Goal: Information Seeking & Learning: Compare options

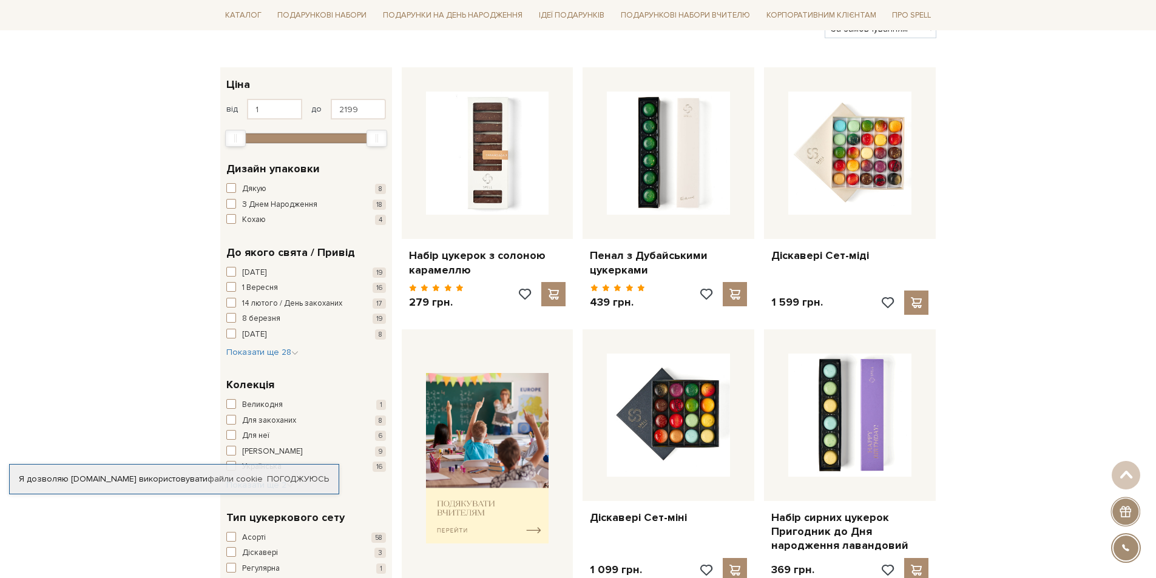
scroll to position [243, 0]
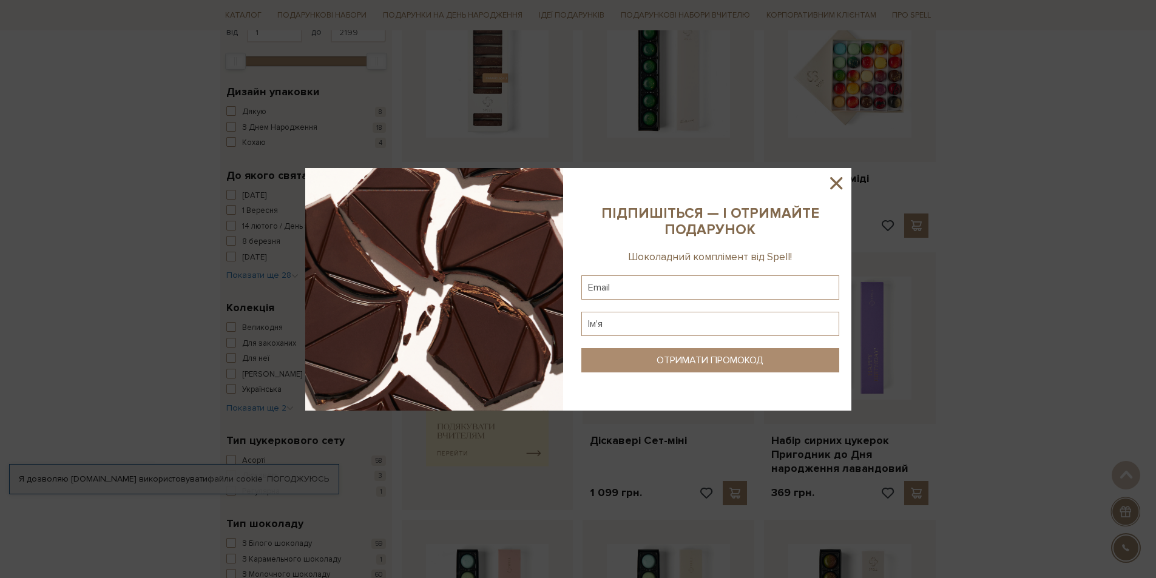
click at [844, 173] on icon at bounding box center [836, 183] width 21 height 21
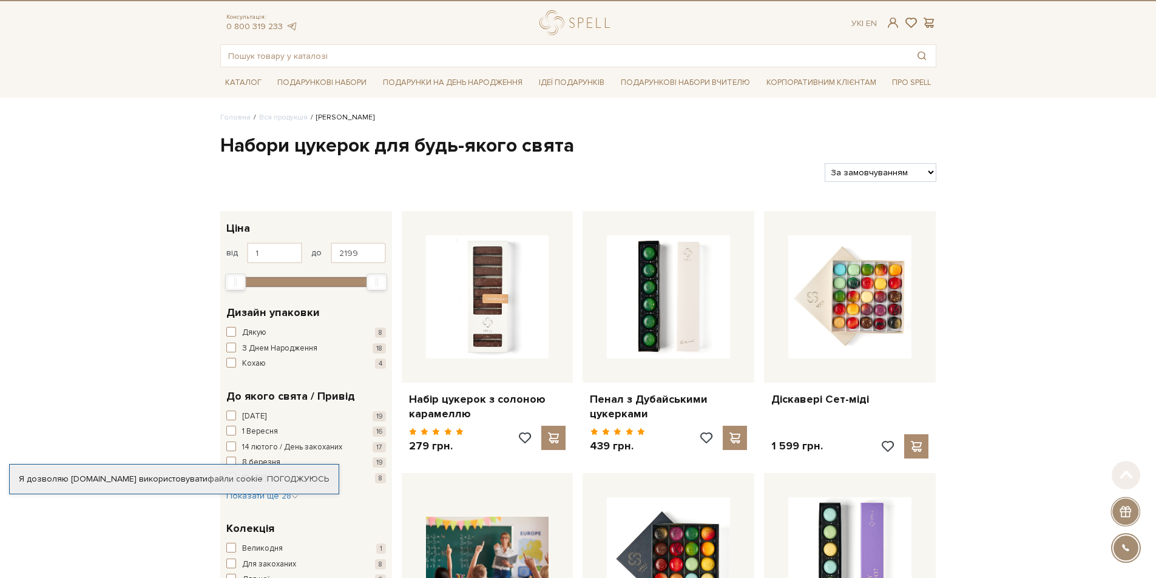
scroll to position [0, 0]
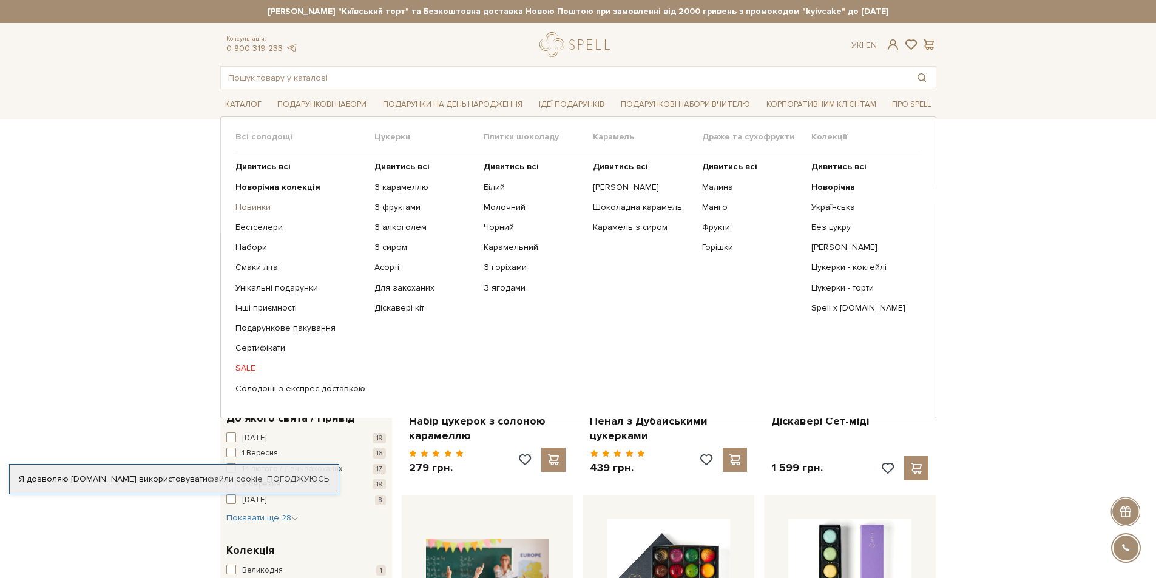
click at [273, 207] on link "Новинки" at bounding box center [300, 207] width 130 height 11
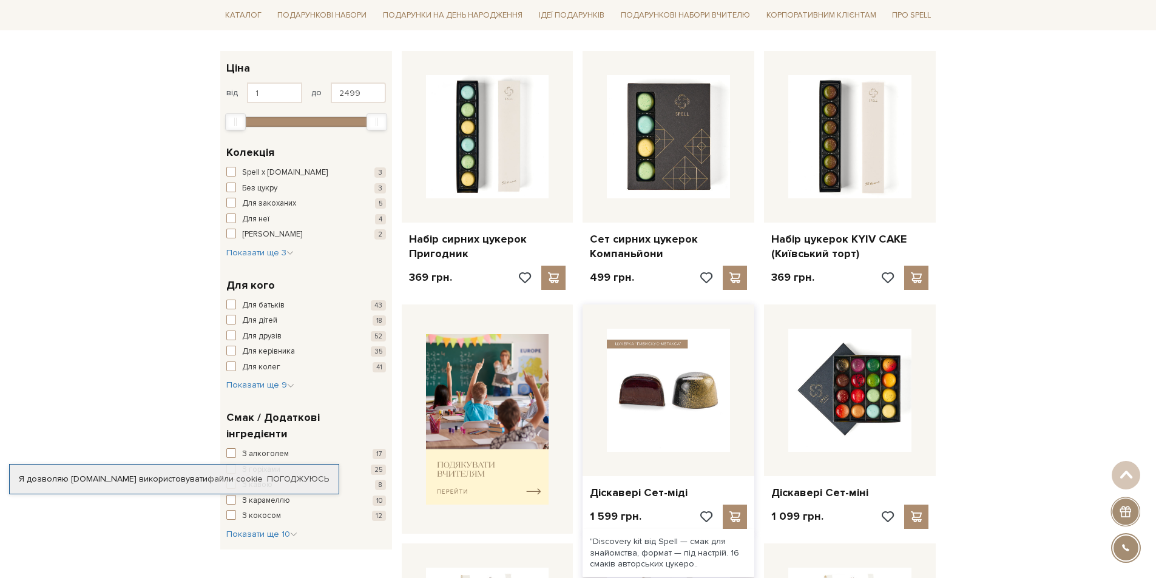
scroll to position [243, 0]
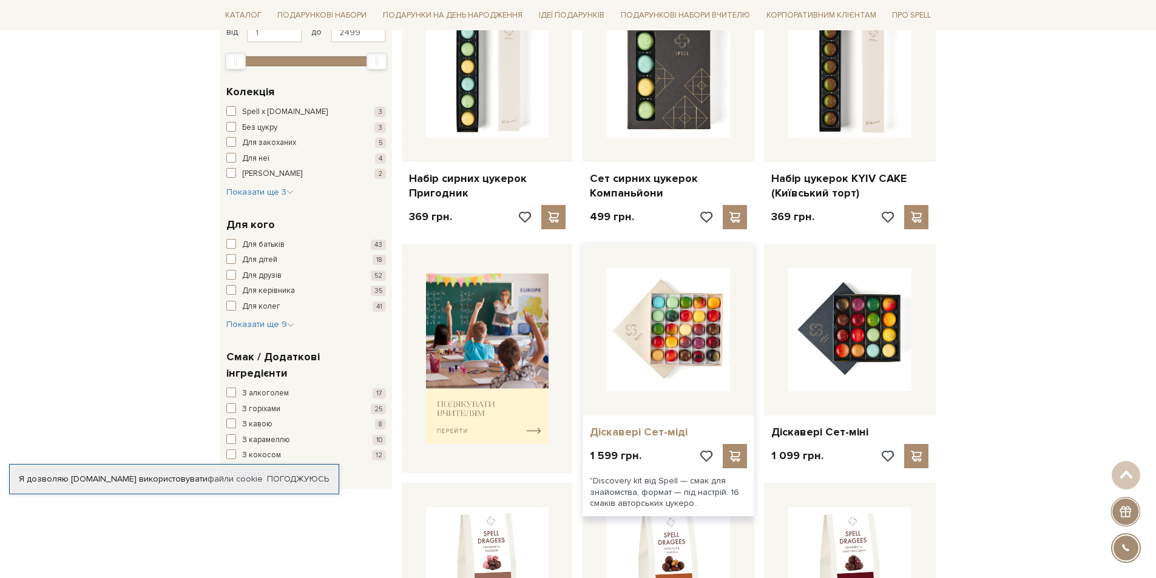
click at [662, 431] on link "Діскавері Сет-міді" at bounding box center [668, 432] width 157 height 14
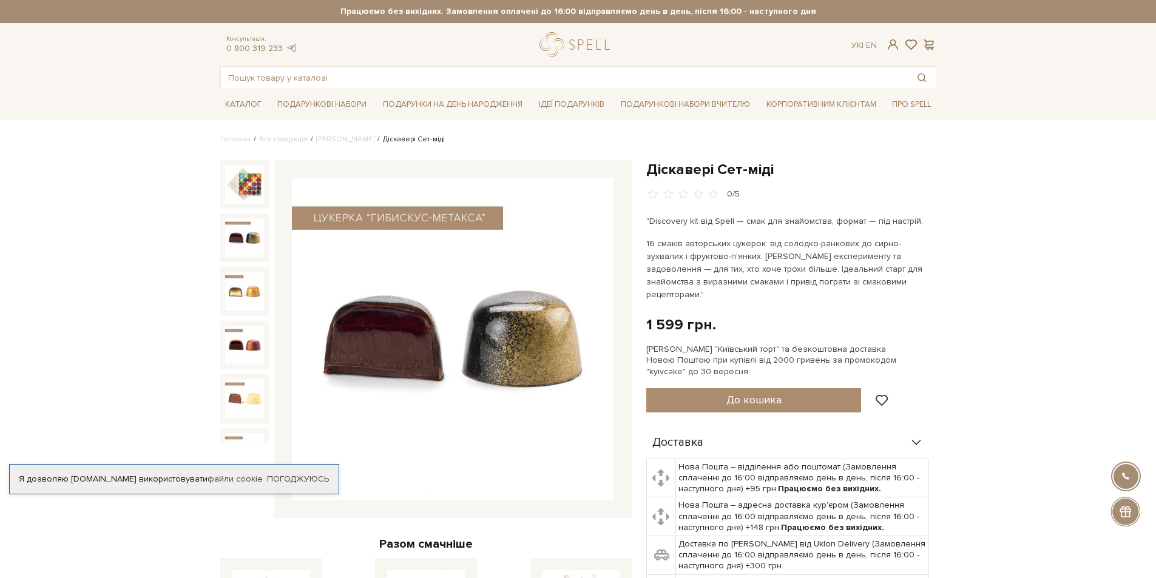
click at [233, 226] on img at bounding box center [244, 237] width 39 height 39
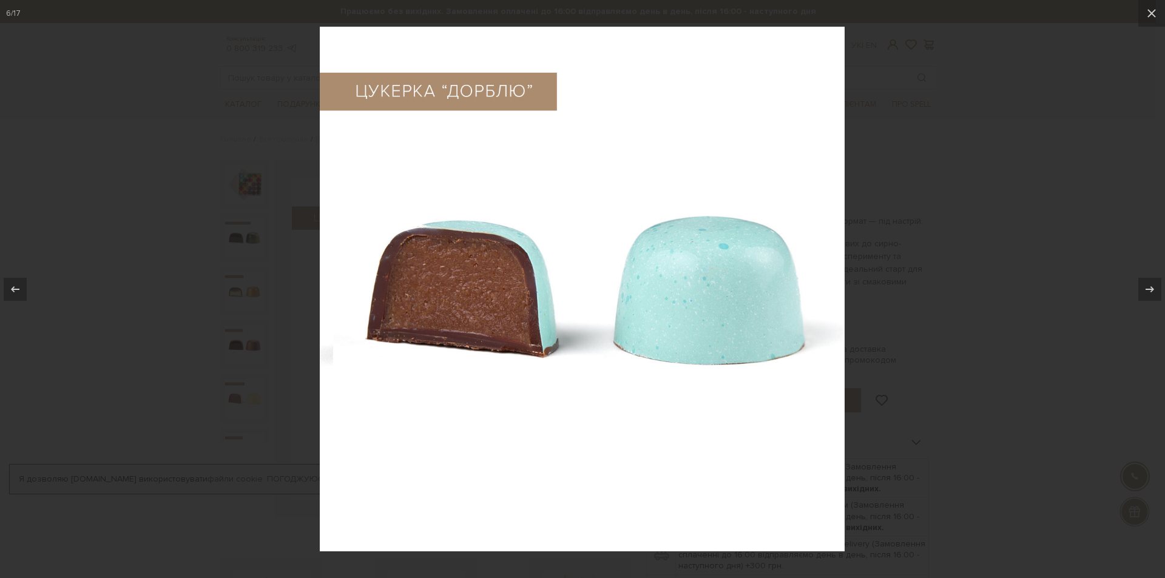
click at [850, 348] on div at bounding box center [582, 289] width 1165 height 578
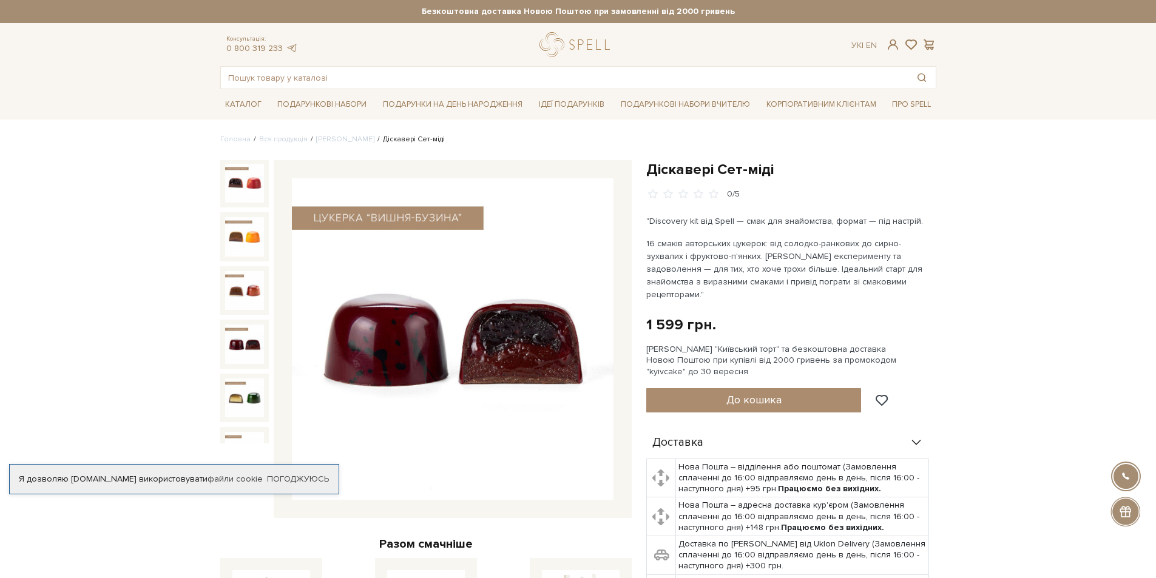
scroll to position [593, 0]
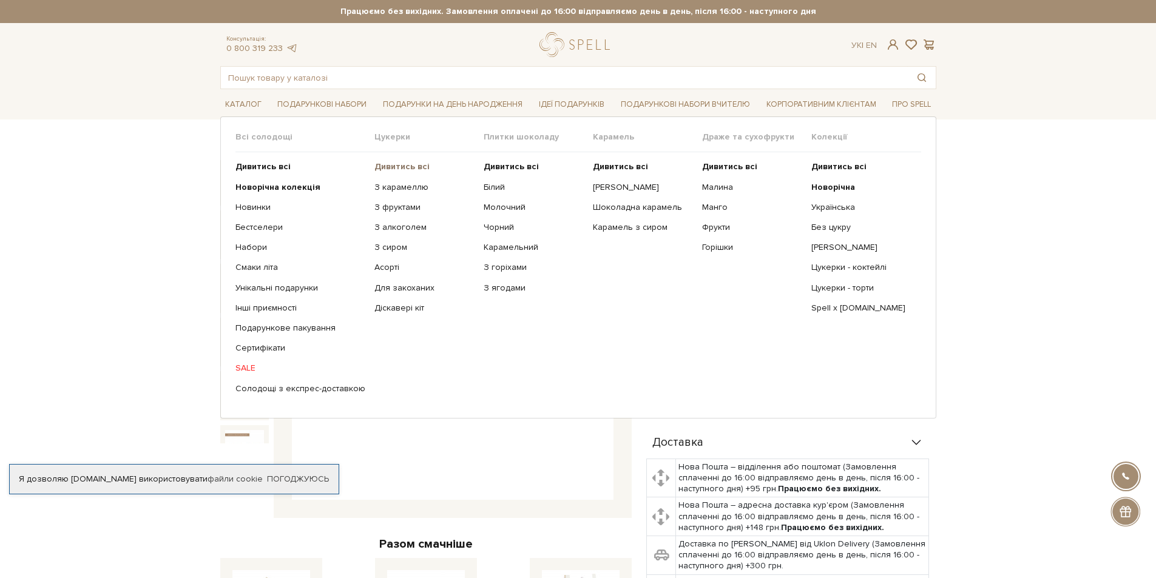
click at [387, 166] on b "Дивитись всі" at bounding box center [401, 166] width 55 height 10
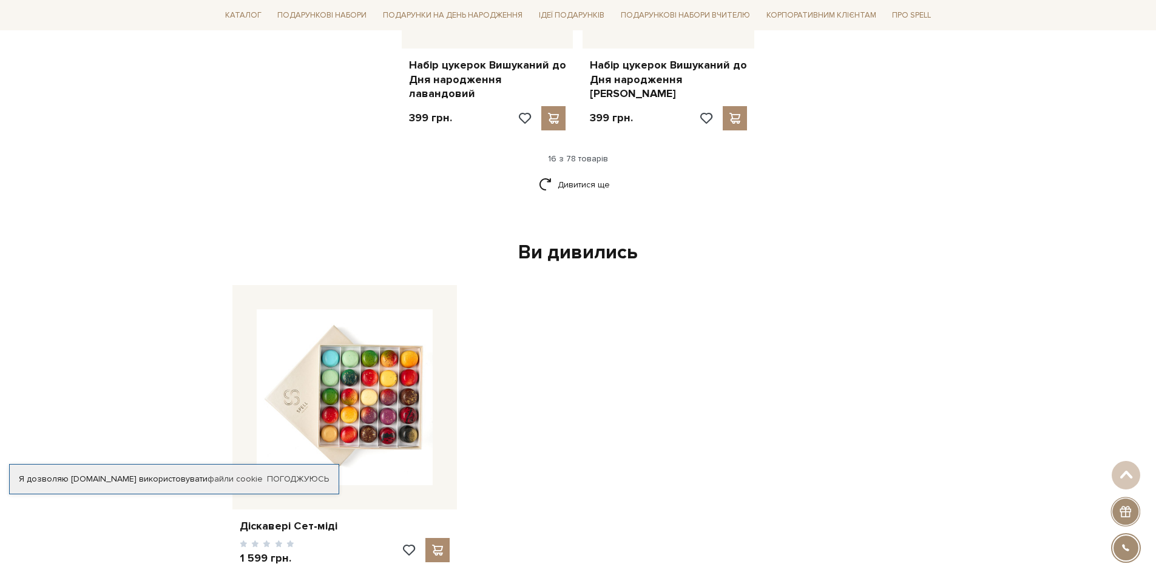
scroll to position [1699, 0]
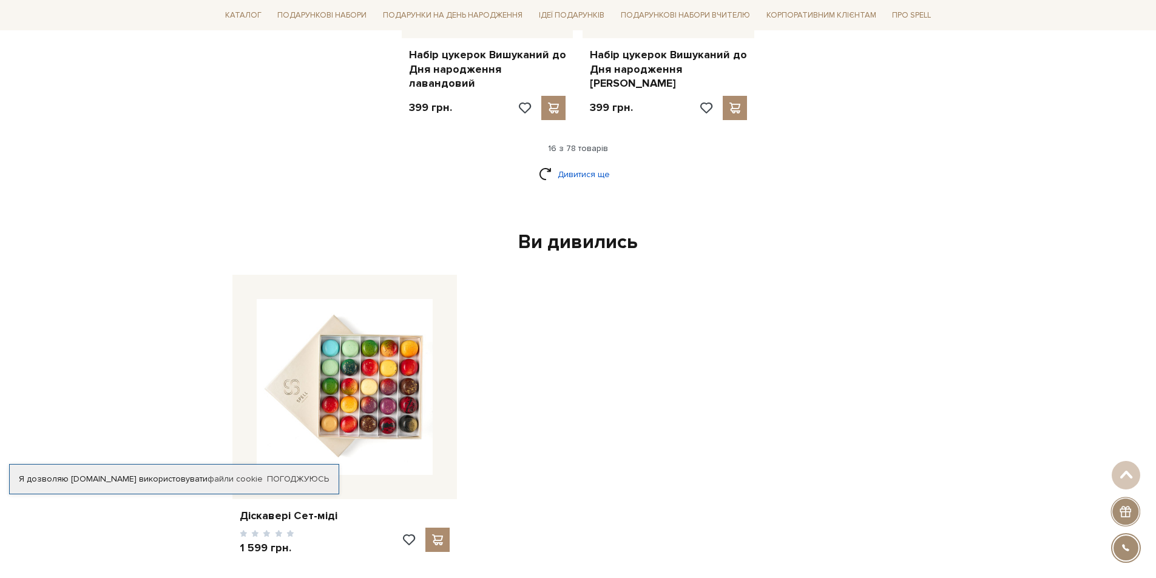
click at [576, 164] on link "Дивитися ще" at bounding box center [578, 174] width 79 height 21
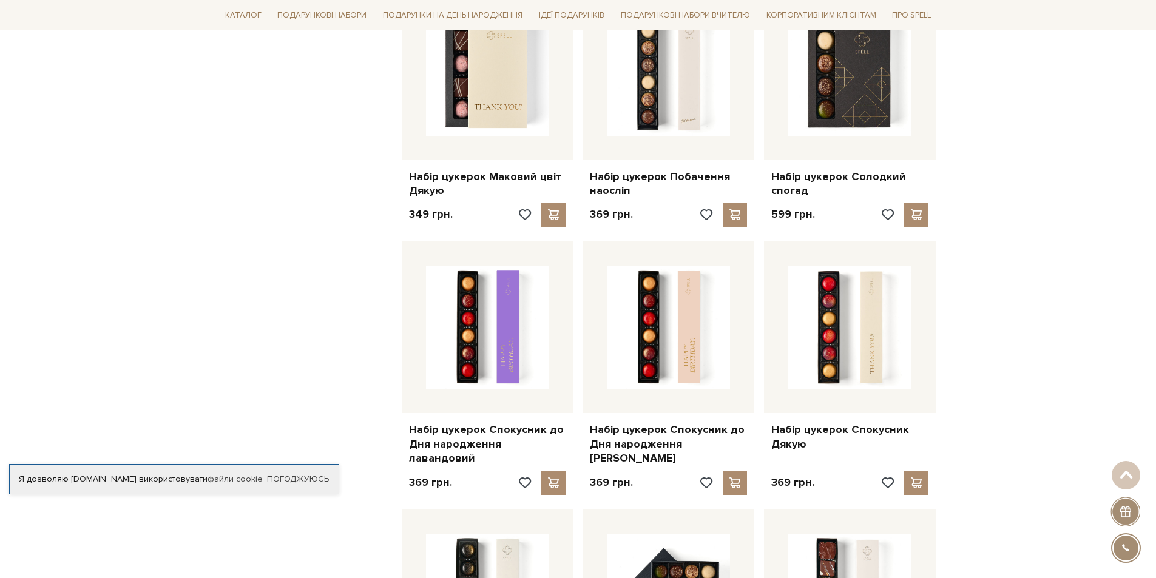
scroll to position [2731, 0]
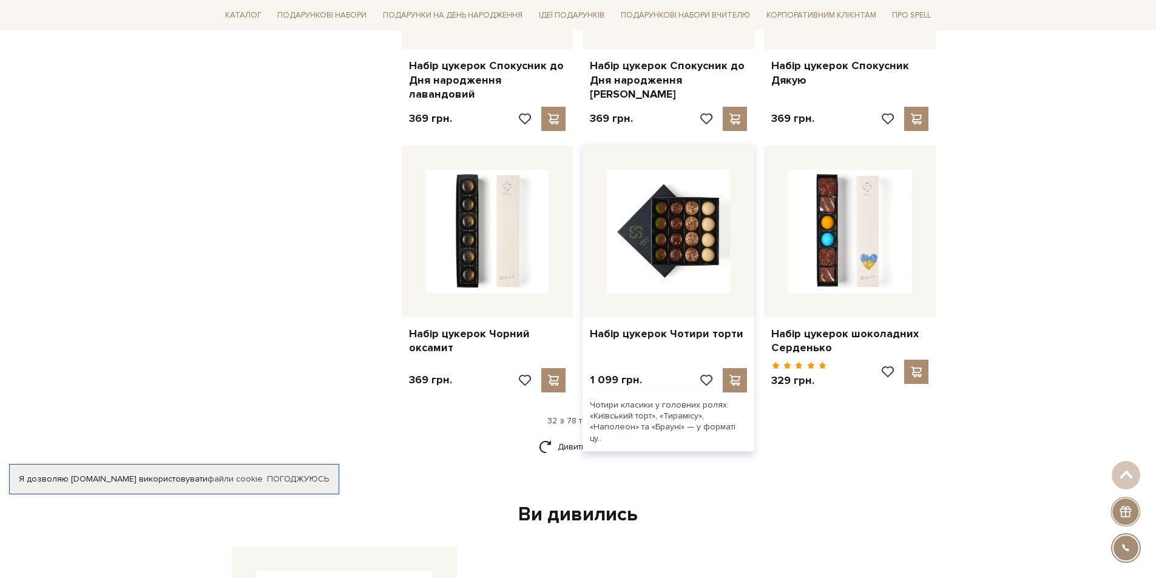
click at [649, 317] on div "Набір цукерок Чотири торти" at bounding box center [669, 331] width 172 height 29
click at [648, 317] on div "Набір цукерок Чотири торти" at bounding box center [669, 331] width 172 height 29
click at [648, 327] on link "Набір цукерок Чотири торти" at bounding box center [668, 334] width 157 height 14
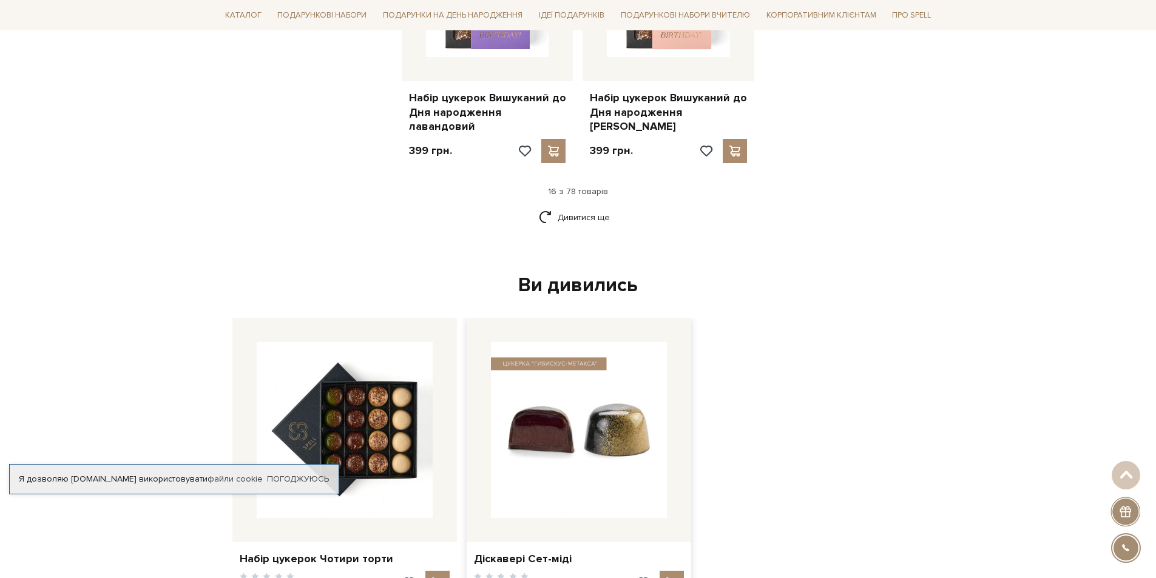
scroll to position [1413, 0]
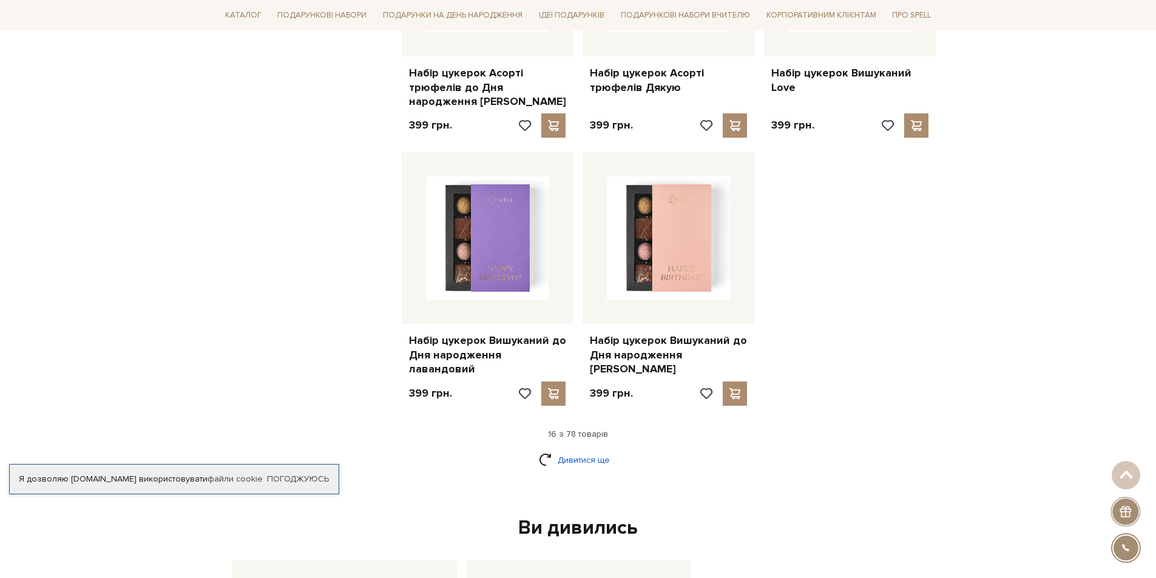
click at [562, 450] on link "Дивитися ще" at bounding box center [578, 460] width 79 height 21
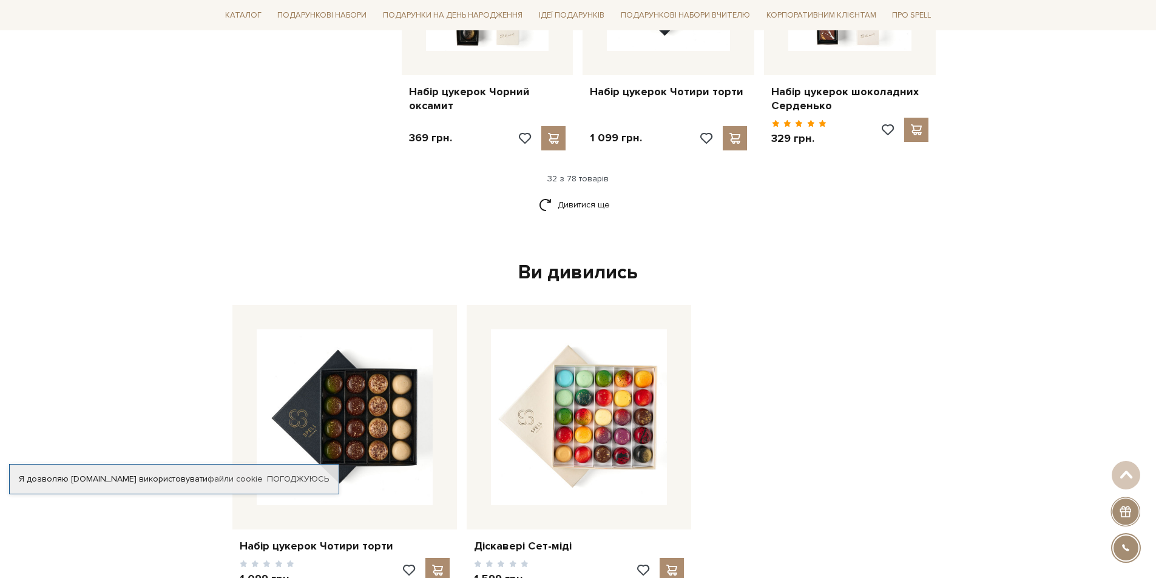
scroll to position [2870, 0]
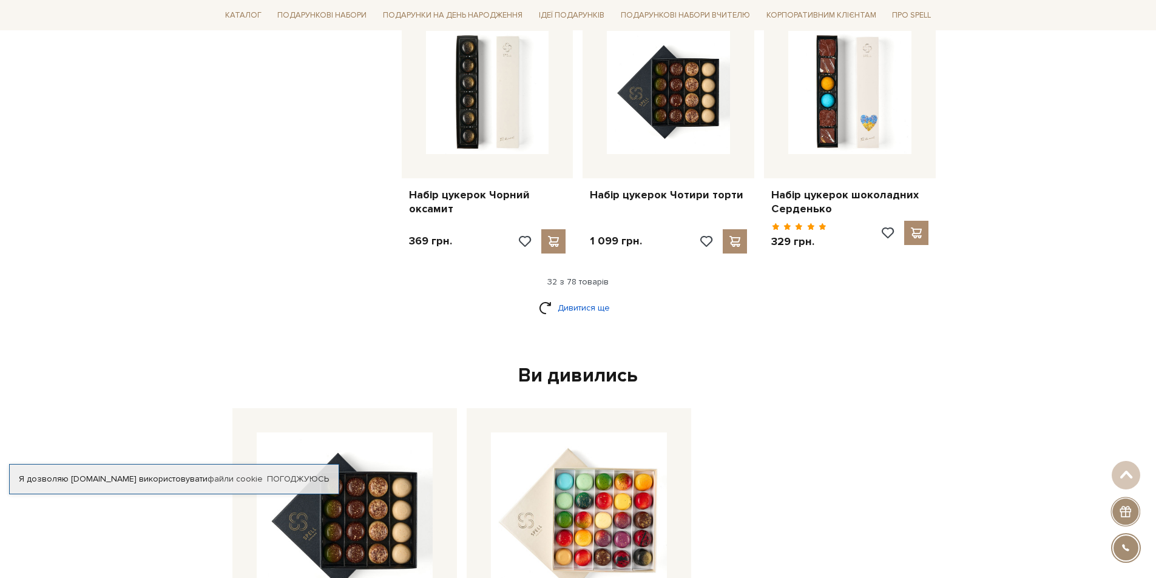
click at [571, 297] on link "Дивитися ще" at bounding box center [578, 307] width 79 height 21
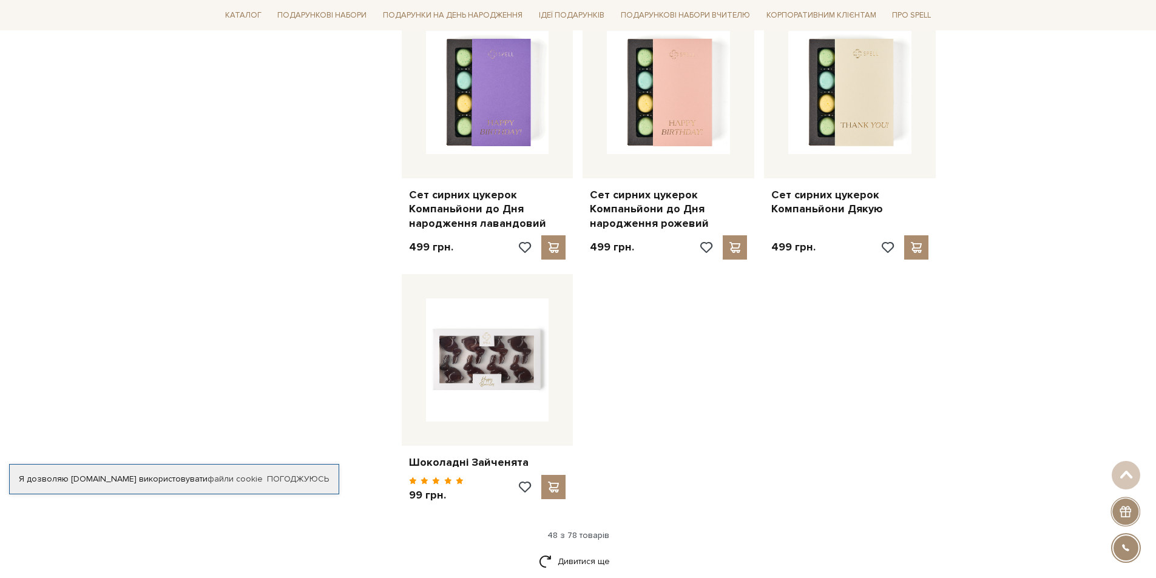
scroll to position [4326, 0]
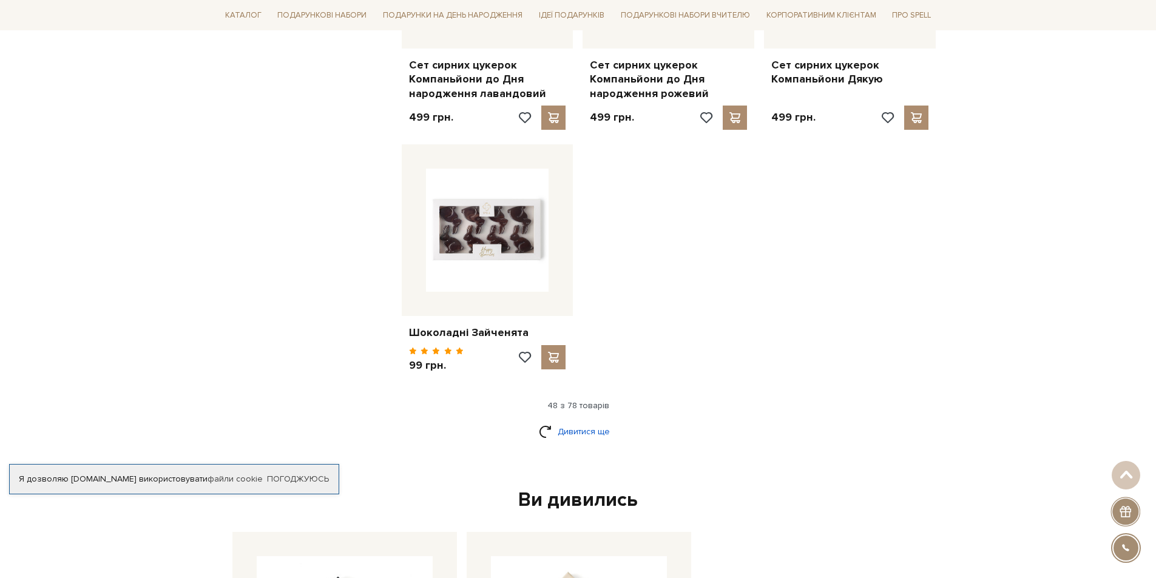
click at [580, 421] on link "Дивитися ще" at bounding box center [578, 431] width 79 height 21
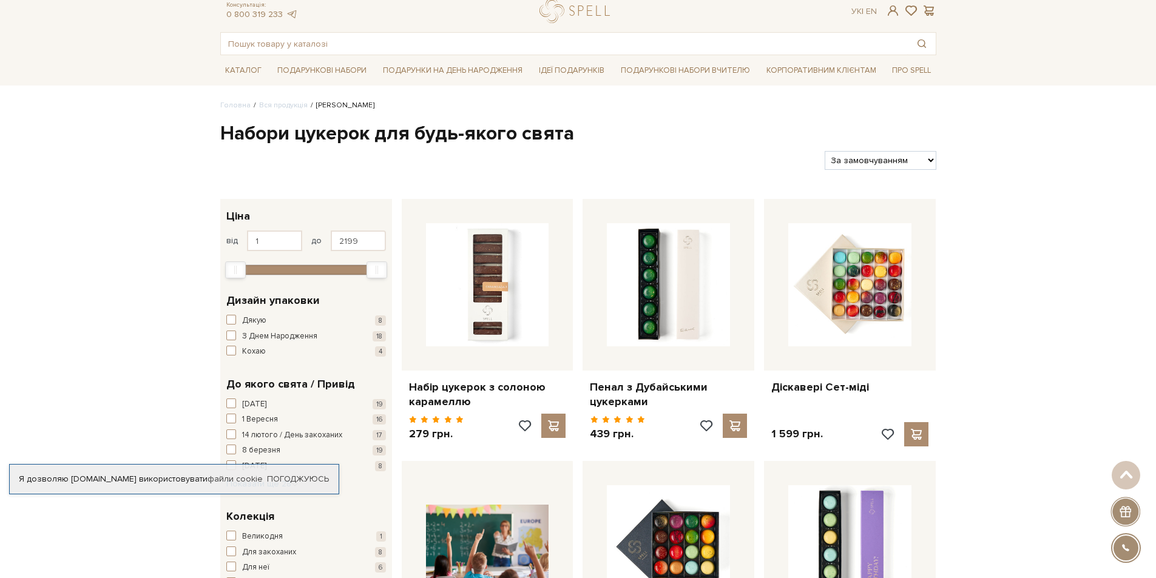
scroll to position [0, 0]
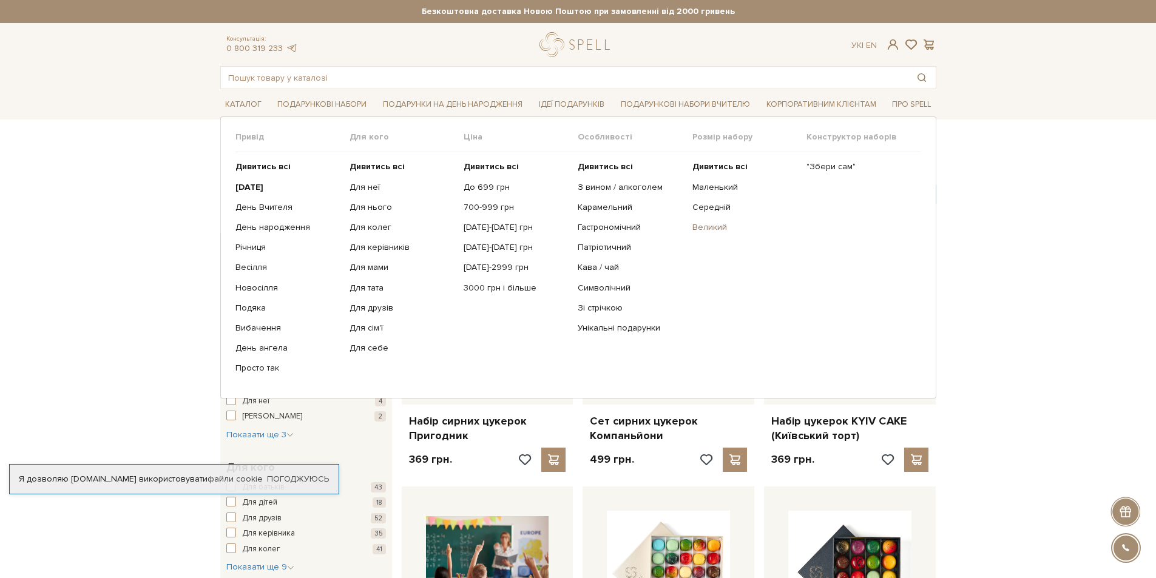
click at [714, 224] on link "Великий" at bounding box center [744, 227] width 105 height 11
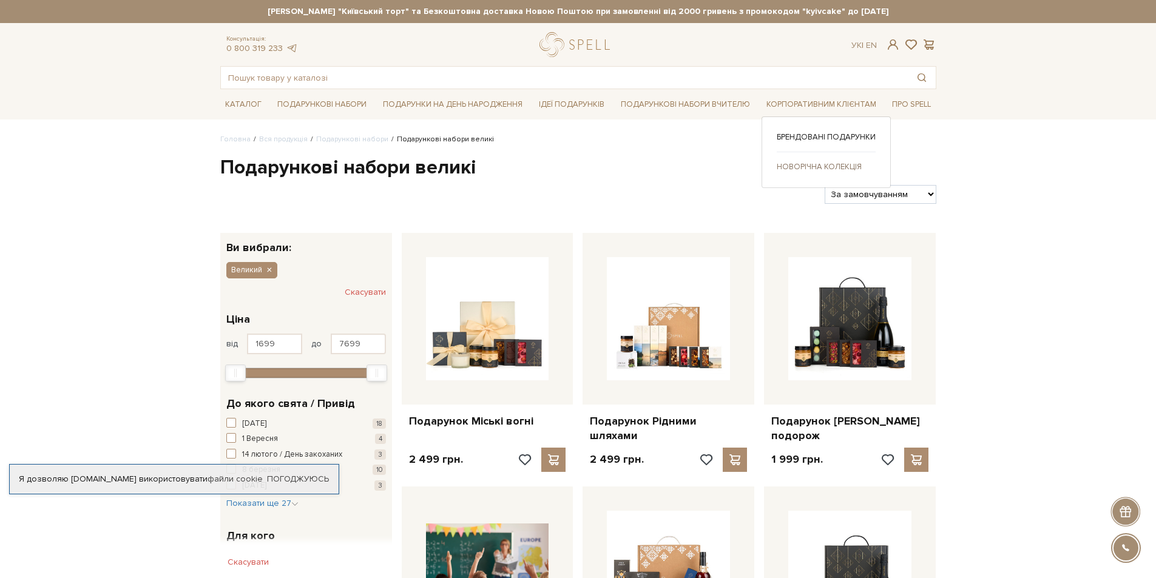
click at [808, 163] on link "Новорічна колекція" at bounding box center [826, 166] width 99 height 11
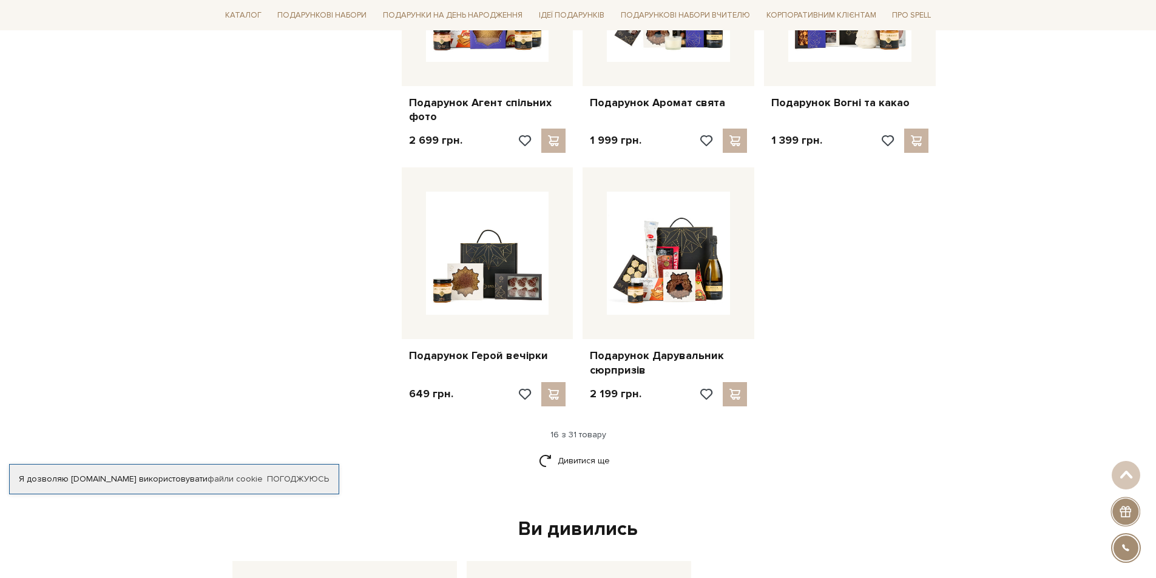
scroll to position [1335, 0]
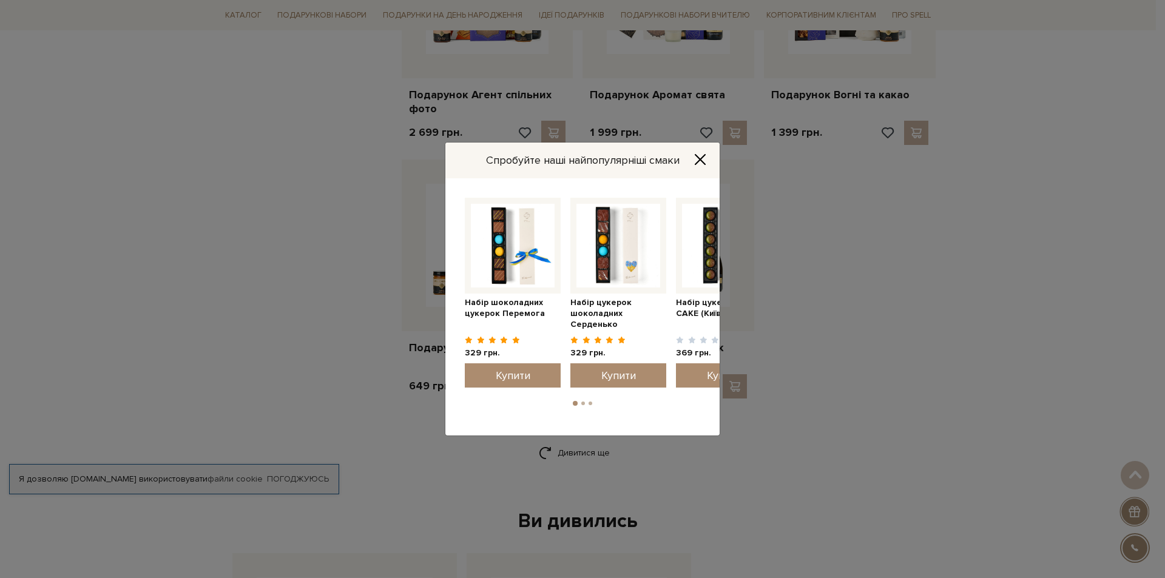
drag, startPoint x: 322, startPoint y: 83, endPoint x: 311, endPoint y: 81, distance: 11.7
click at [311, 81] on div "Спробуйте наші найпопулярніші смаки Набір цукерок шоколадних Серденько 329 грн." at bounding box center [582, 289] width 1165 height 578
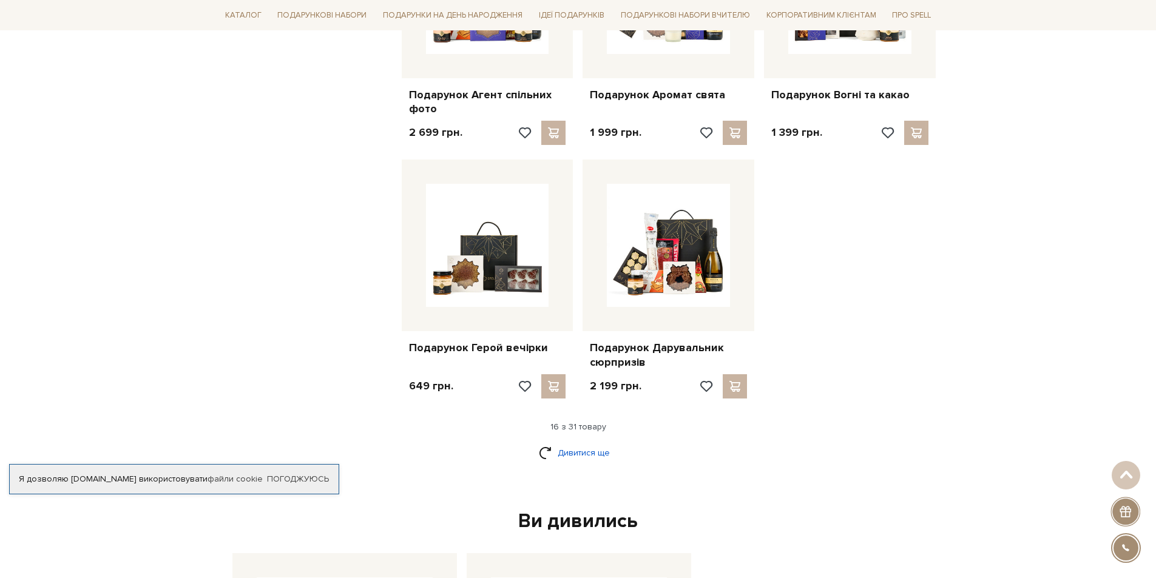
click at [561, 463] on link "Дивитися ще" at bounding box center [578, 452] width 79 height 21
click at [560, 453] on link "Дивитися ще" at bounding box center [578, 452] width 79 height 21
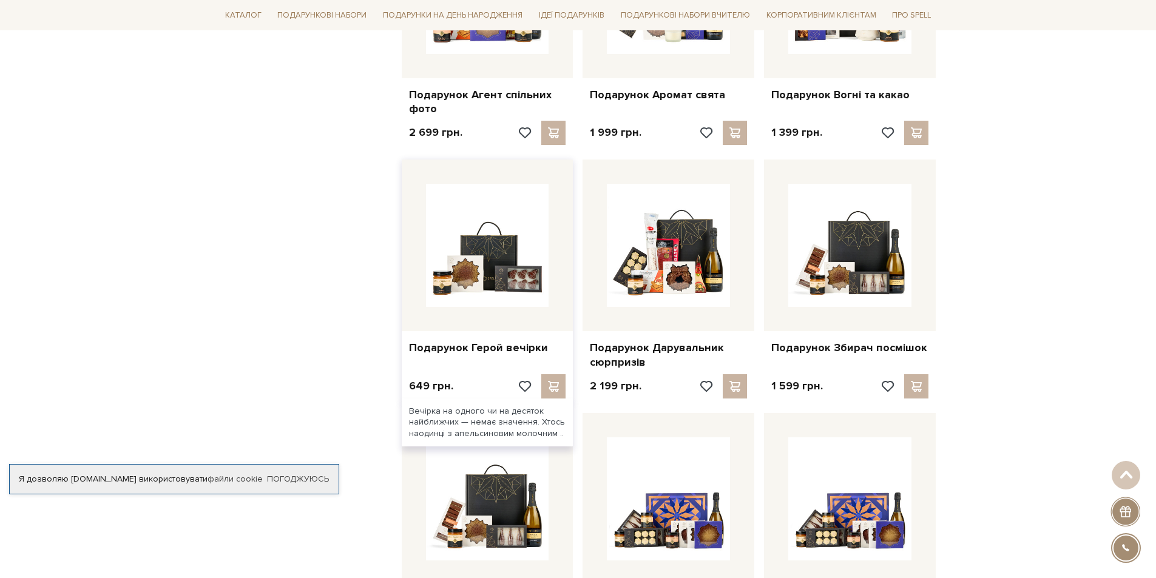
click at [487, 340] on div "Подарунок Герой вечірки" at bounding box center [488, 345] width 172 height 29
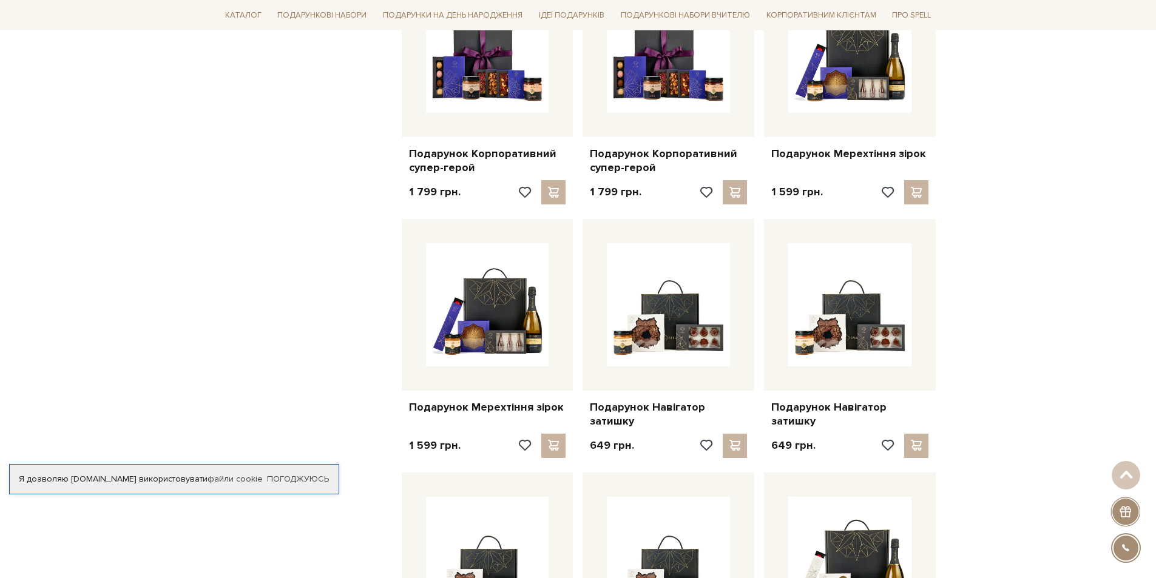
scroll to position [2063, 0]
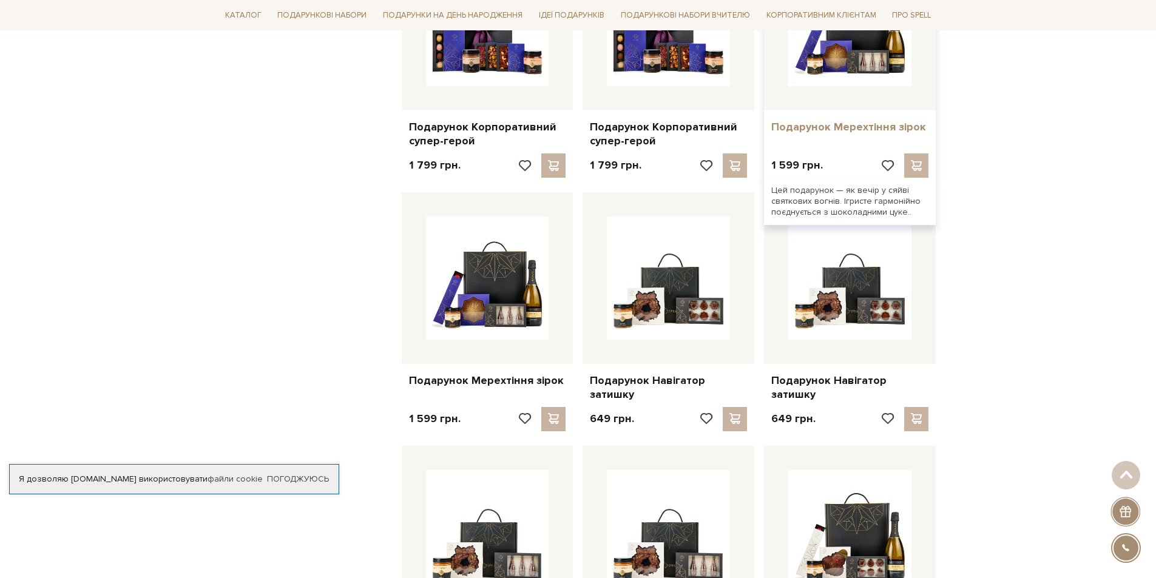
click at [833, 121] on link "Подарунок Мерехтіння зірок" at bounding box center [849, 127] width 157 height 14
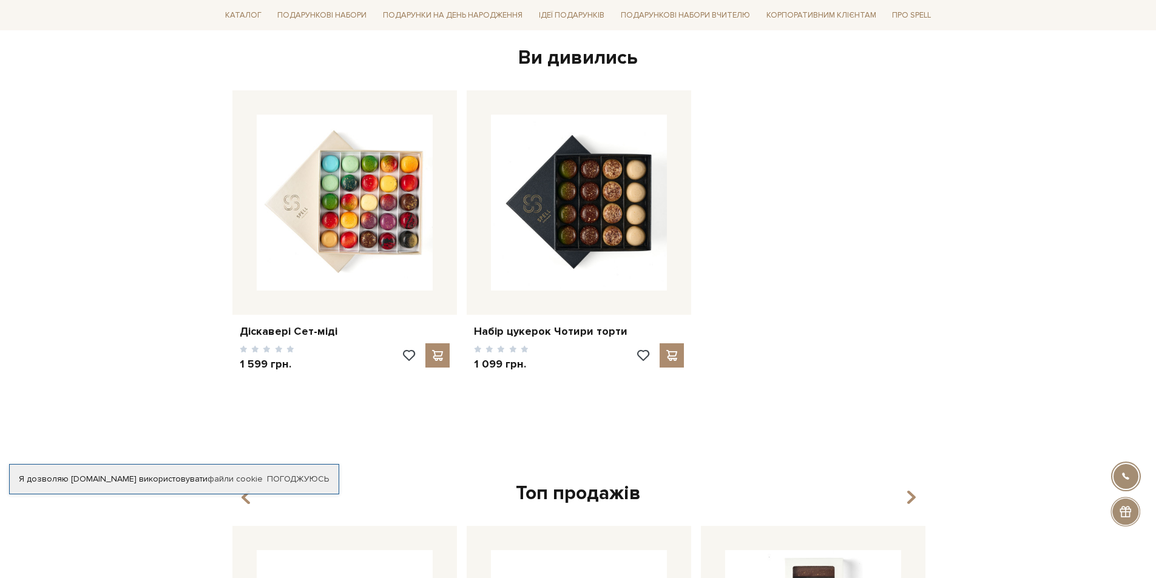
scroll to position [668, 0]
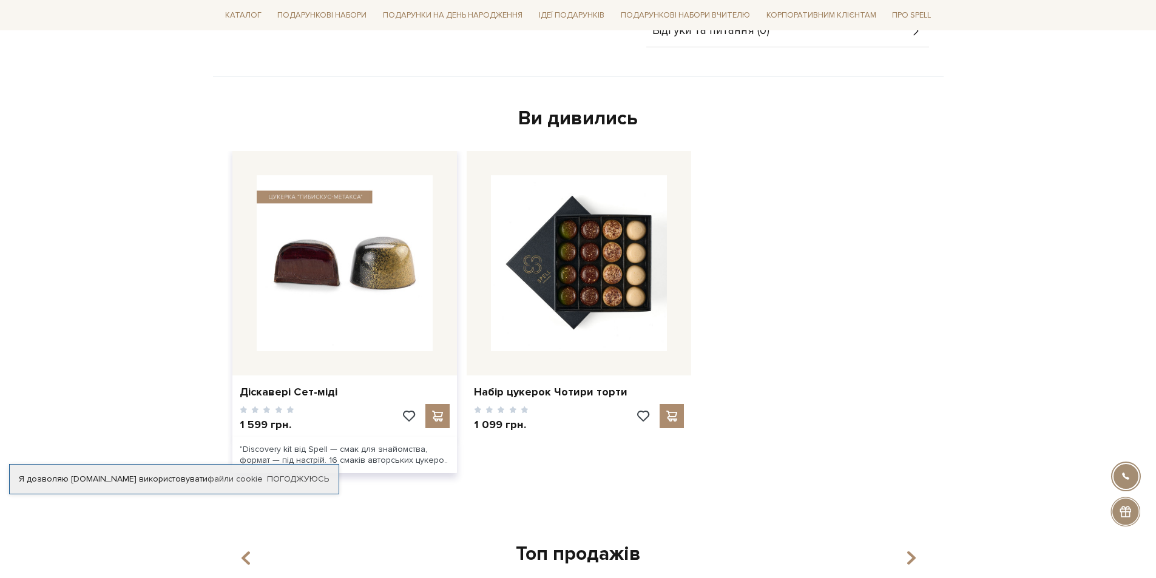
click at [354, 278] on img at bounding box center [345, 263] width 176 height 176
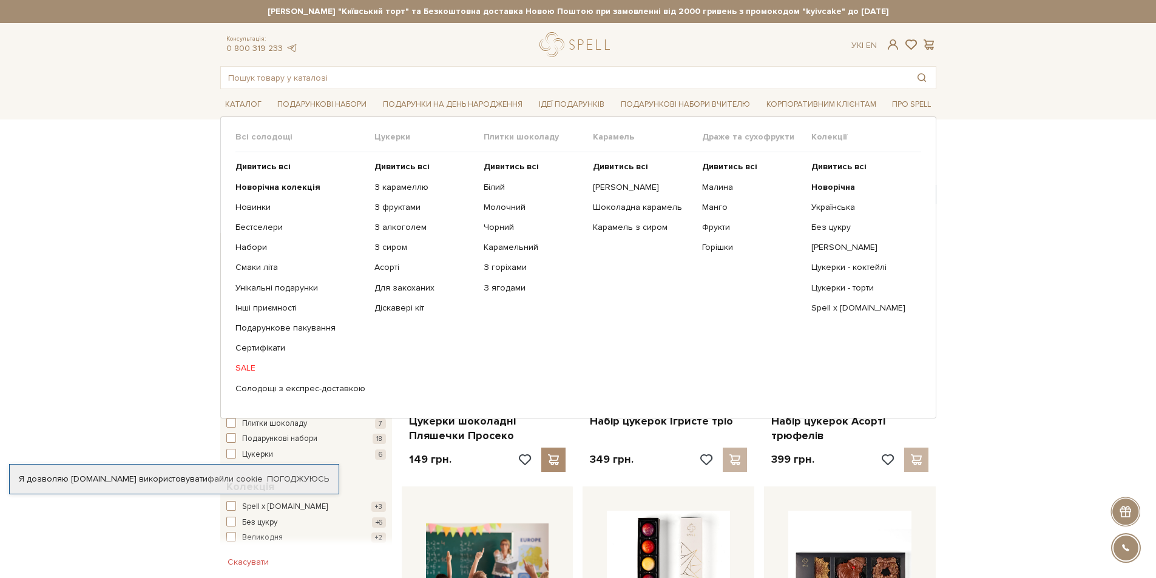
click at [262, 238] on ul "Дивитись всі Новорічна колекція Новинки Бестселери Набори SALE" at bounding box center [304, 277] width 139 height 251
click at [263, 231] on link "Бестселери" at bounding box center [300, 227] width 130 height 11
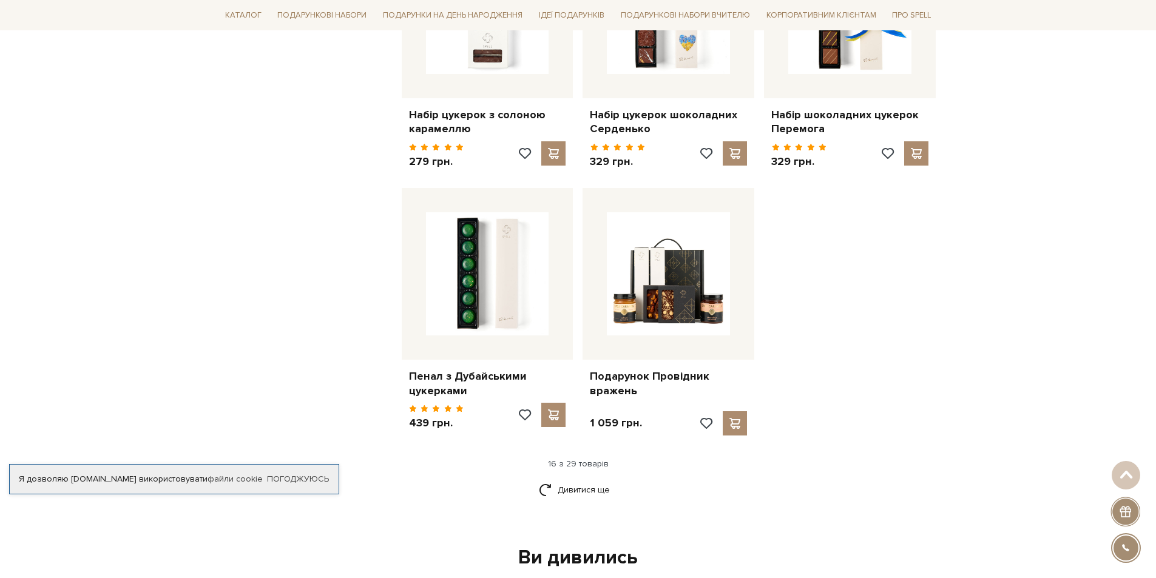
scroll to position [1396, 0]
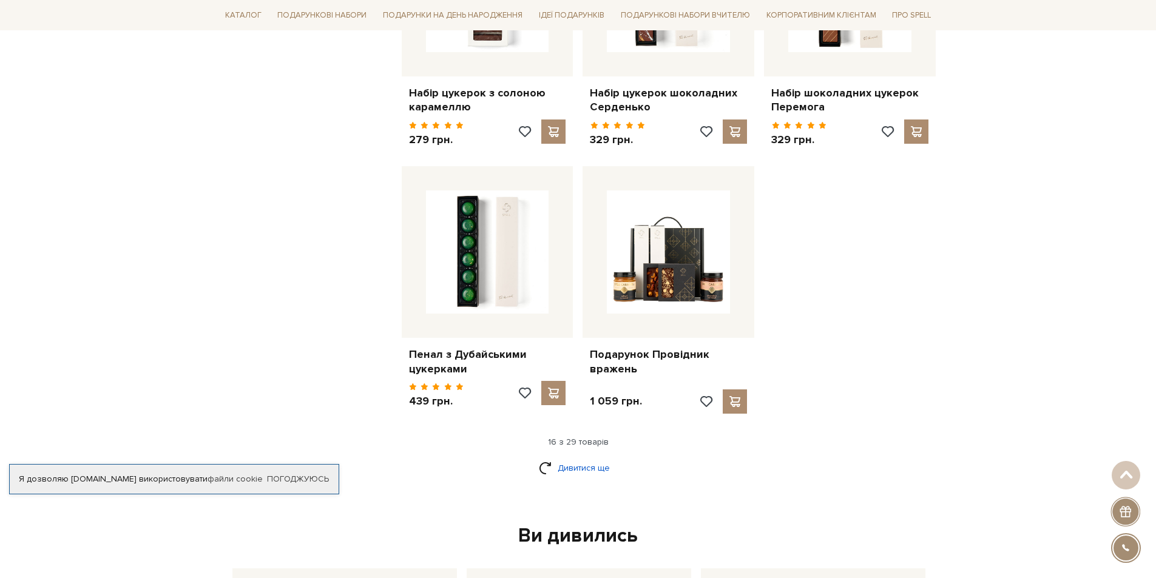
click at [566, 458] on link "Дивитися ще" at bounding box center [578, 468] width 79 height 21
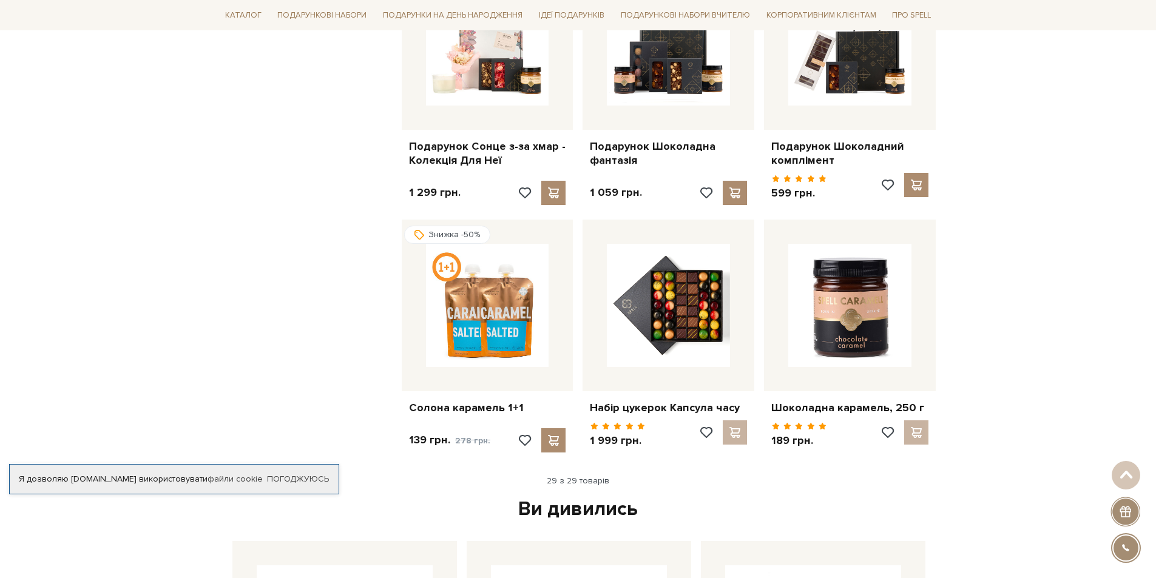
scroll to position [2306, 0]
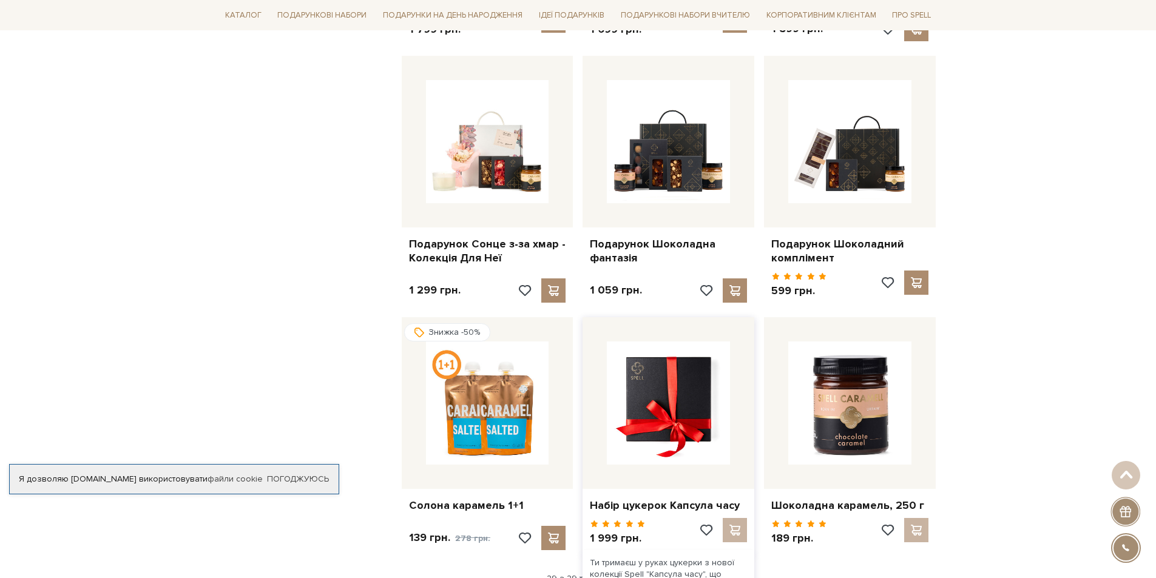
click at [698, 435] on img at bounding box center [668, 403] width 123 height 123
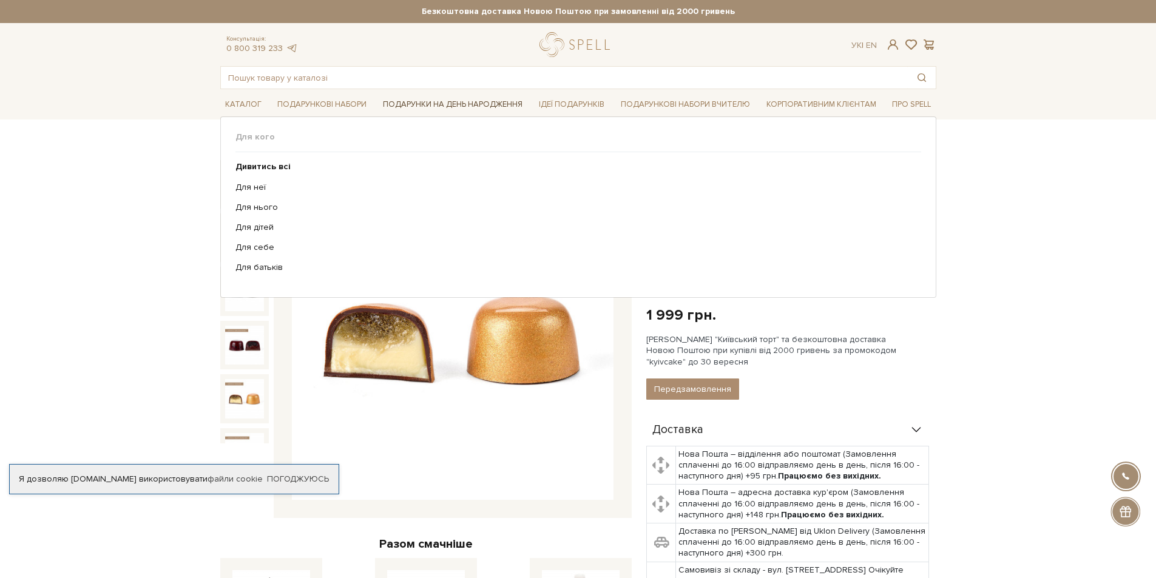
click at [436, 101] on link "Подарунки на День народження" at bounding box center [452, 104] width 149 height 19
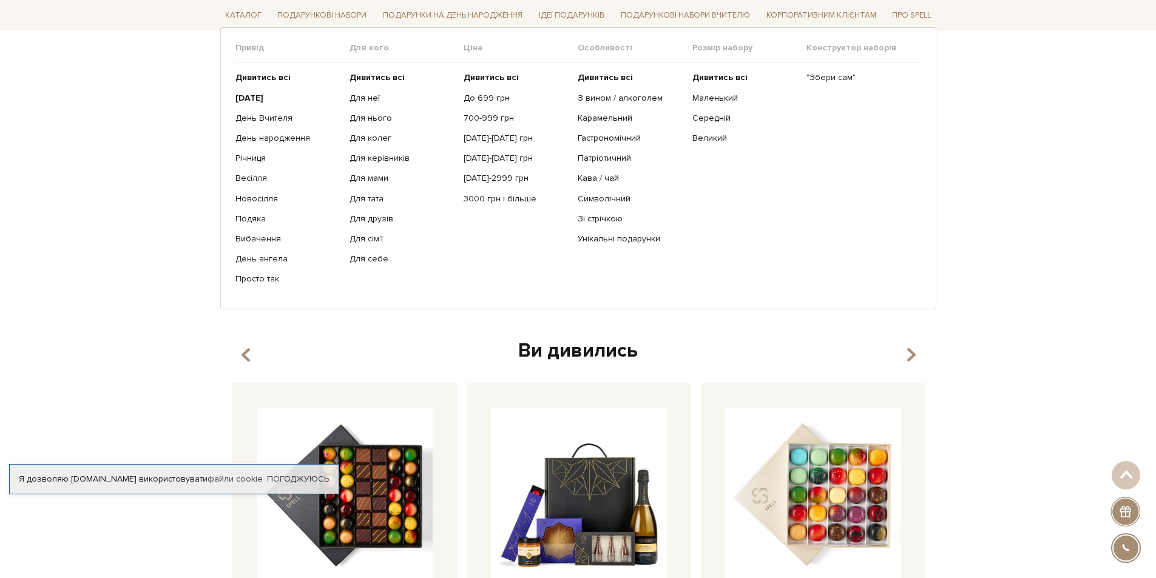
scroll to position [1456, 0]
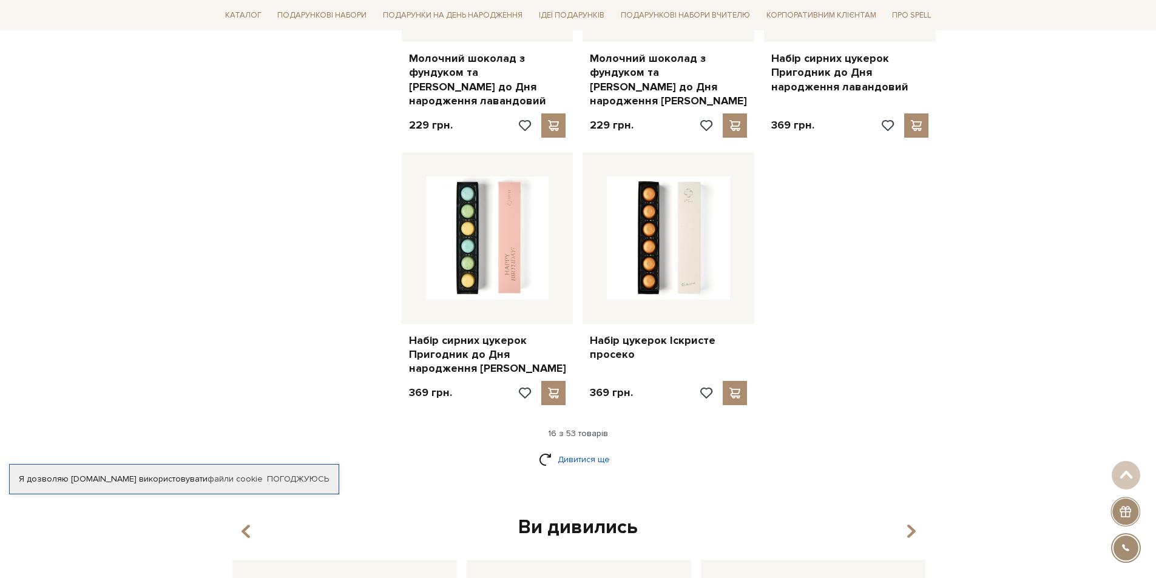
click at [577, 450] on link "Дивитися ще" at bounding box center [578, 459] width 79 height 21
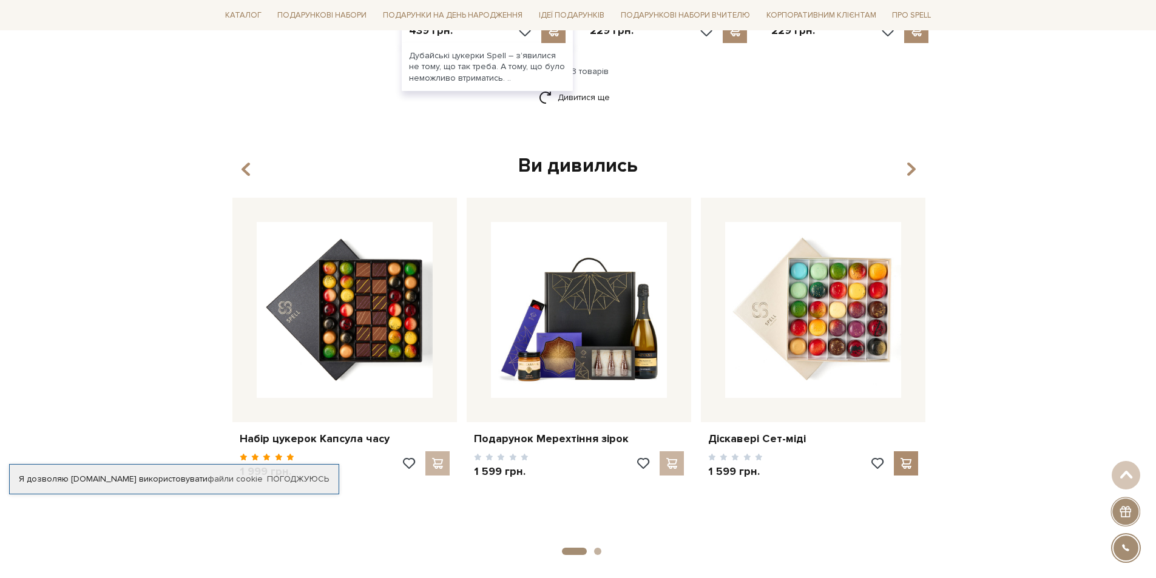
scroll to position [3277, 0]
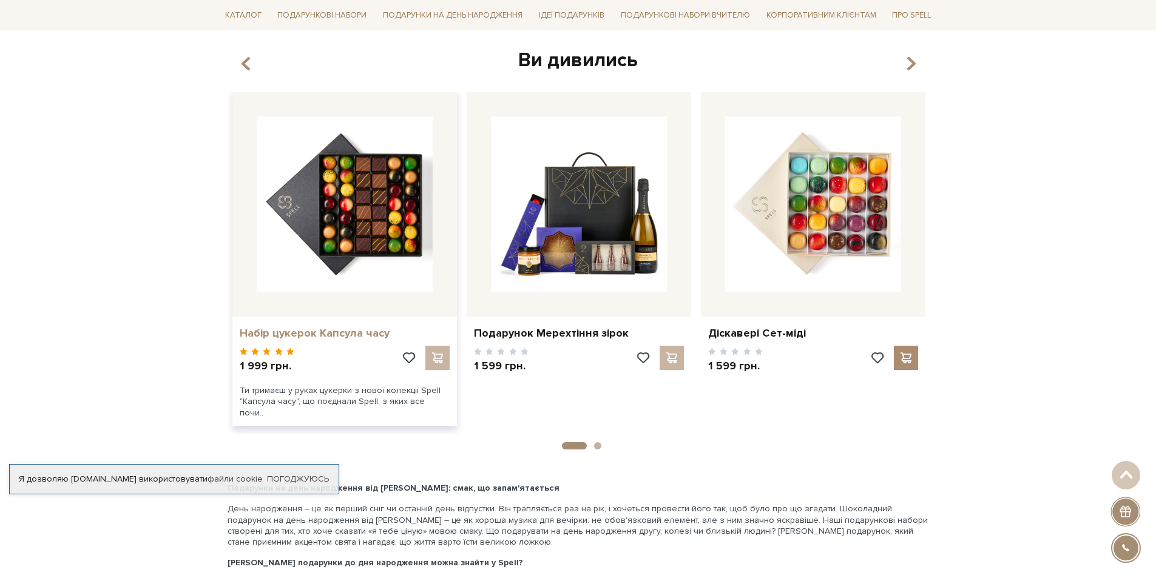
click at [348, 326] on link "Набір цукерок Капсула часу" at bounding box center [345, 333] width 210 height 14
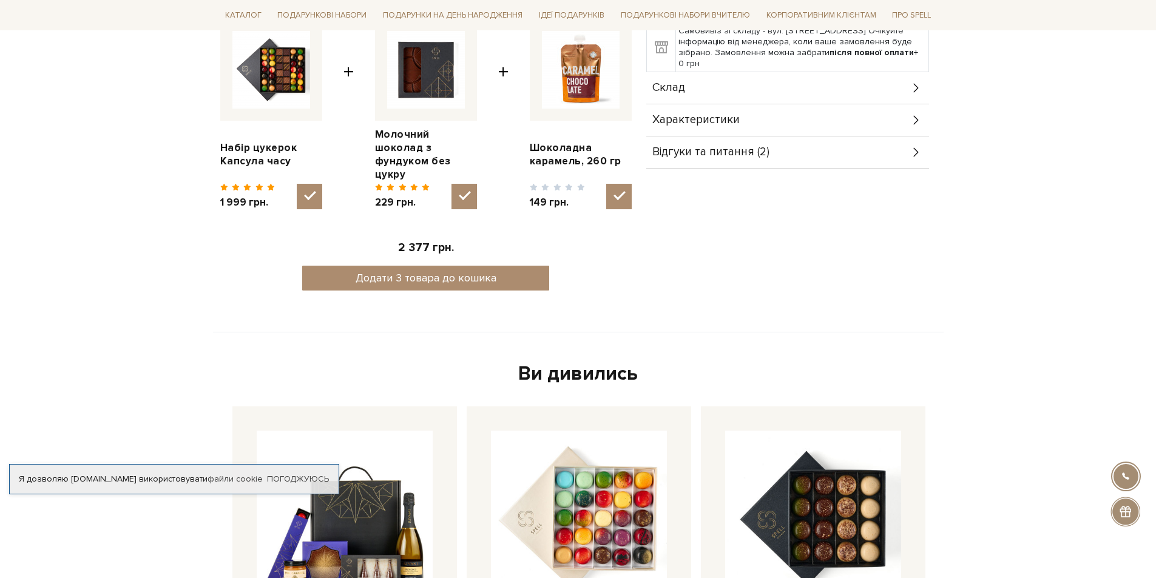
scroll to position [546, 0]
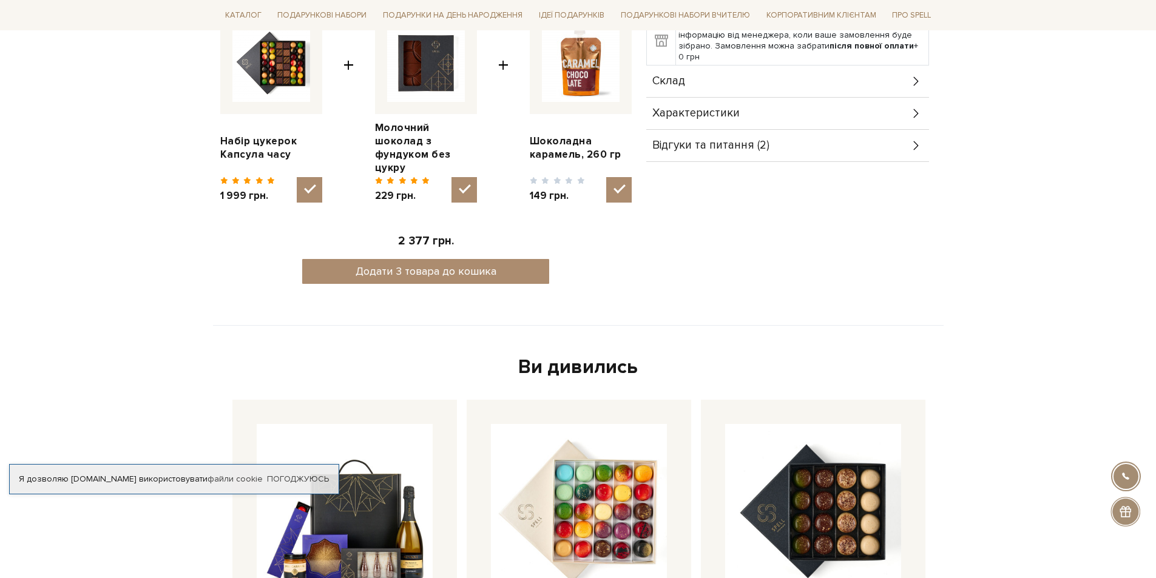
click at [734, 117] on span "Характеристики" at bounding box center [695, 113] width 87 height 11
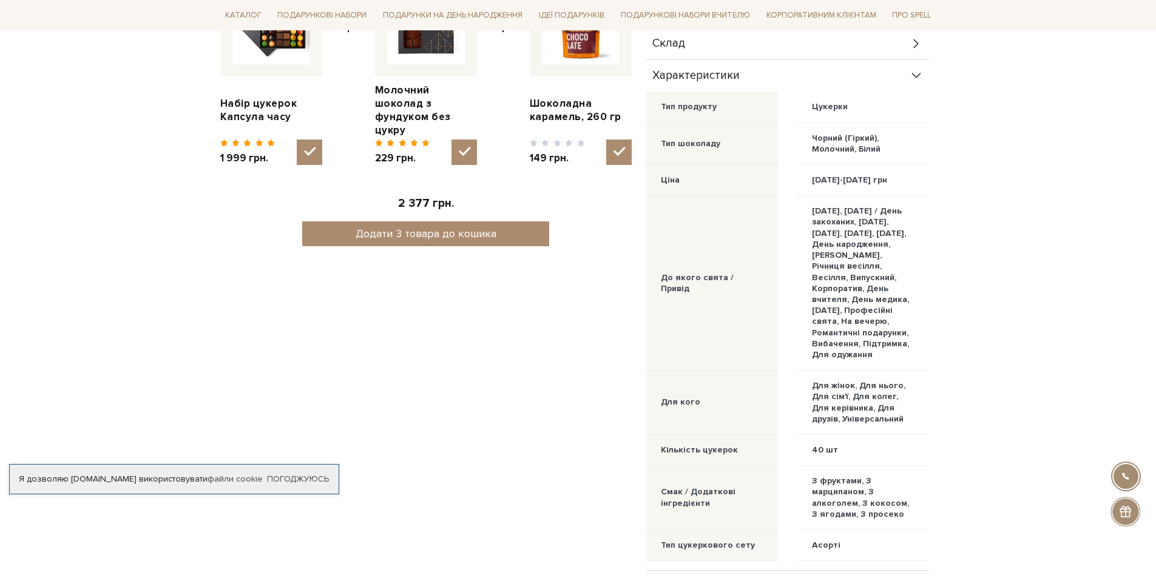
scroll to position [485, 0]
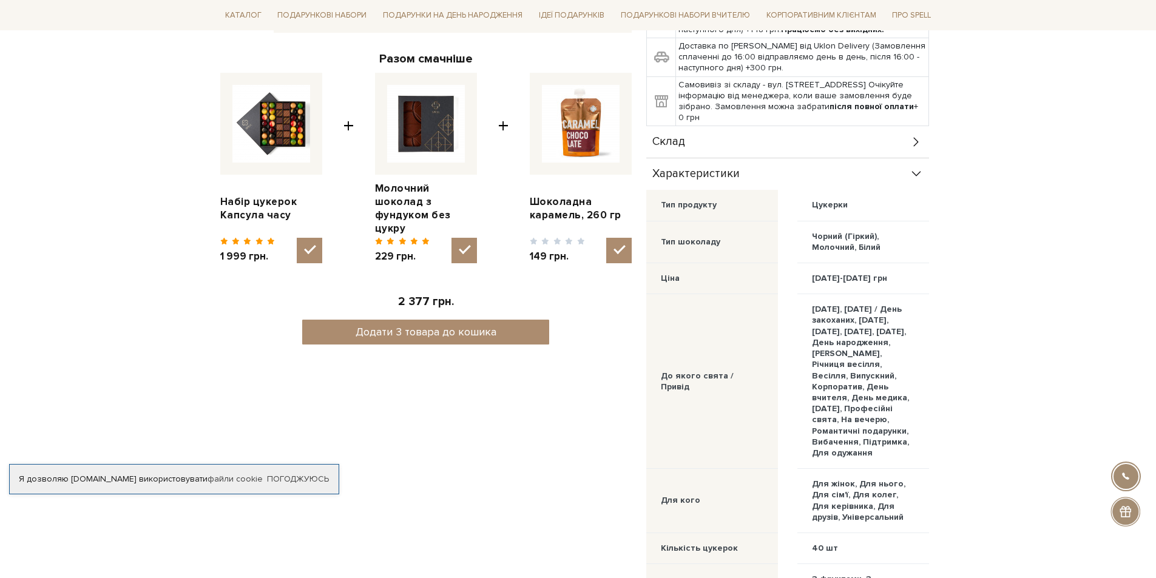
click at [862, 206] on div "Цукерки" at bounding box center [863, 205] width 132 height 31
click at [920, 175] on icon at bounding box center [916, 173] width 13 height 13
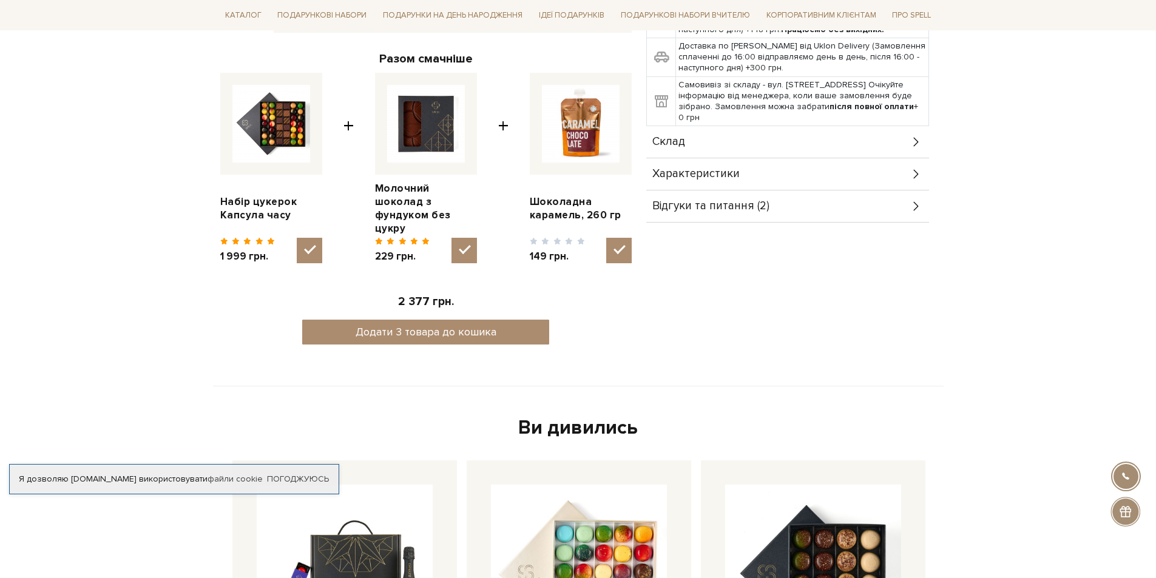
click at [920, 175] on icon at bounding box center [916, 173] width 13 height 13
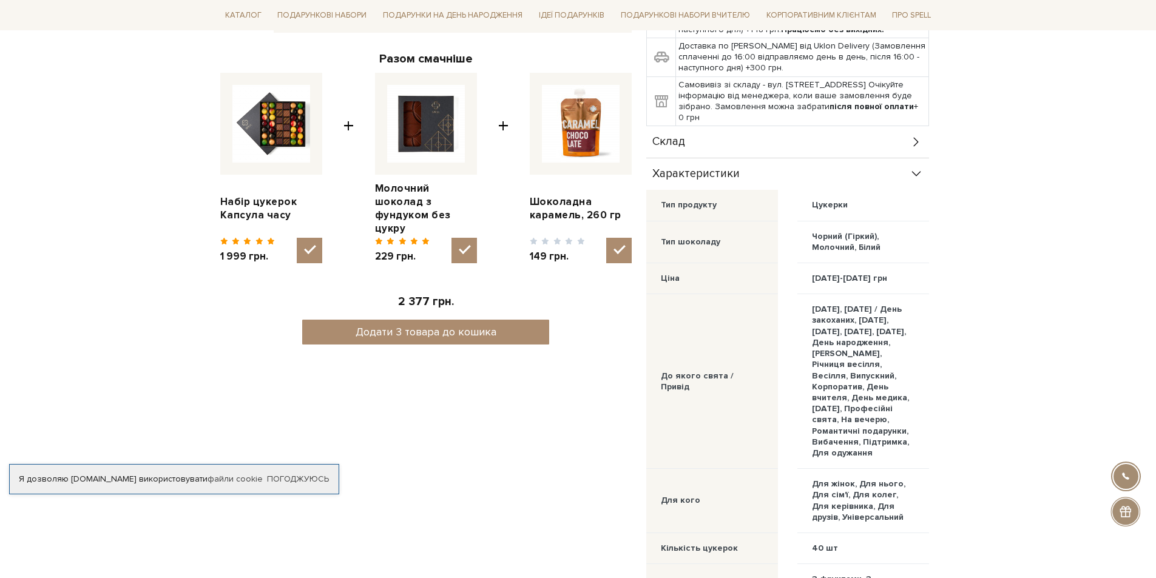
click at [910, 158] on div "Цукерка "Кава-Віскі" - 4 шт Цукерка "Гібіскус-Метакса" - 4 шт Цукерка "Вишня-Бу…" at bounding box center [787, 158] width 283 height 1
click at [904, 145] on div "Склад" at bounding box center [787, 142] width 283 height 32
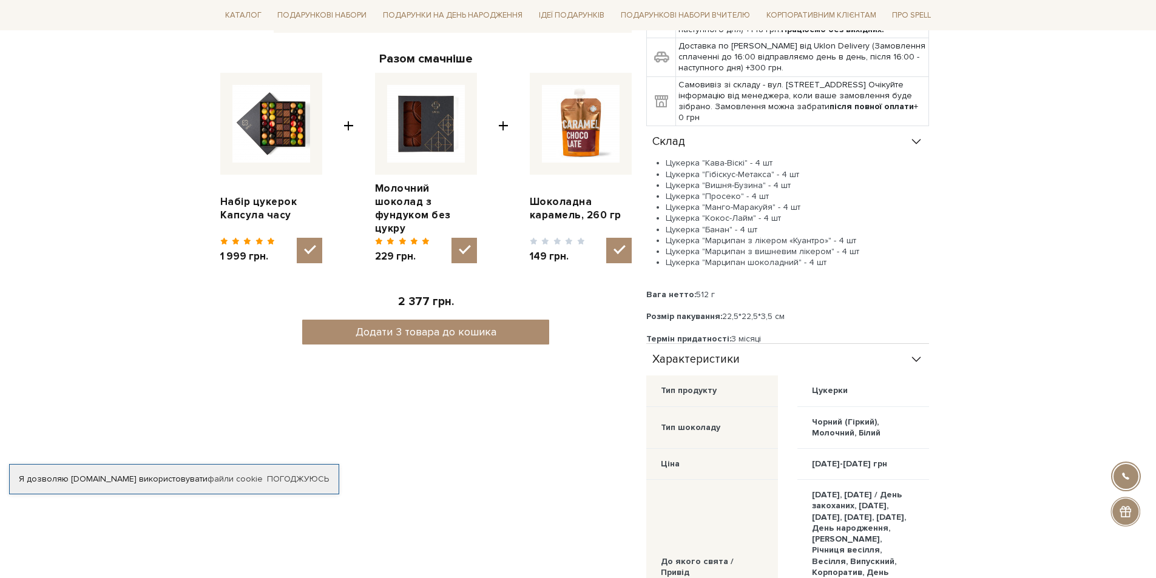
click at [903, 145] on div "Склад" at bounding box center [787, 142] width 283 height 32
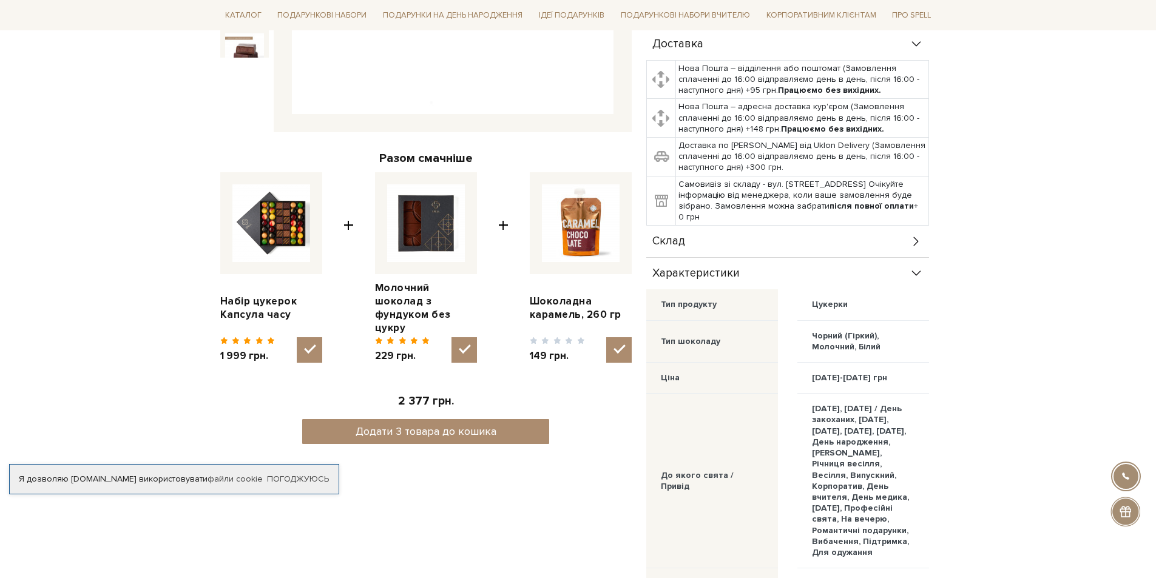
scroll to position [303, 0]
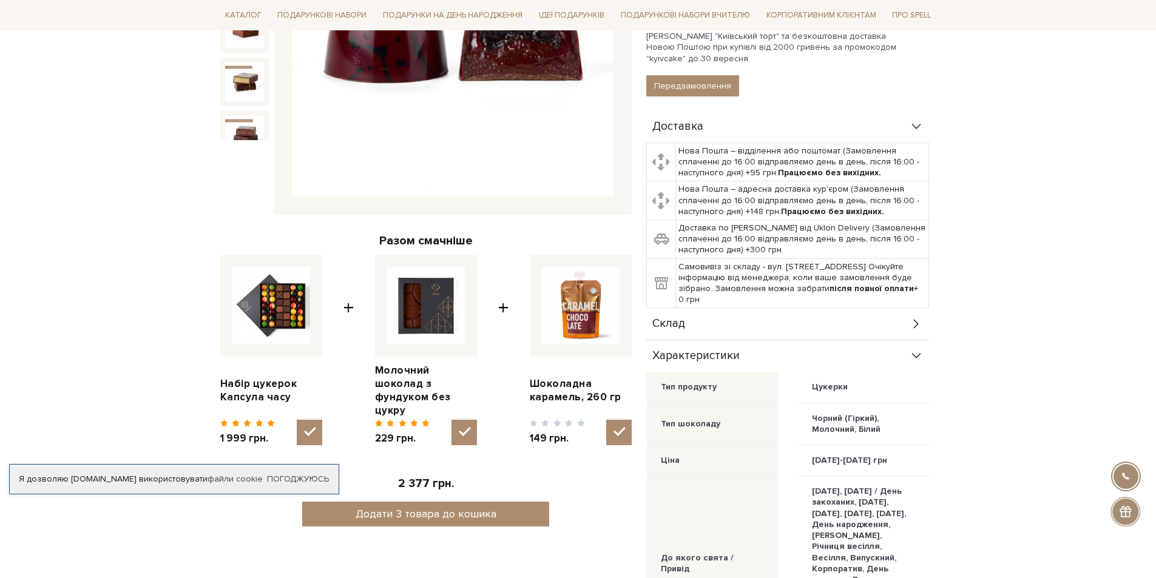
click at [917, 344] on div "Характеристики" at bounding box center [787, 356] width 283 height 32
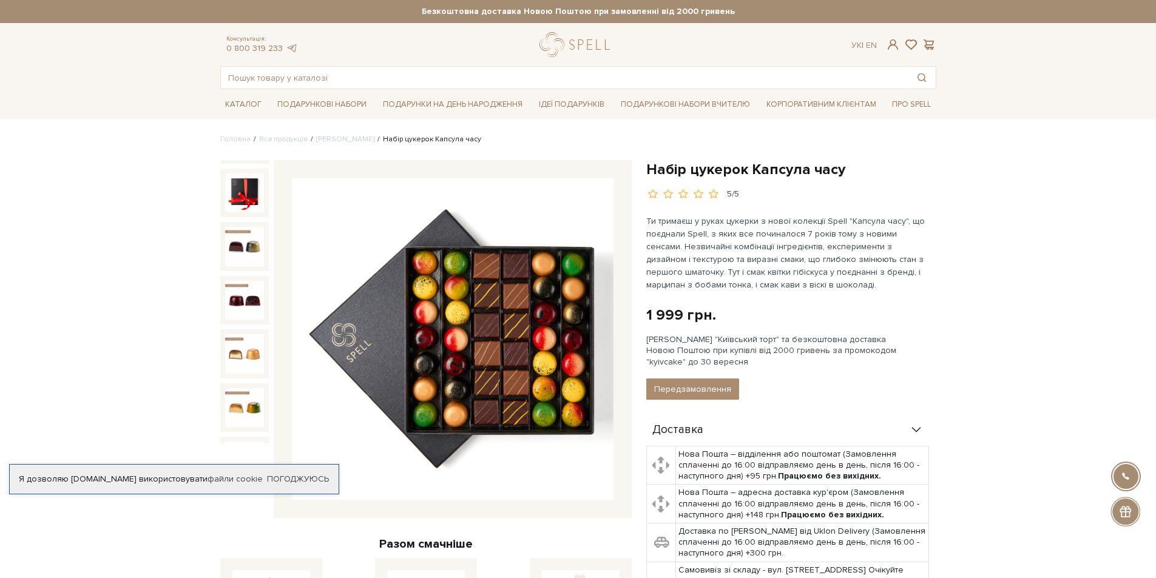
scroll to position [0, 0]
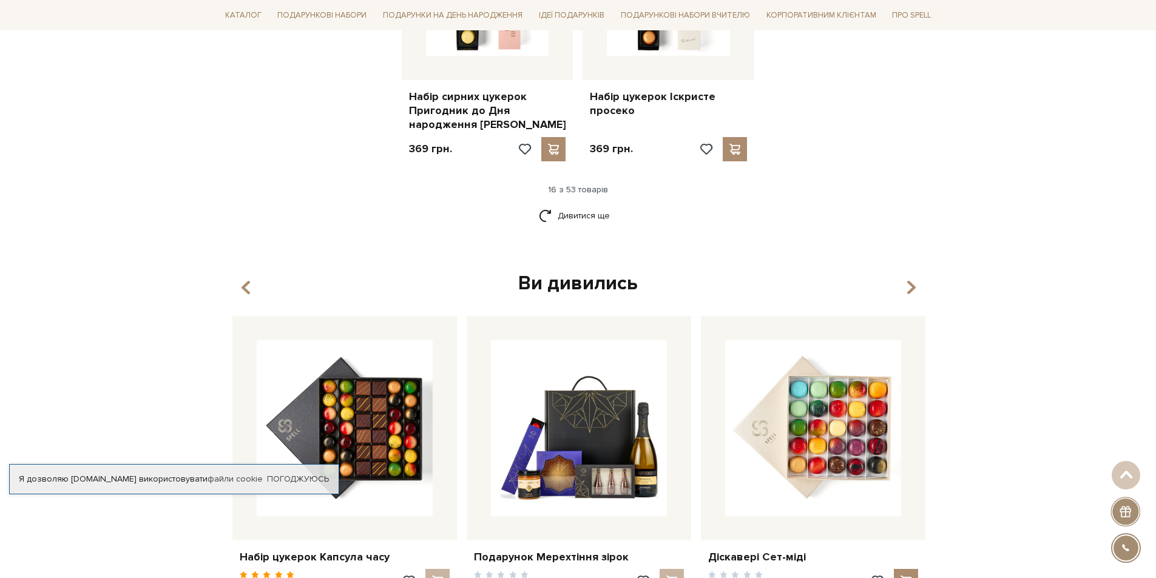
scroll to position [1695, 0]
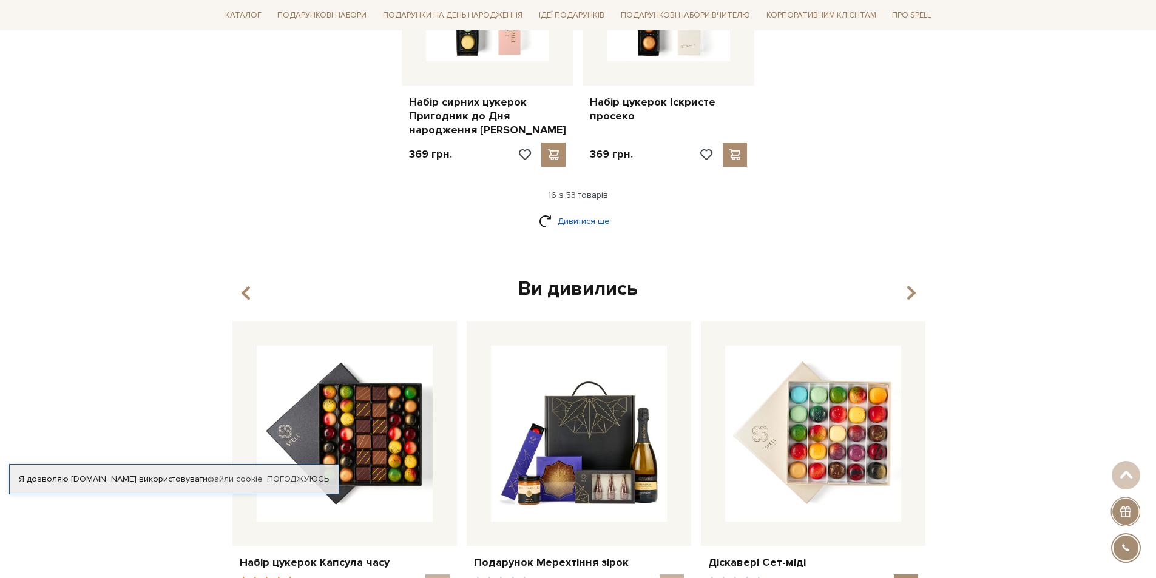
drag, startPoint x: 570, startPoint y: 220, endPoint x: 566, endPoint y: 206, distance: 14.8
click at [570, 220] on div "Дивитися ще" at bounding box center [578, 229] width 726 height 36
click at [566, 211] on link "Дивитися ще" at bounding box center [578, 221] width 79 height 21
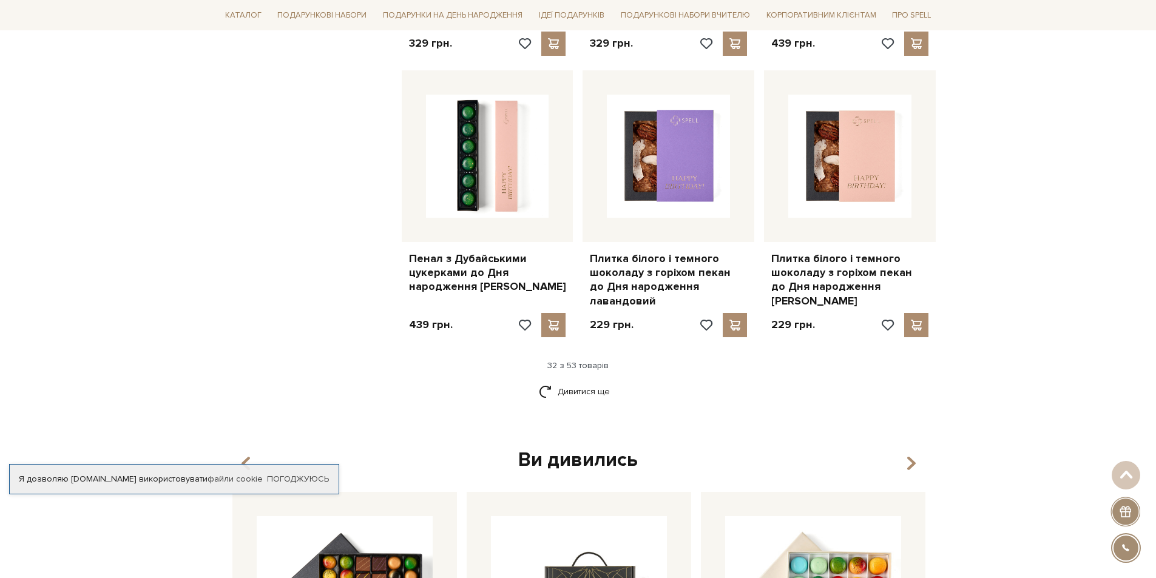
scroll to position [2909, 0]
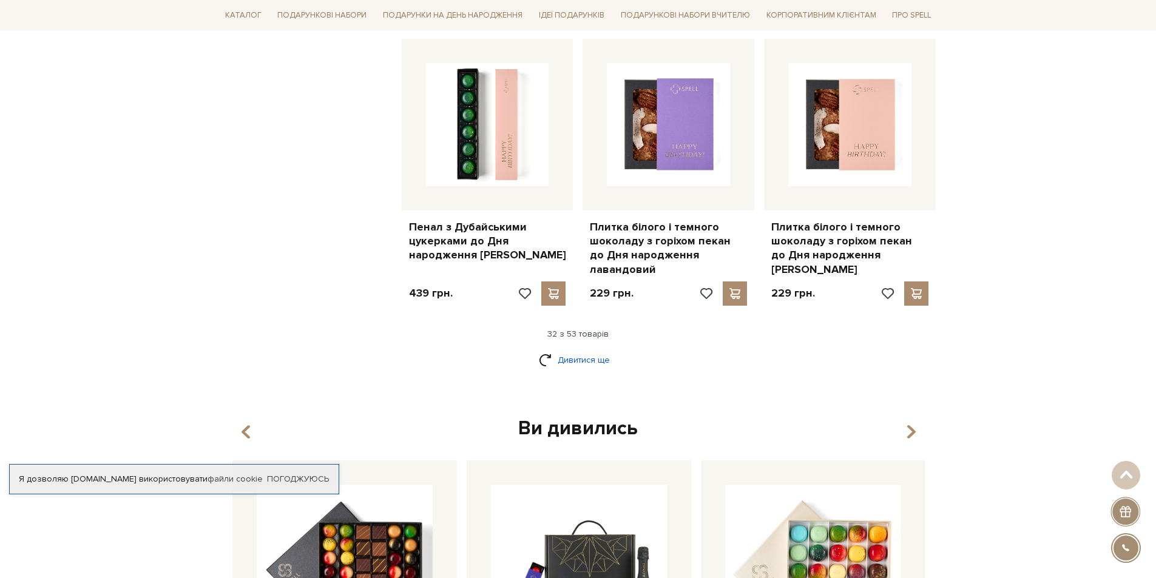
click at [577, 350] on link "Дивитися ще" at bounding box center [578, 360] width 79 height 21
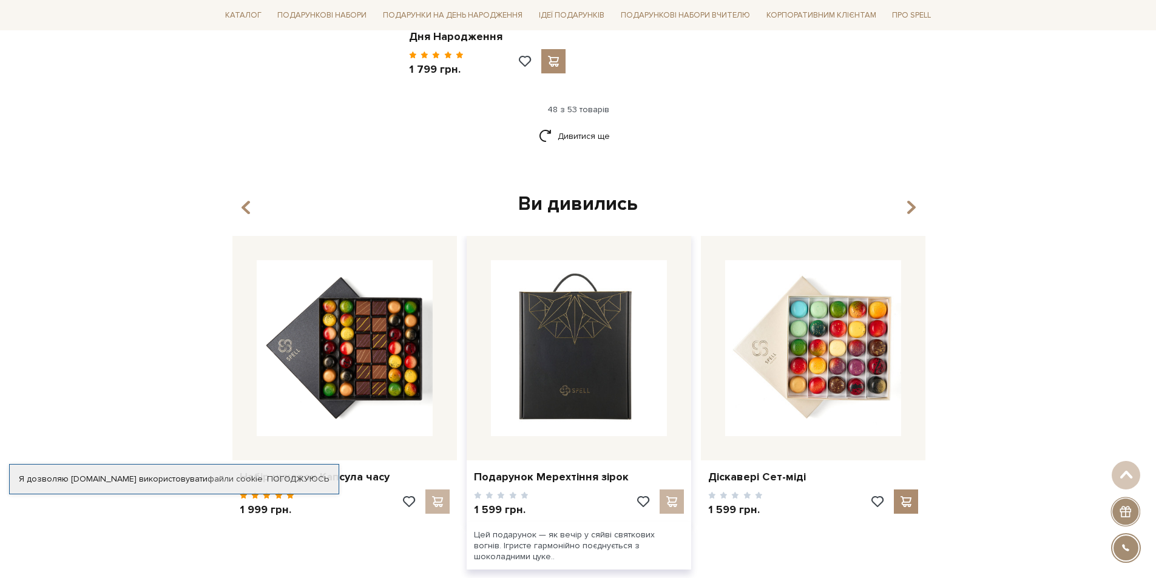
scroll to position [4608, 0]
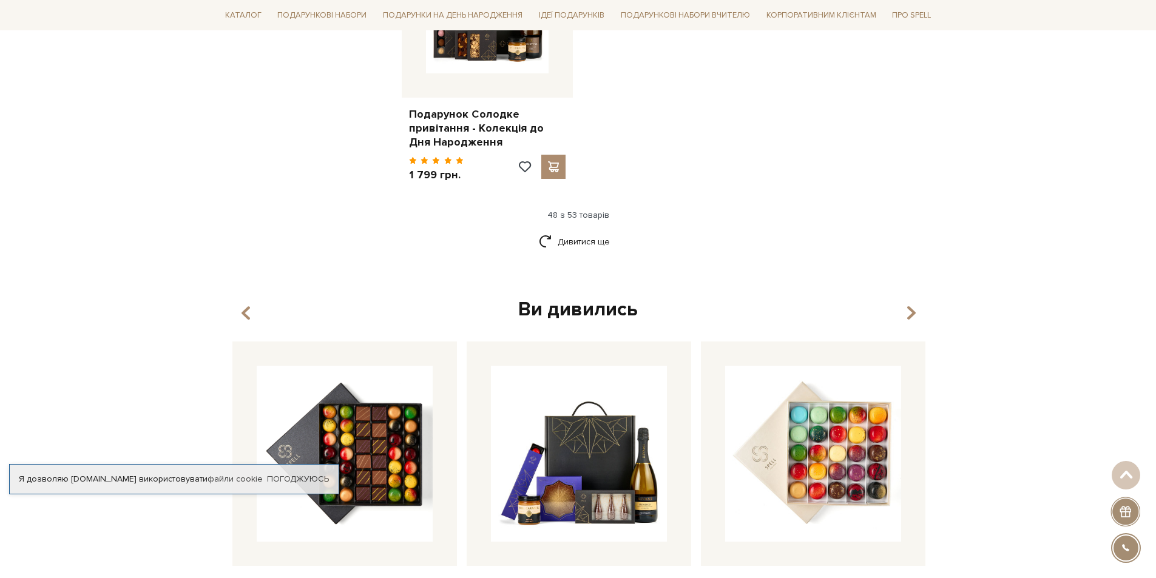
click at [580, 231] on link "Дивитися ще" at bounding box center [578, 241] width 79 height 21
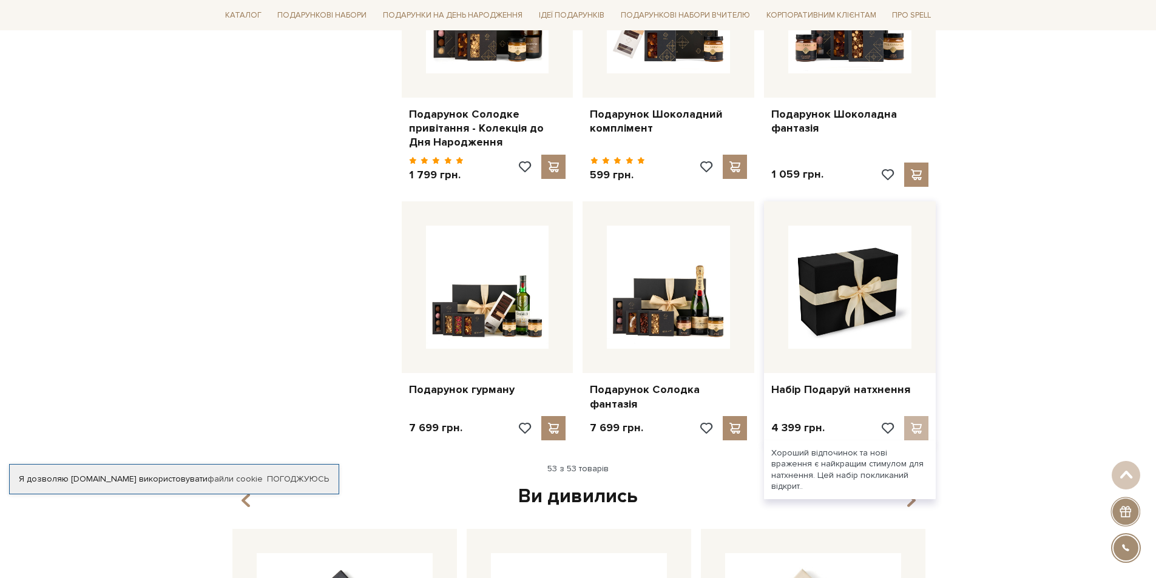
click at [840, 232] on img at bounding box center [849, 287] width 123 height 123
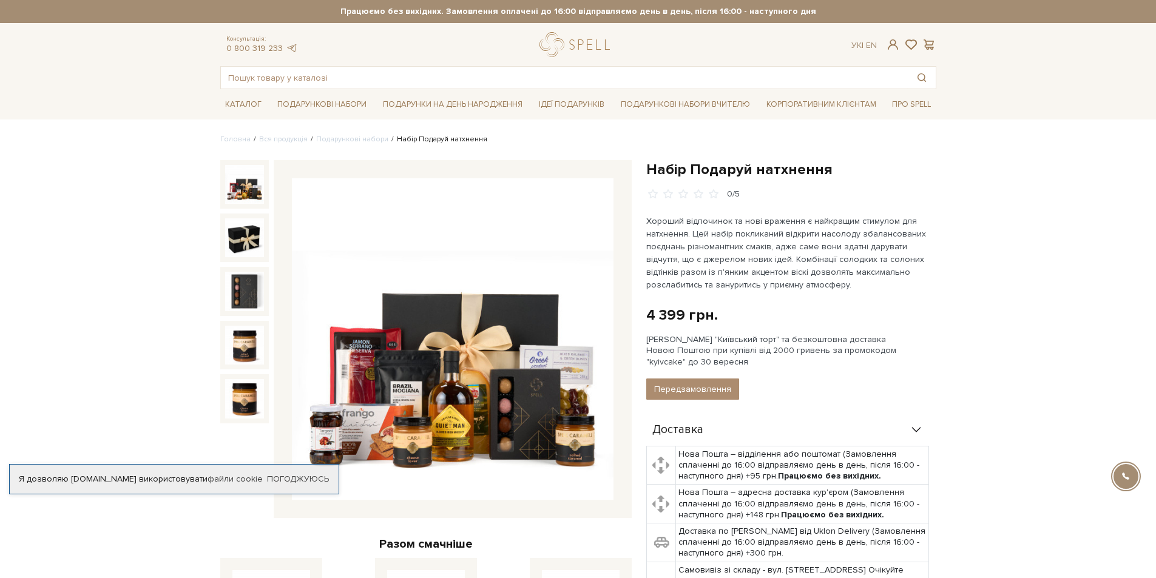
click at [490, 206] on img at bounding box center [453, 339] width 322 height 322
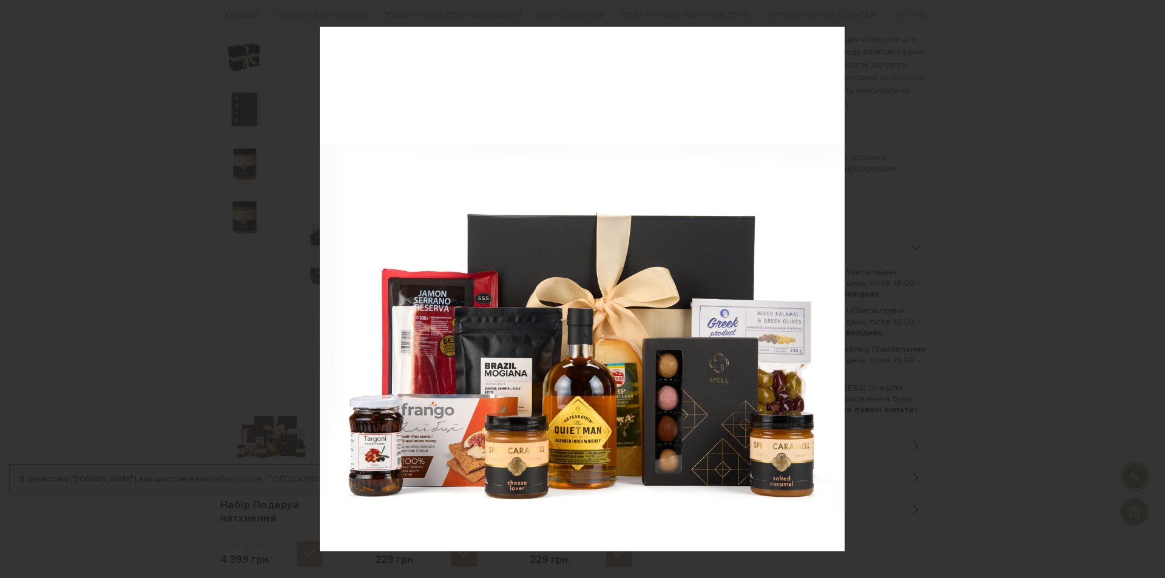
click at [1138, 285] on div "1 / 5" at bounding box center [582, 289] width 1165 height 578
click at [1151, 292] on icon at bounding box center [1150, 289] width 15 height 15
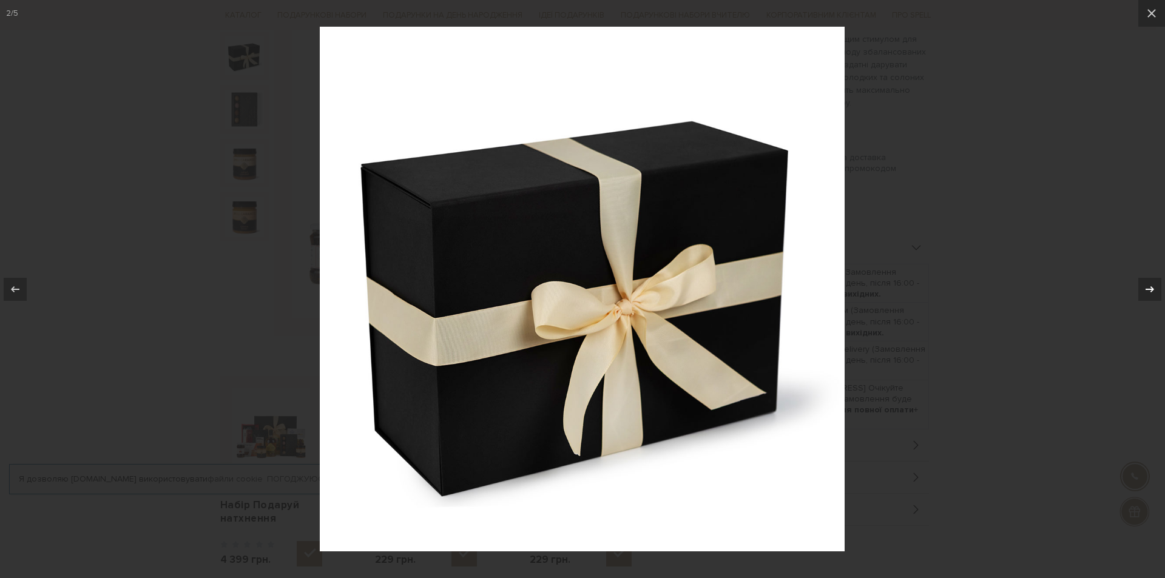
click at [1151, 292] on icon at bounding box center [1150, 289] width 15 height 15
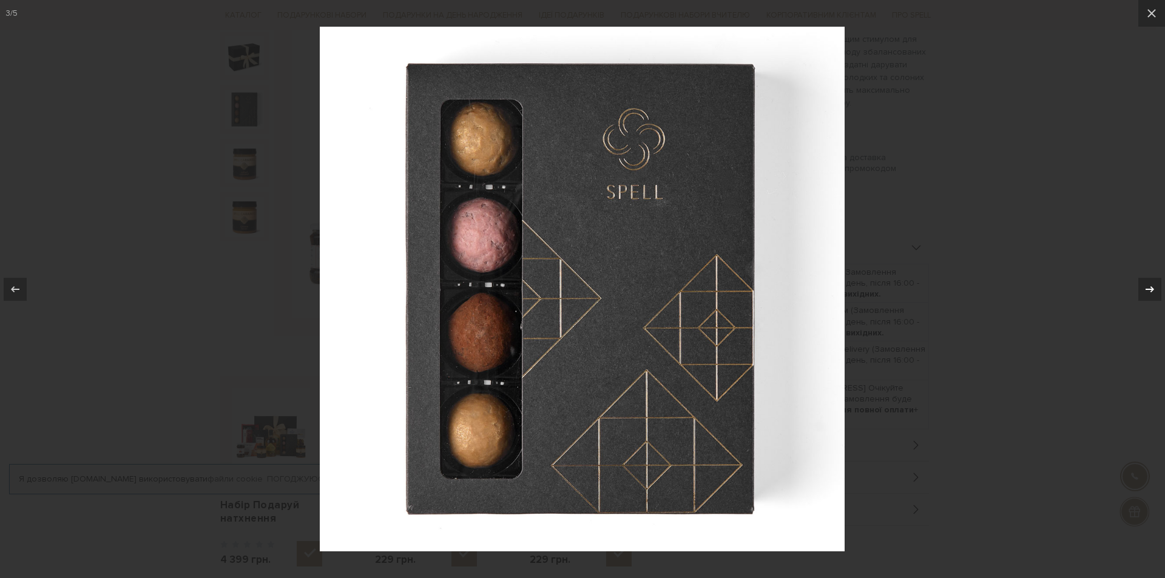
click at [1151, 292] on icon at bounding box center [1150, 289] width 15 height 15
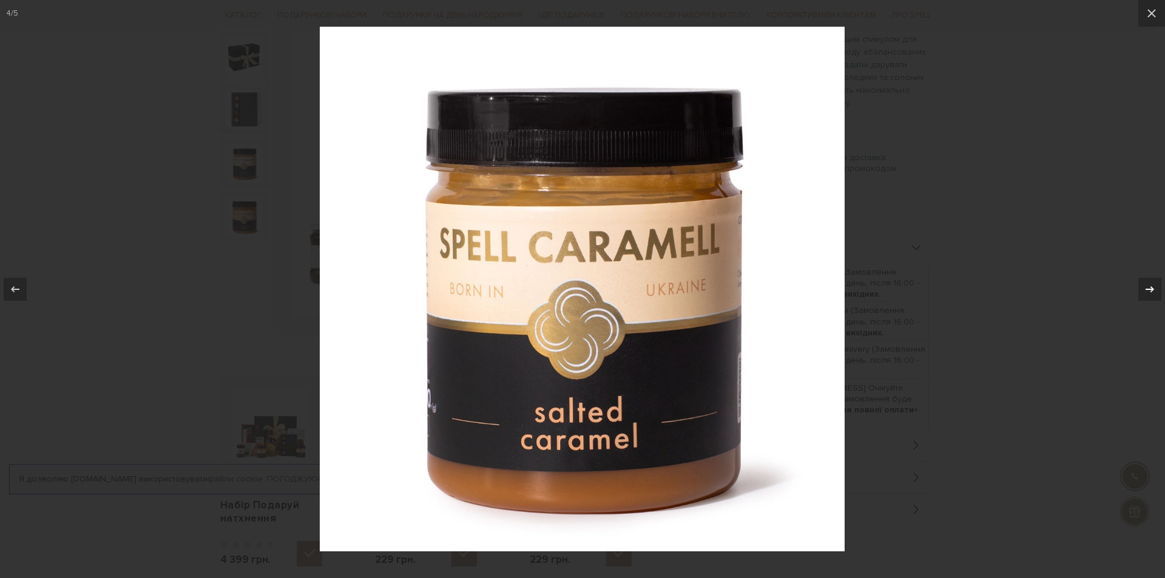
click at [1151, 292] on icon at bounding box center [1150, 289] width 15 height 15
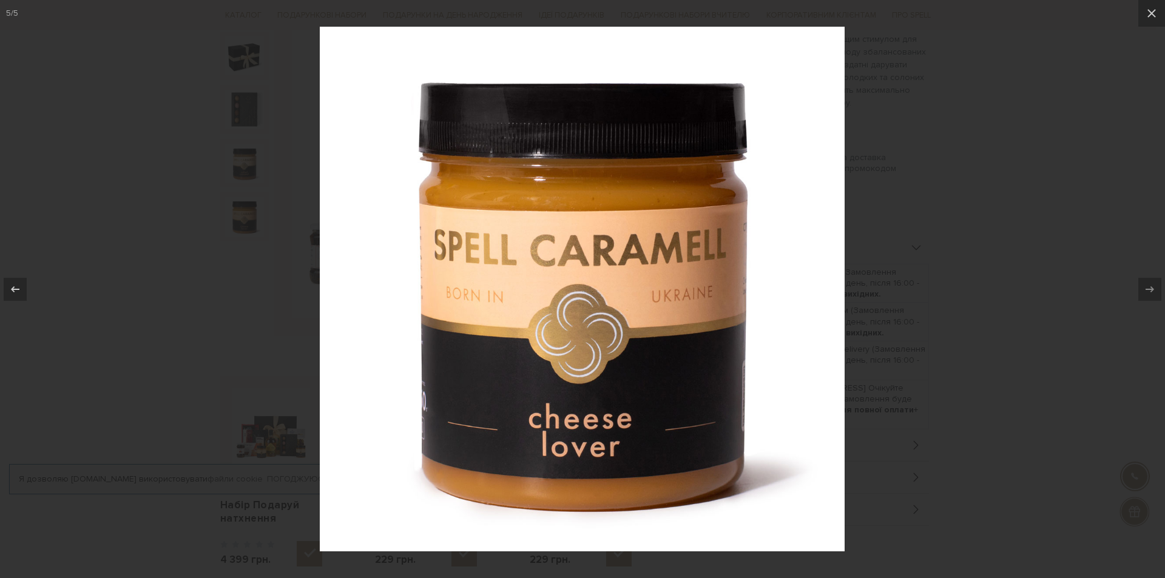
click at [1031, 305] on div at bounding box center [582, 289] width 1165 height 578
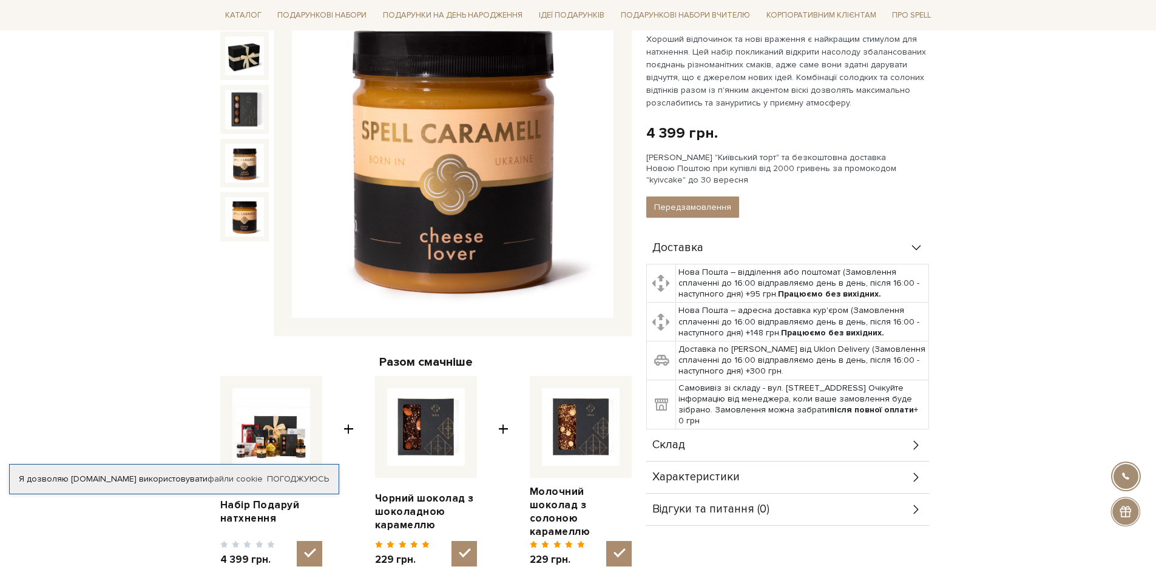
click at [250, 221] on img at bounding box center [244, 216] width 39 height 39
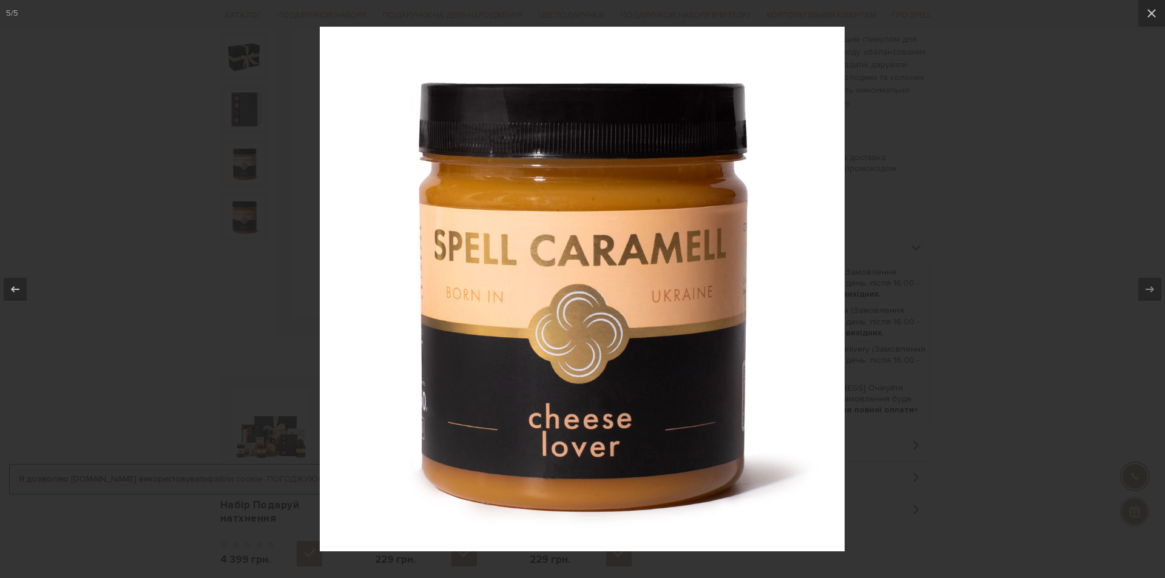
click at [959, 286] on div at bounding box center [582, 289] width 1165 height 578
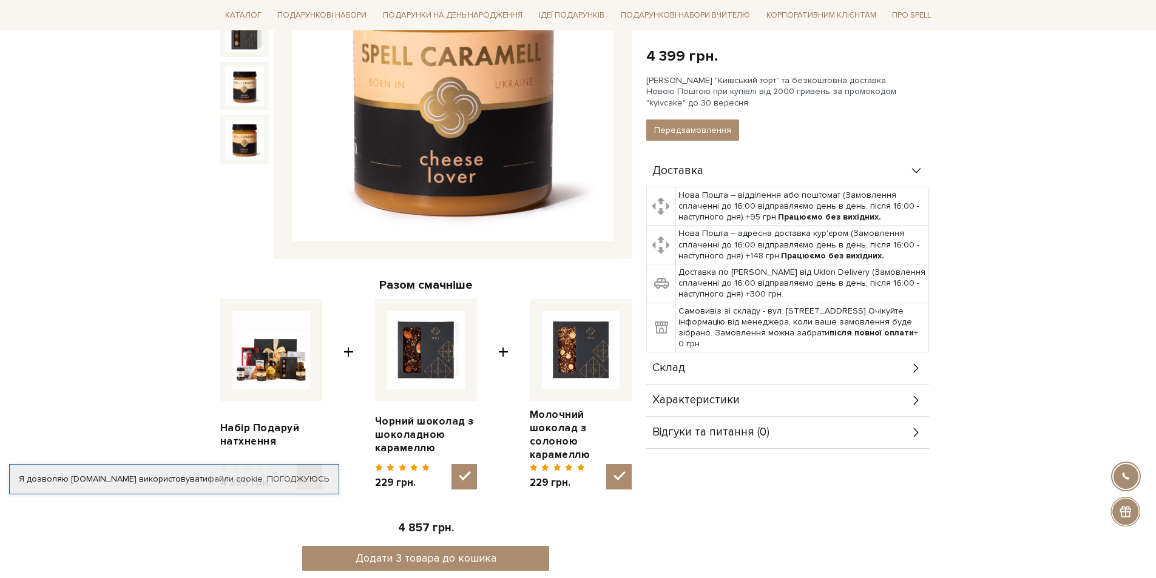
scroll to position [303, 0]
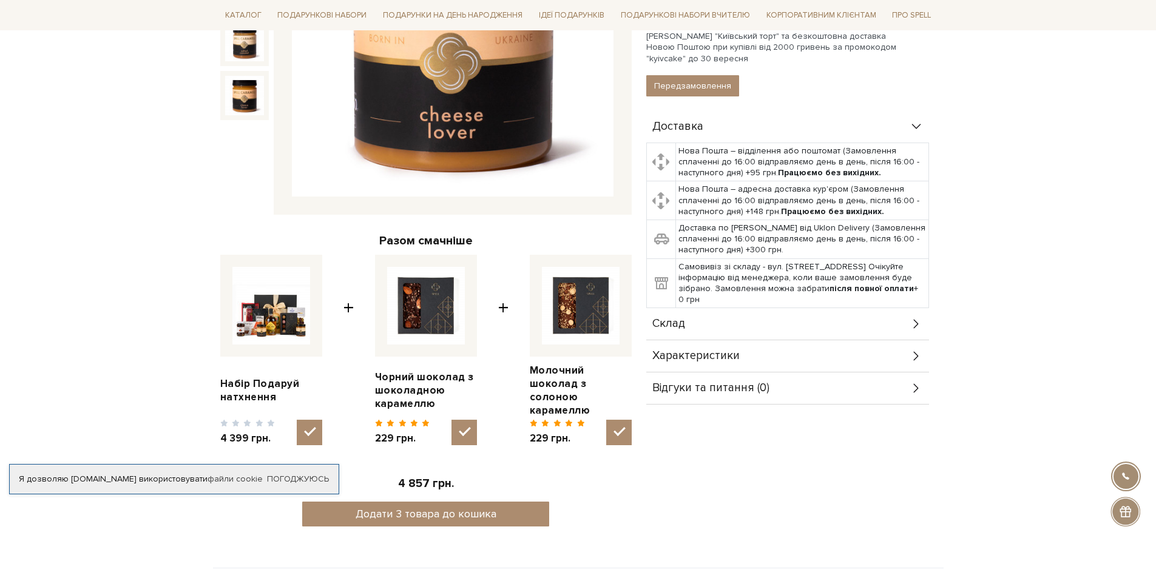
drag, startPoint x: 778, startPoint y: 308, endPoint x: 770, endPoint y: 308, distance: 7.9
click at [772, 308] on div "Склад" at bounding box center [787, 324] width 283 height 32
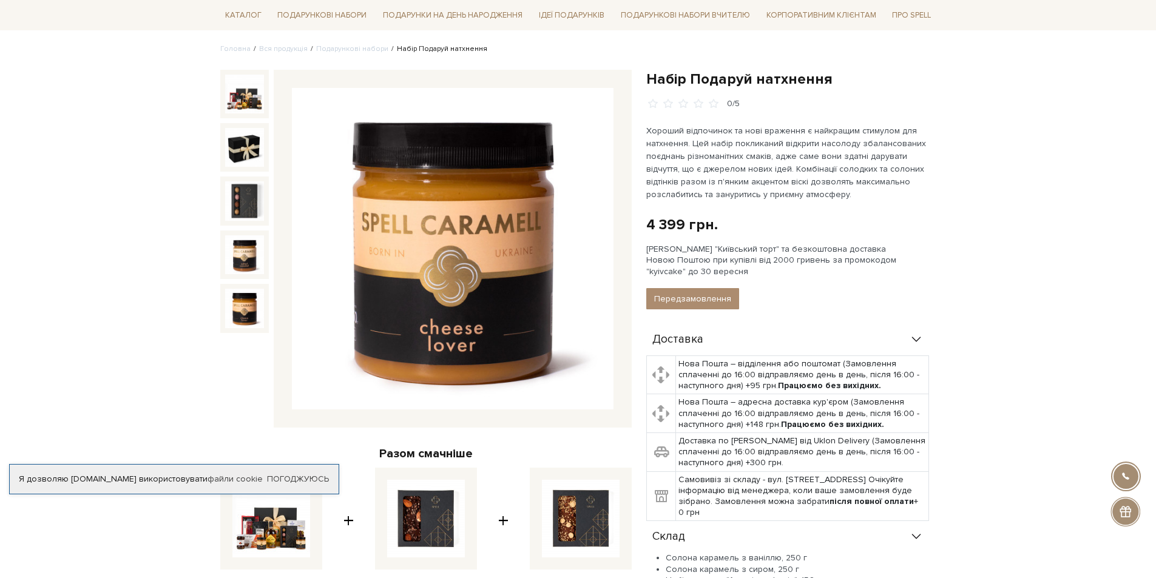
scroll to position [0, 0]
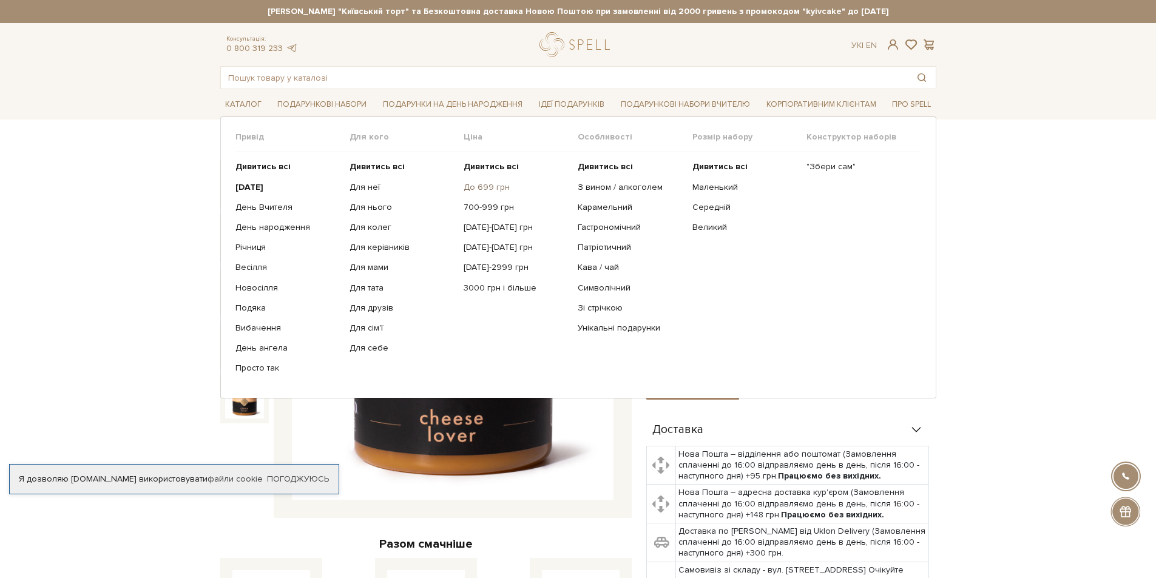
click at [493, 188] on link "До 699 грн" at bounding box center [516, 187] width 105 height 11
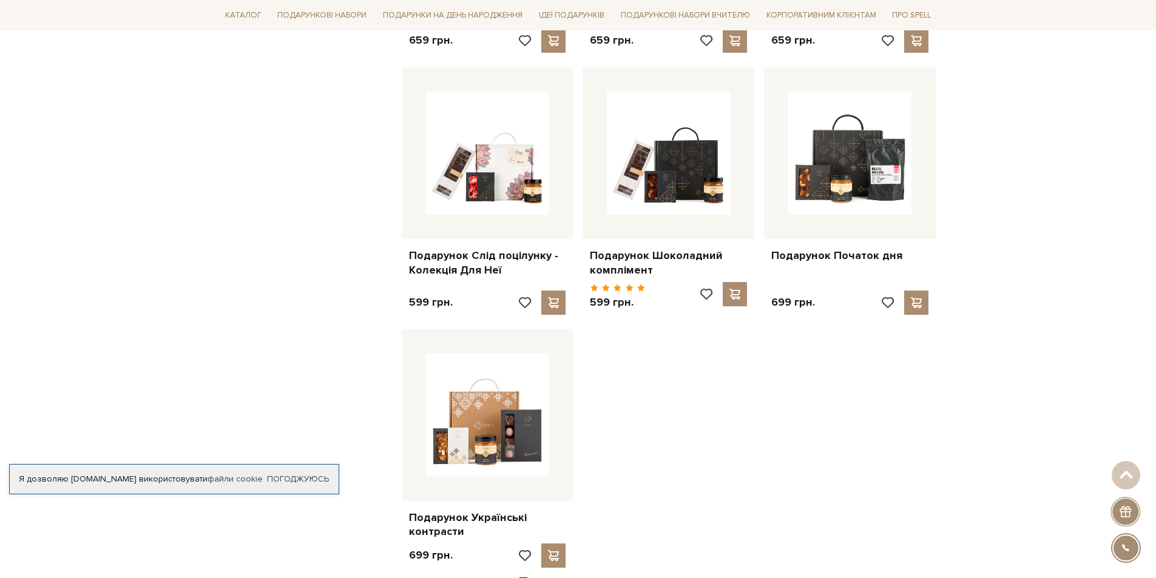
scroll to position [910, 0]
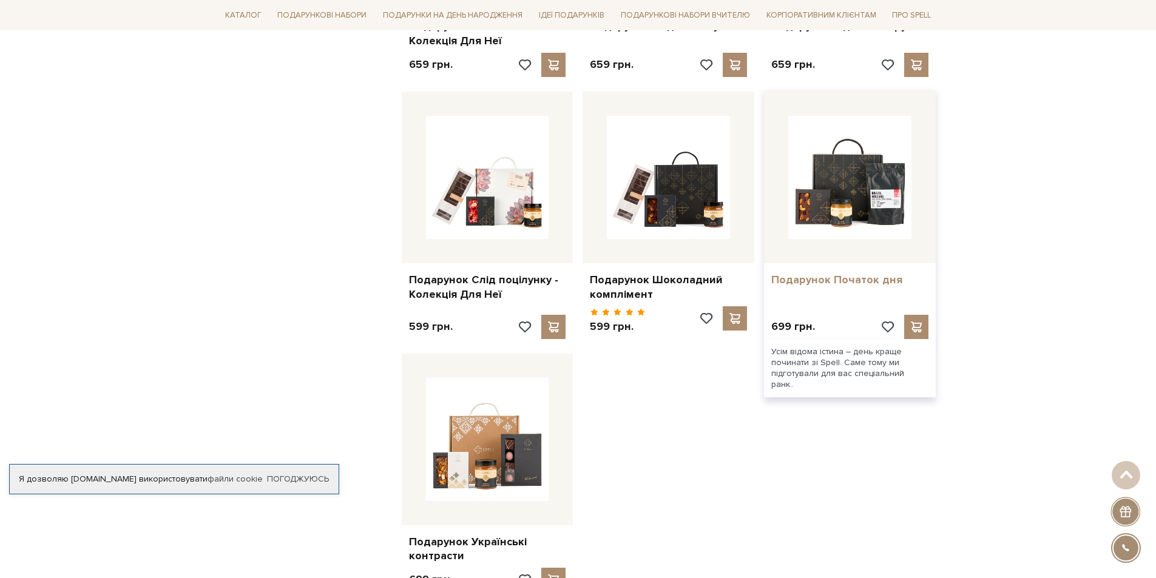
click at [833, 273] on link "Подарунок Початок дня" at bounding box center [849, 280] width 157 height 14
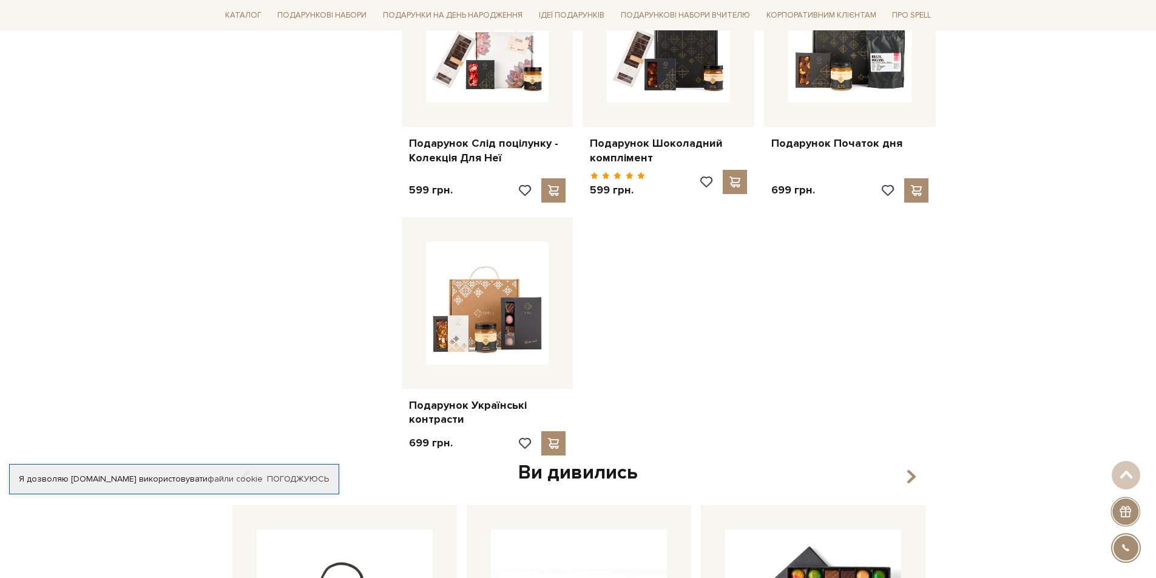
scroll to position [1153, 0]
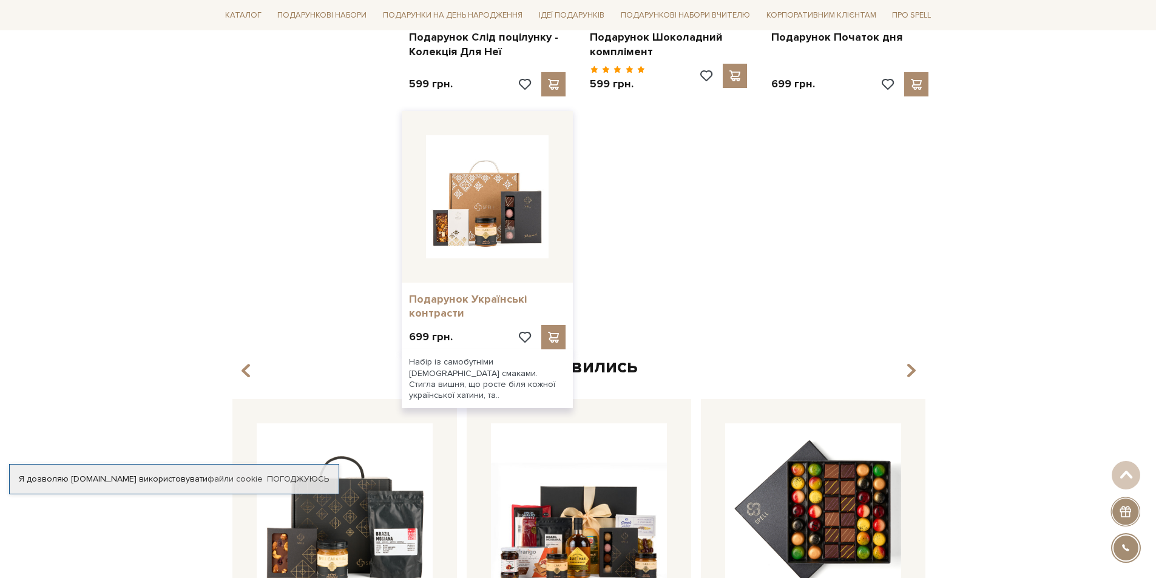
click at [516, 292] on link "Подарунок Українські контрасти" at bounding box center [487, 306] width 157 height 29
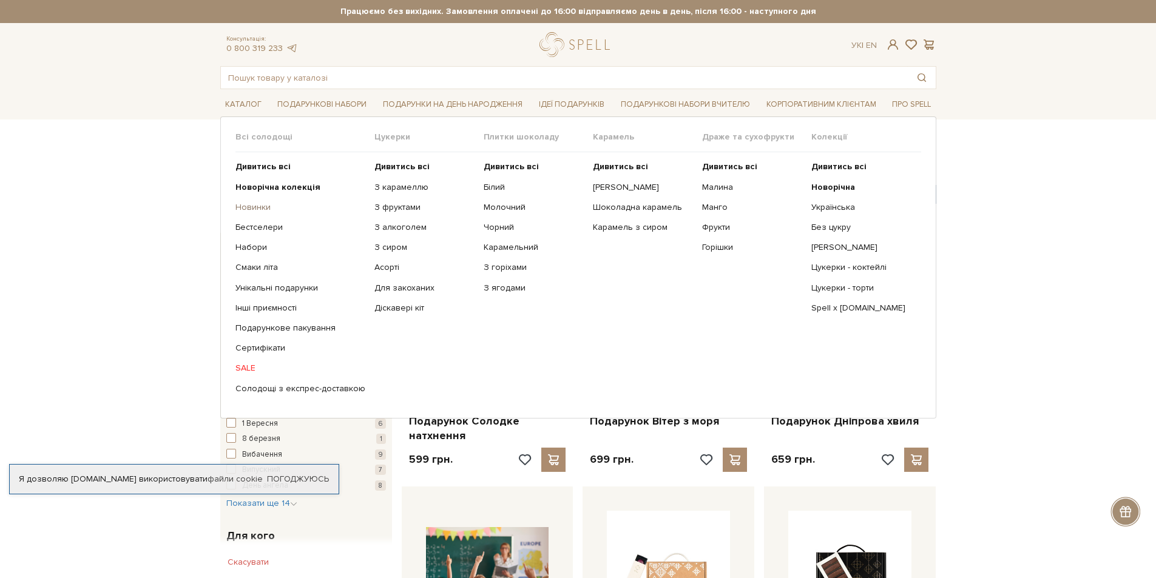
click at [249, 203] on link "Новинки" at bounding box center [300, 207] width 130 height 11
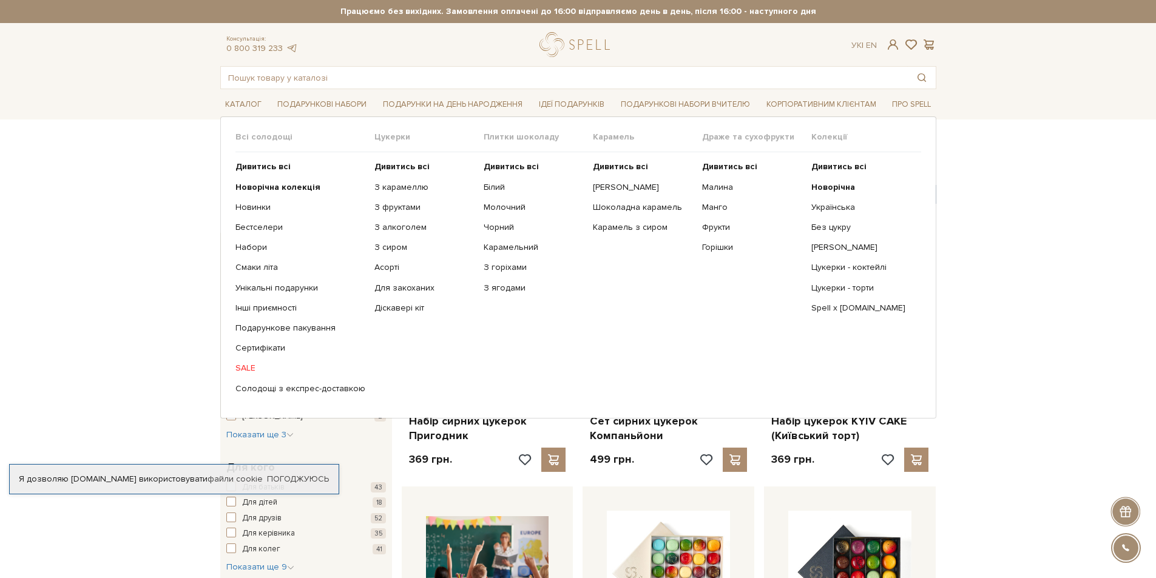
click at [244, 360] on ul "Дивитись всі Новорічна колекція Новинки Бестселери Набори SALE" at bounding box center [304, 277] width 139 height 251
click at [246, 363] on link "SALE" at bounding box center [300, 368] width 130 height 11
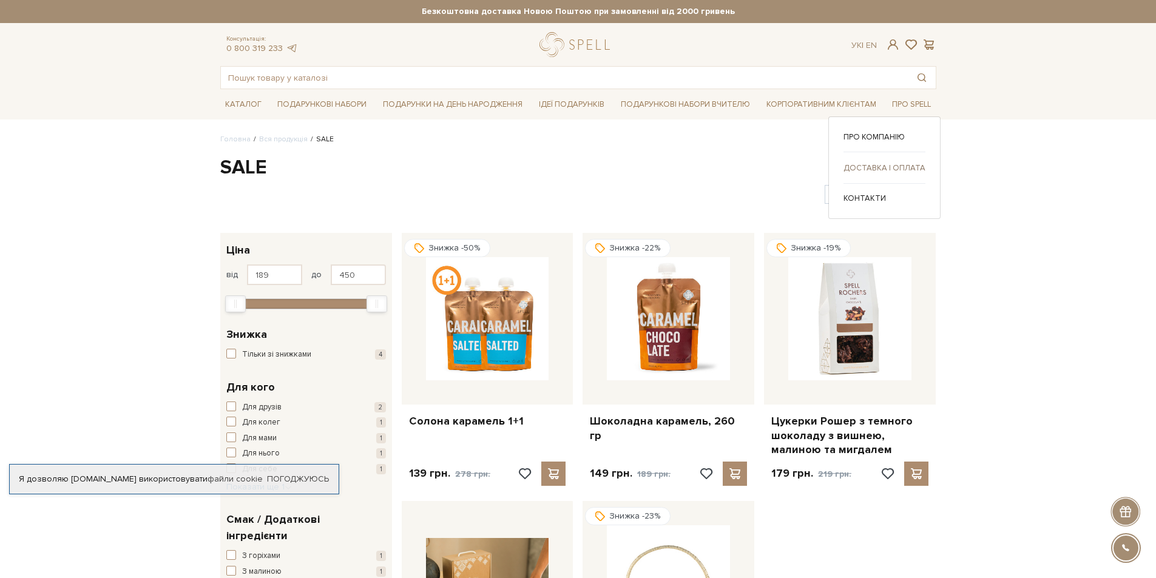
click at [881, 169] on link "Доставка і оплата" at bounding box center [885, 168] width 82 height 11
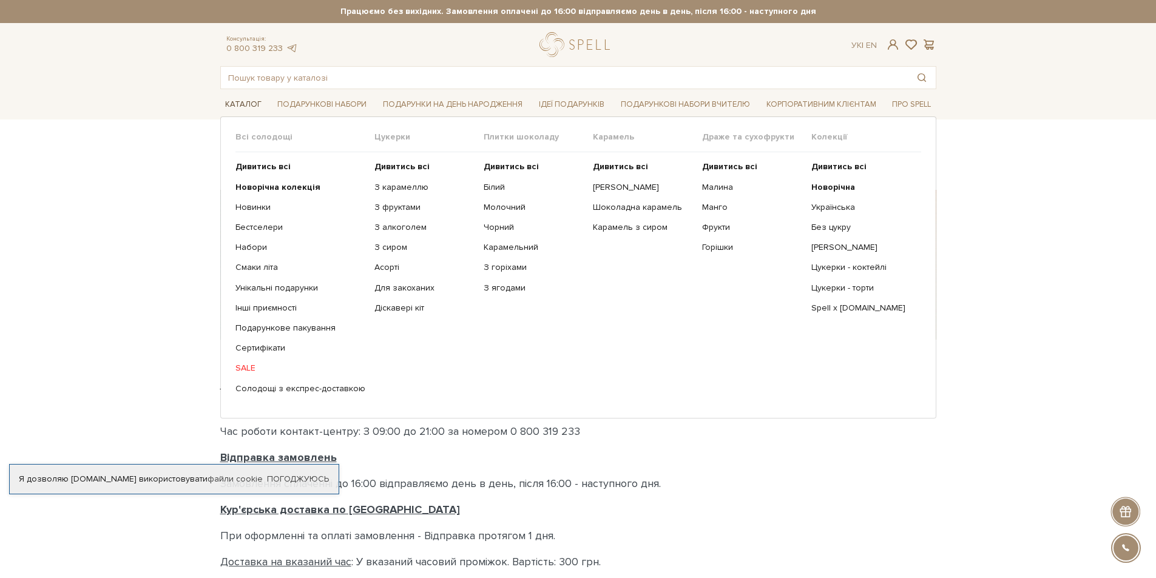
click at [240, 106] on link "Каталог" at bounding box center [243, 104] width 46 height 19
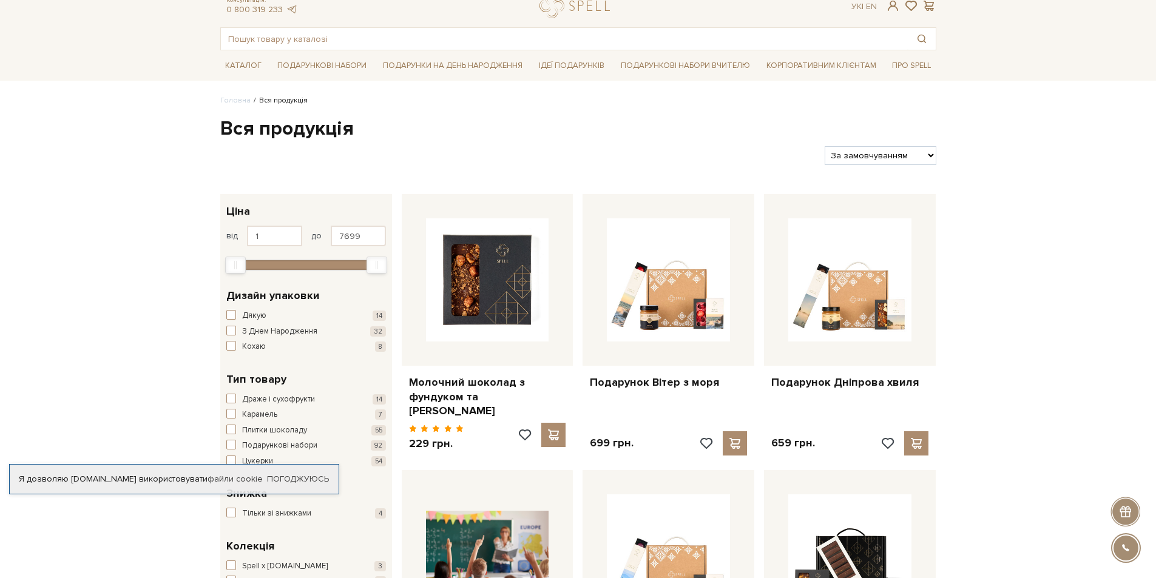
scroll to position [61, 0]
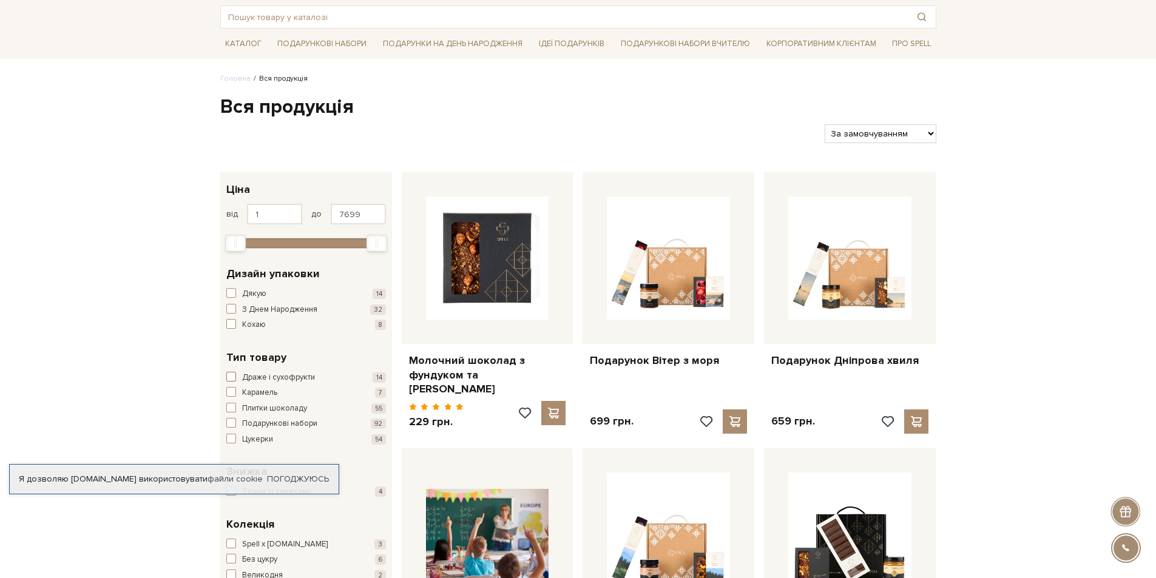
click at [236, 377] on button "Драже і сухофрукти 14" at bounding box center [306, 378] width 160 height 12
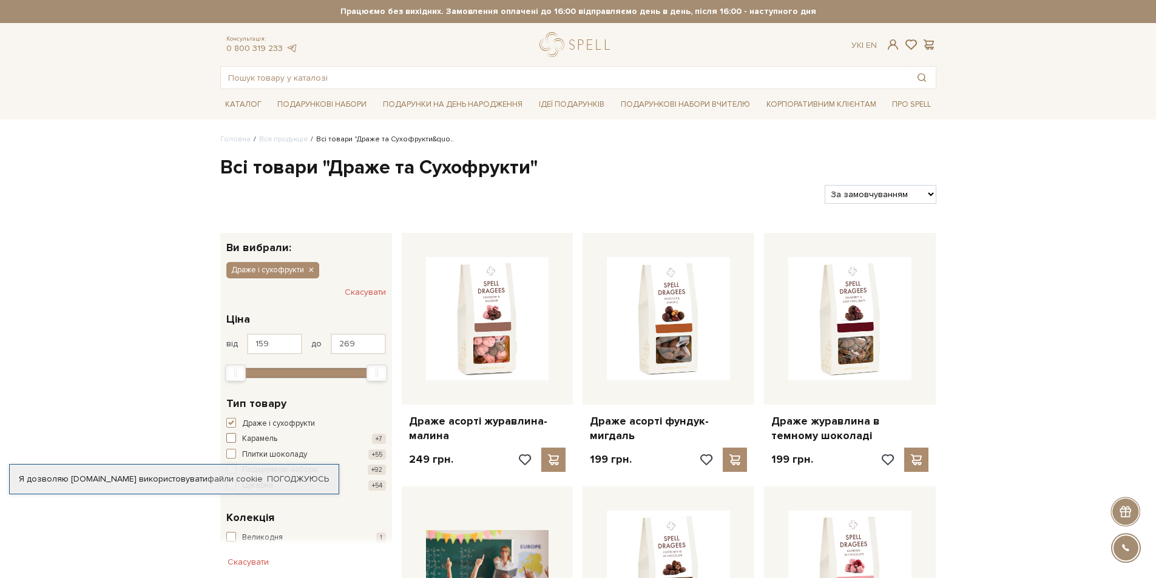
click at [241, 438] on button "Карамель +7" at bounding box center [306, 439] width 160 height 12
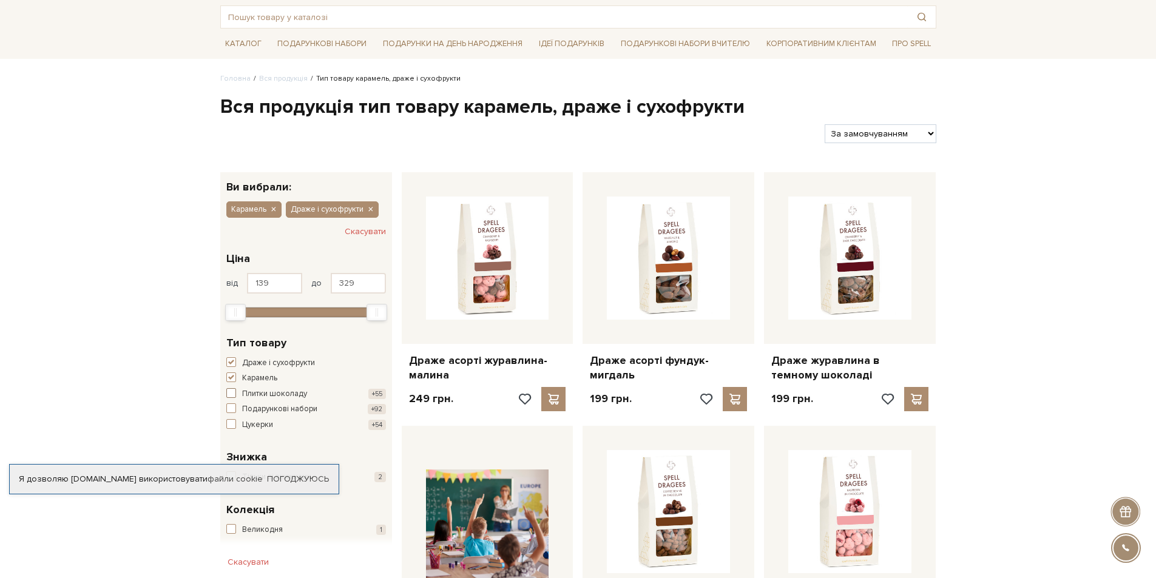
click at [230, 388] on span "button" at bounding box center [231, 393] width 10 height 10
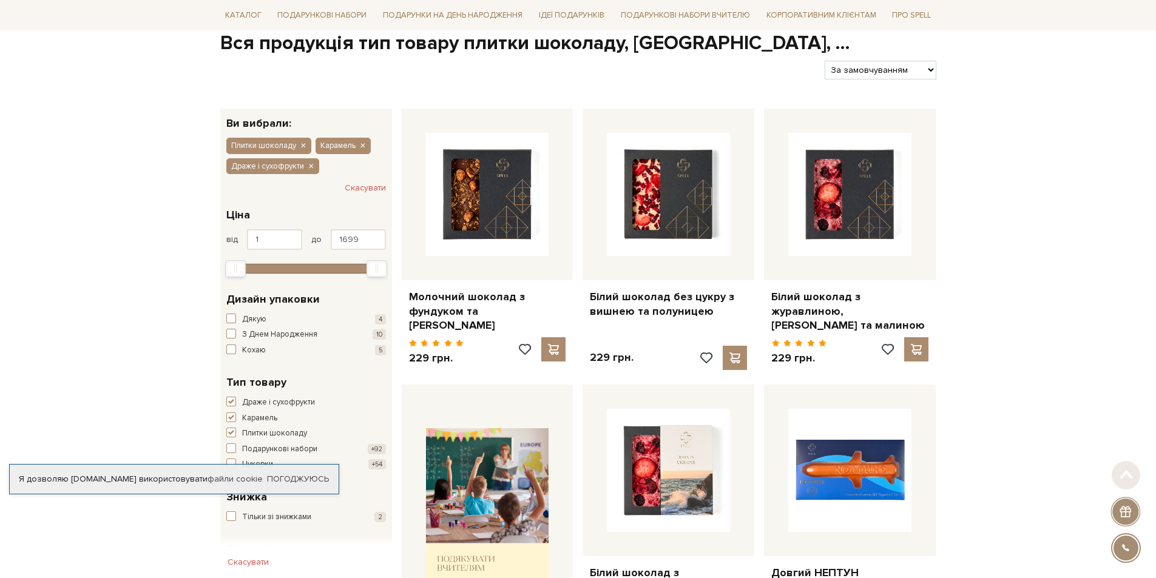
scroll to position [182, 0]
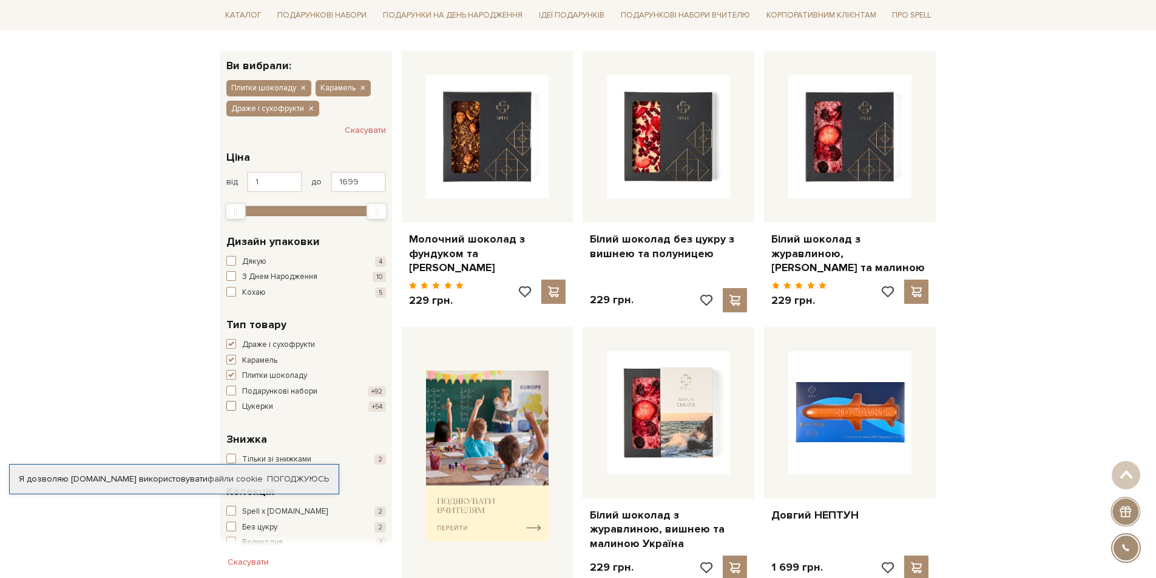
click at [233, 405] on span "button" at bounding box center [231, 406] width 10 height 10
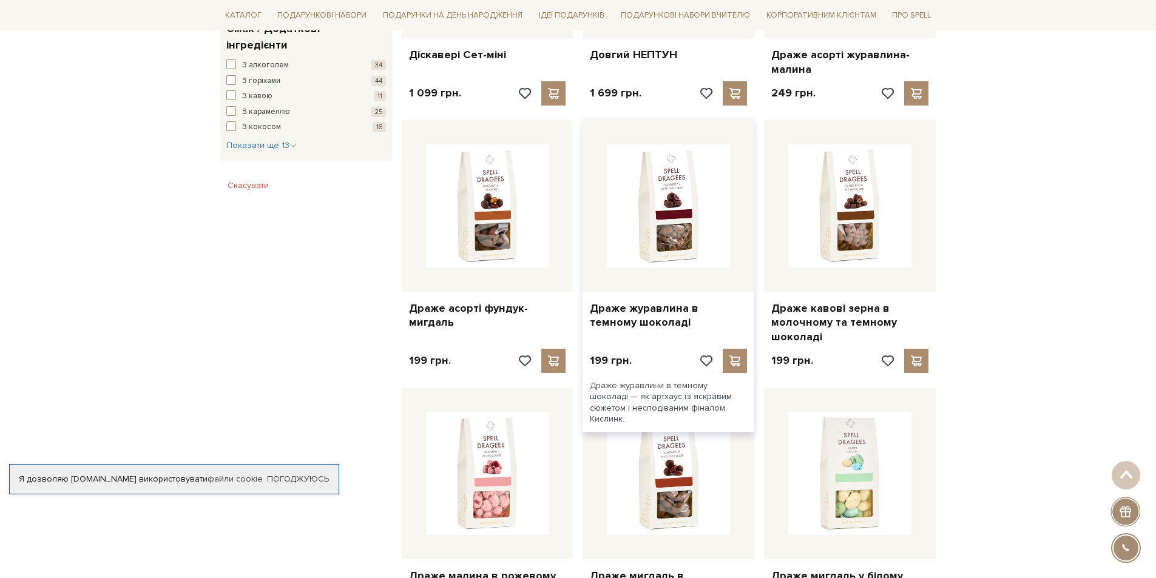
scroll to position [607, 0]
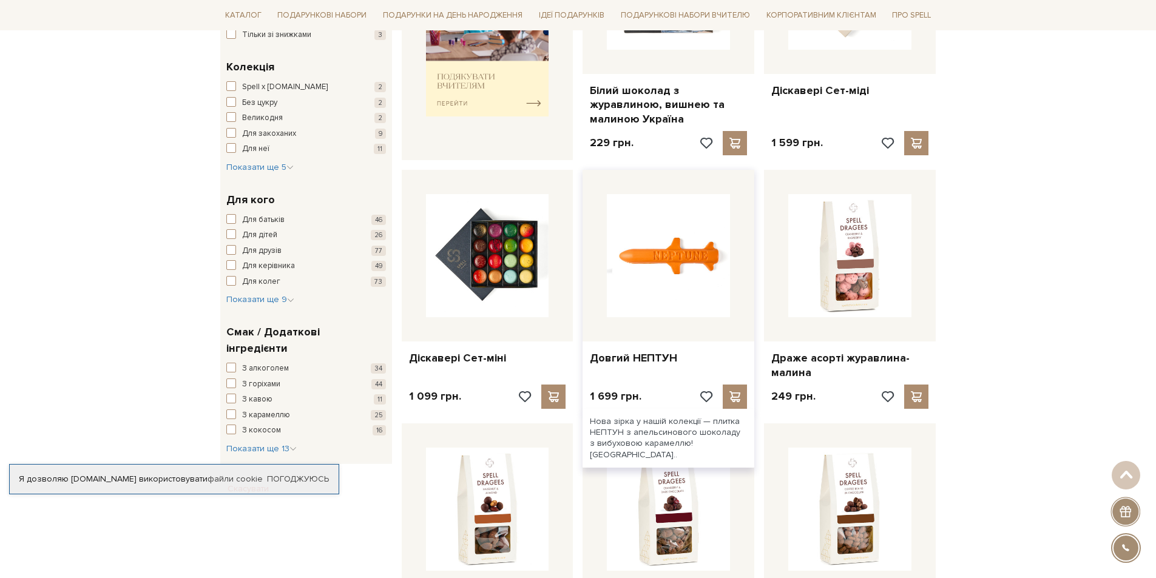
click at [690, 262] on img at bounding box center [668, 255] width 123 height 123
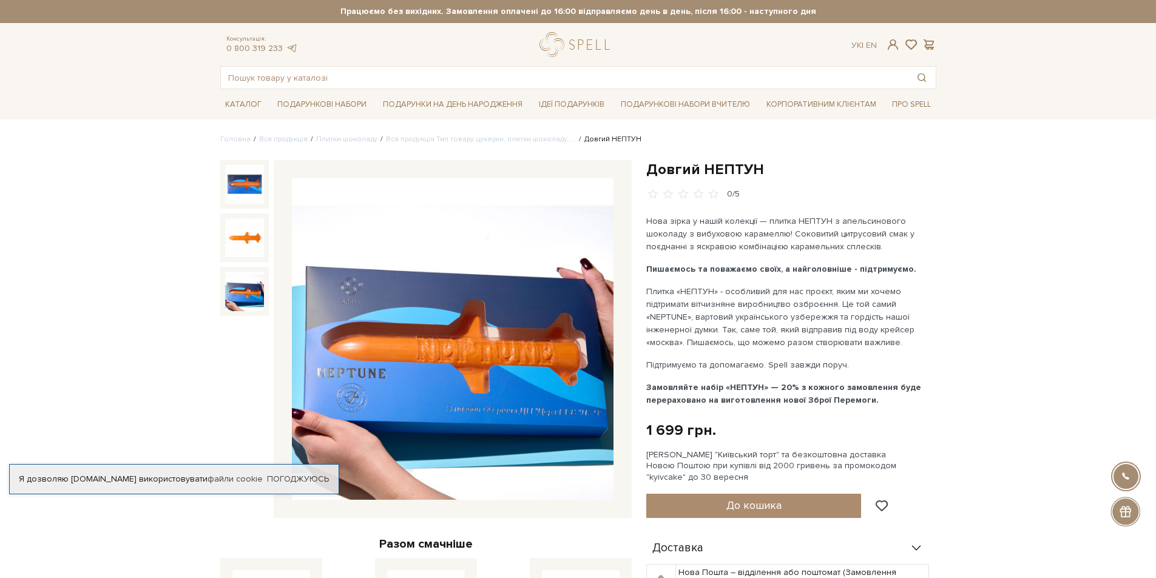
click at [229, 272] on img at bounding box center [244, 291] width 39 height 39
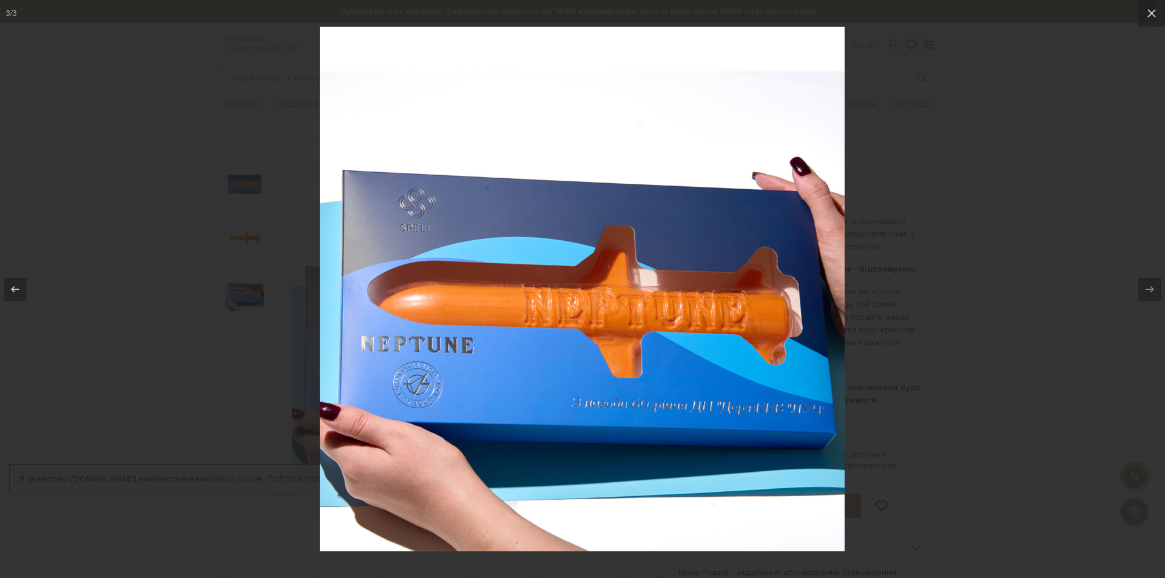
click at [224, 277] on div at bounding box center [582, 289] width 1165 height 578
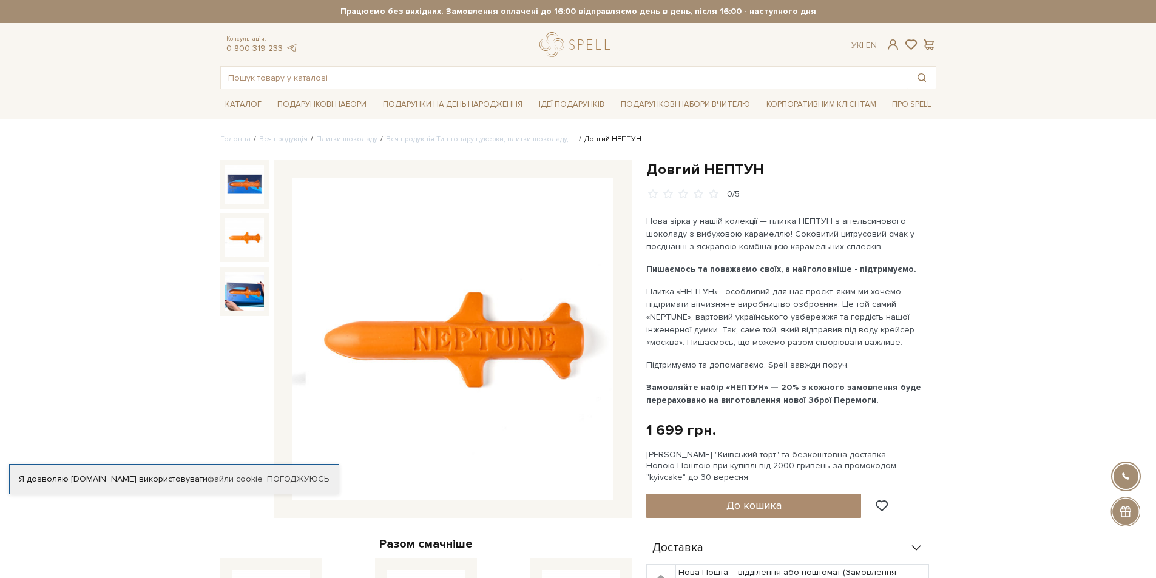
click at [238, 246] on img at bounding box center [244, 237] width 39 height 39
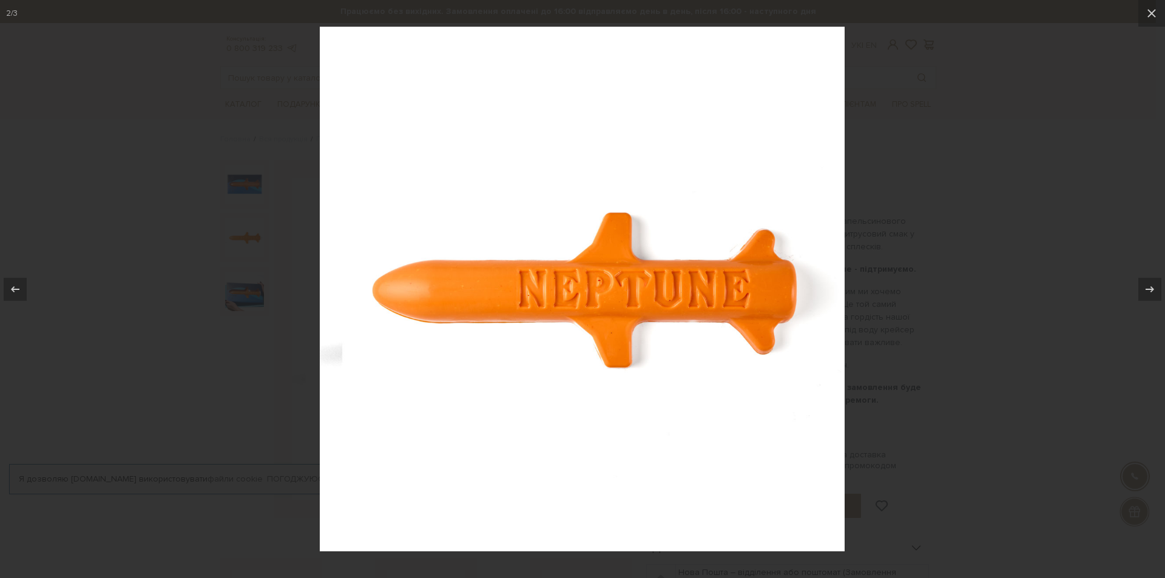
click at [240, 251] on div at bounding box center [582, 289] width 1165 height 578
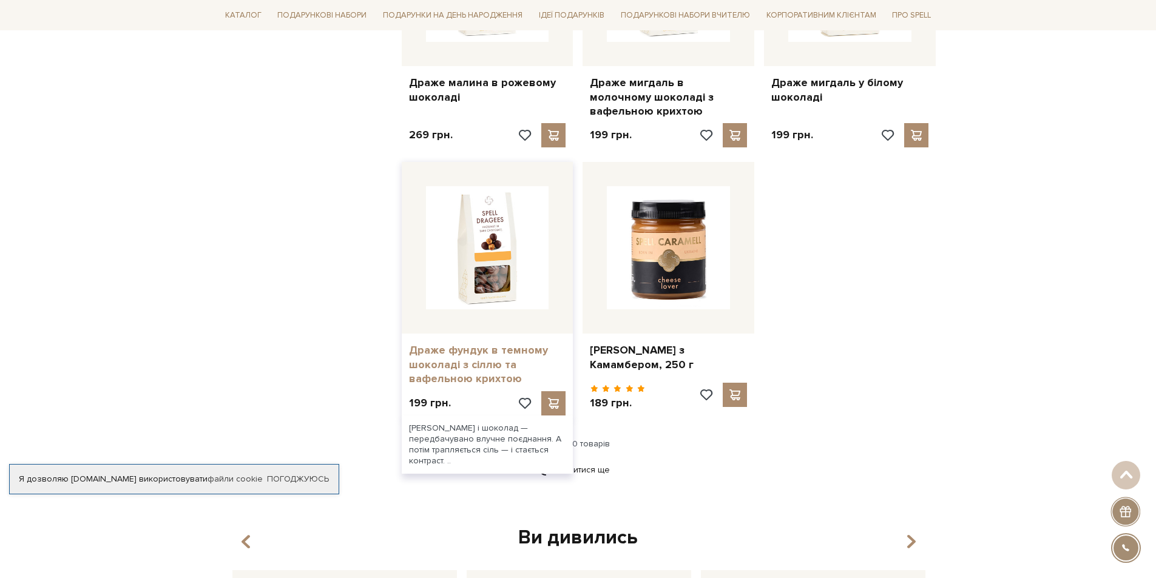
scroll to position [1578, 0]
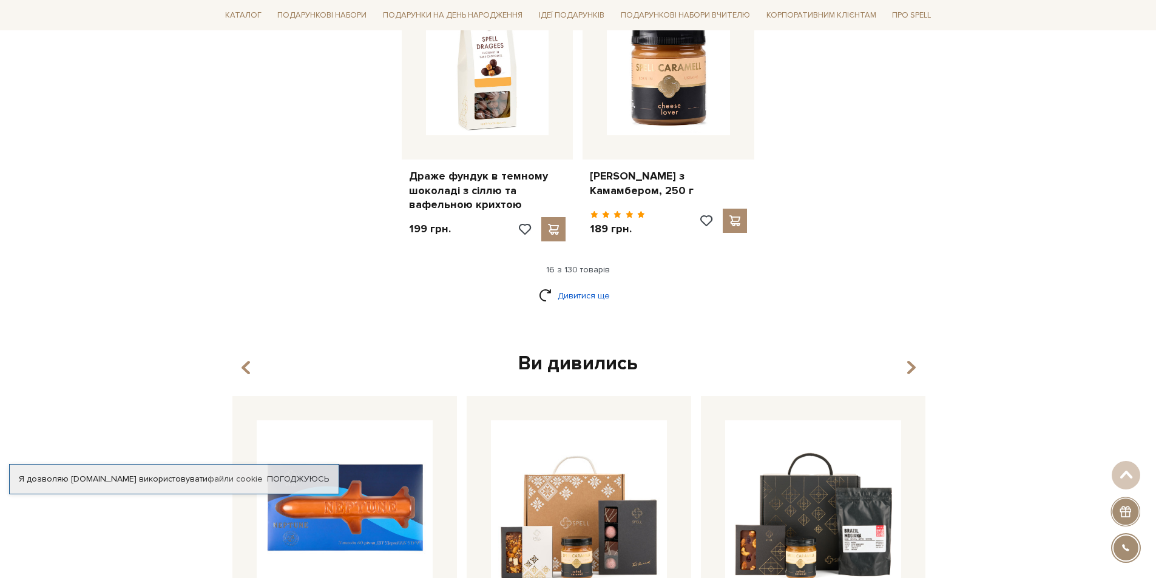
click at [555, 296] on link "Дивитися ще" at bounding box center [578, 295] width 79 height 21
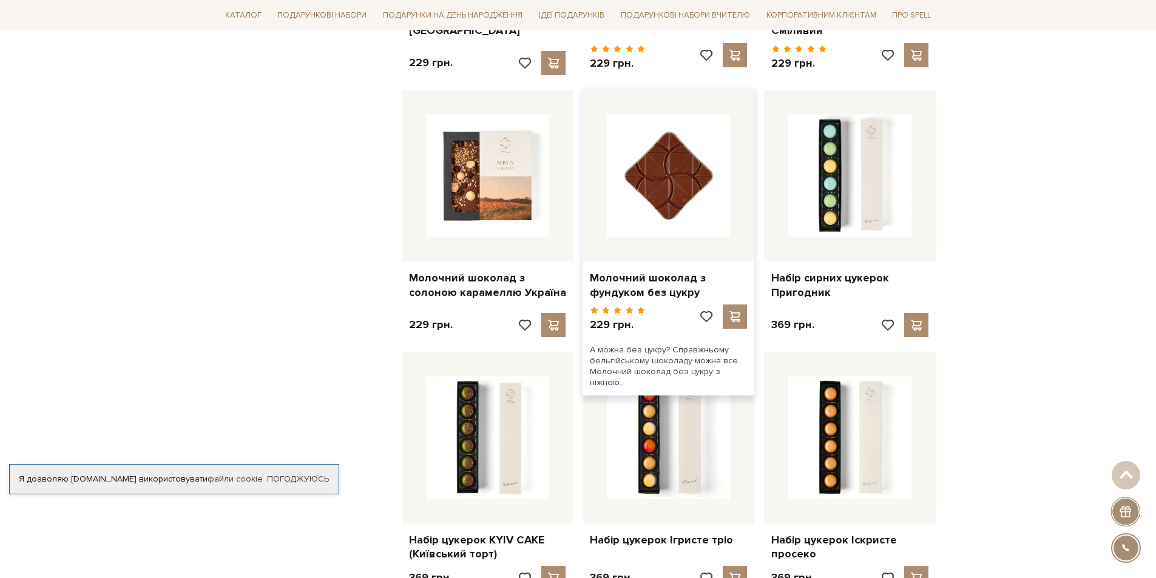
scroll to position [2549, 0]
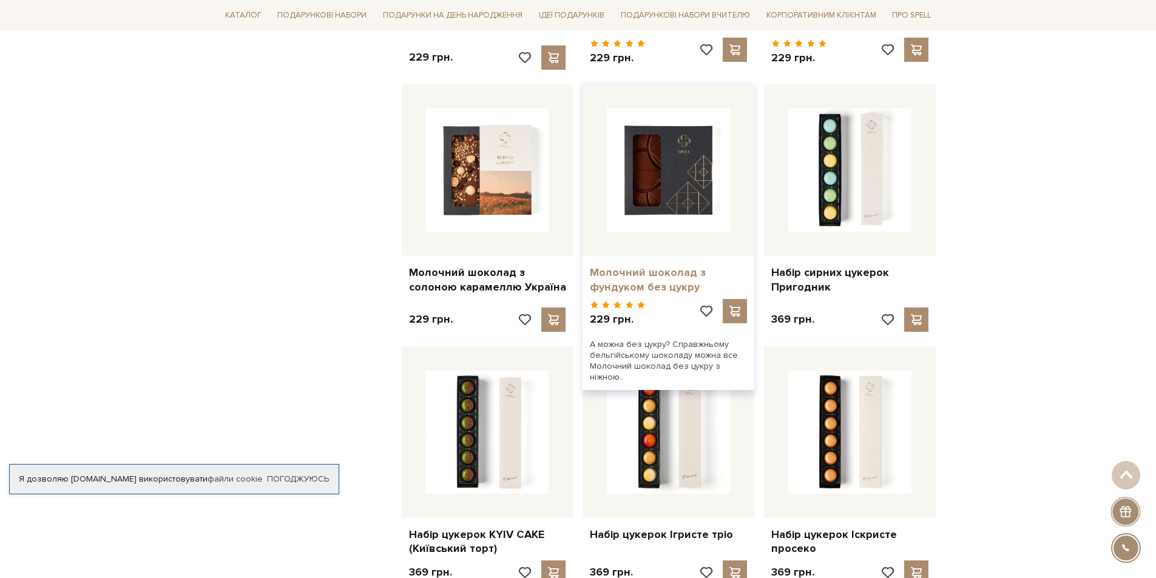
click at [658, 273] on link "Молочний шоколад з фундуком без цукру" at bounding box center [668, 280] width 157 height 29
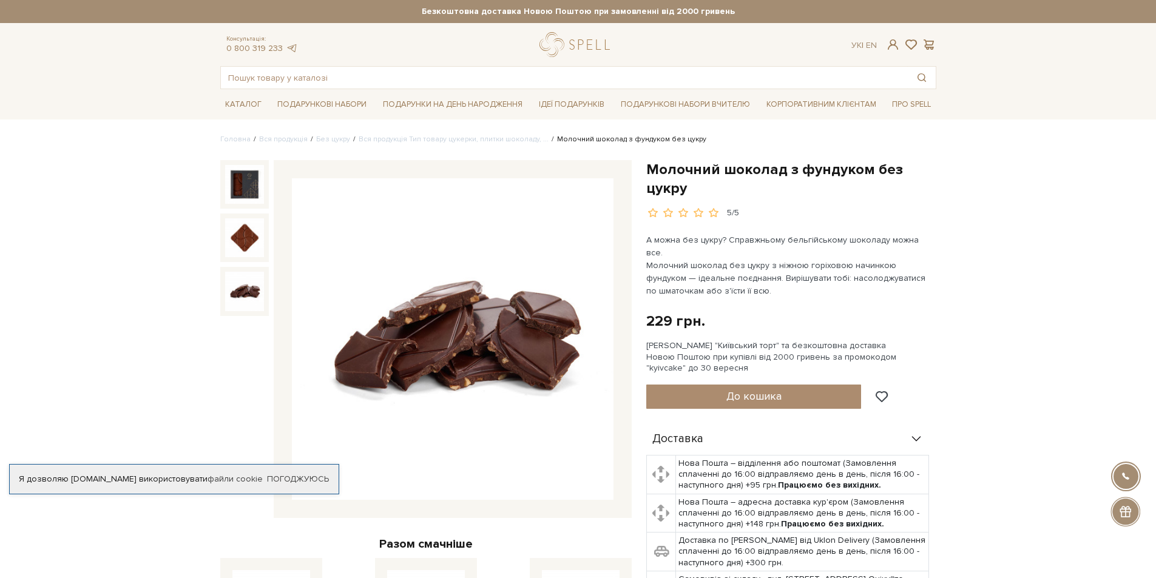
click at [255, 286] on img at bounding box center [244, 291] width 39 height 39
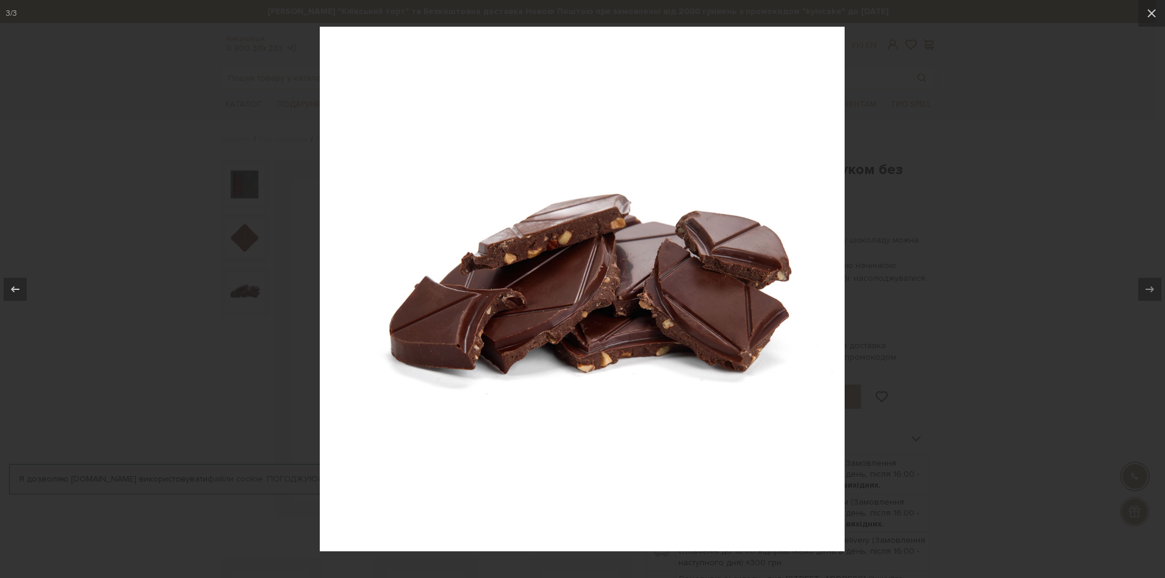
click at [222, 252] on div at bounding box center [582, 289] width 1165 height 578
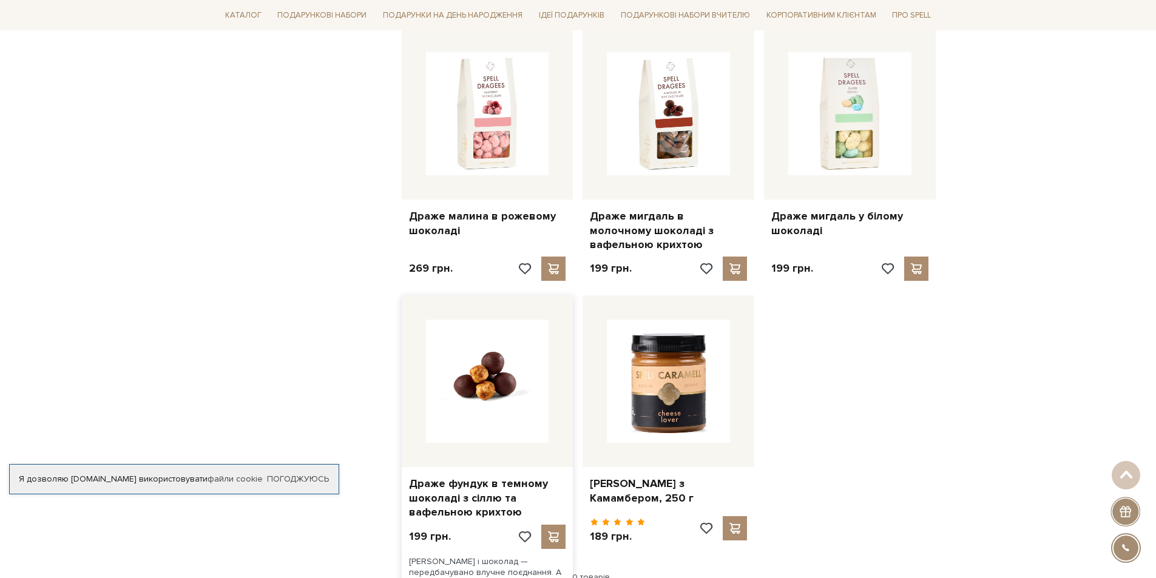
scroll to position [1462, 0]
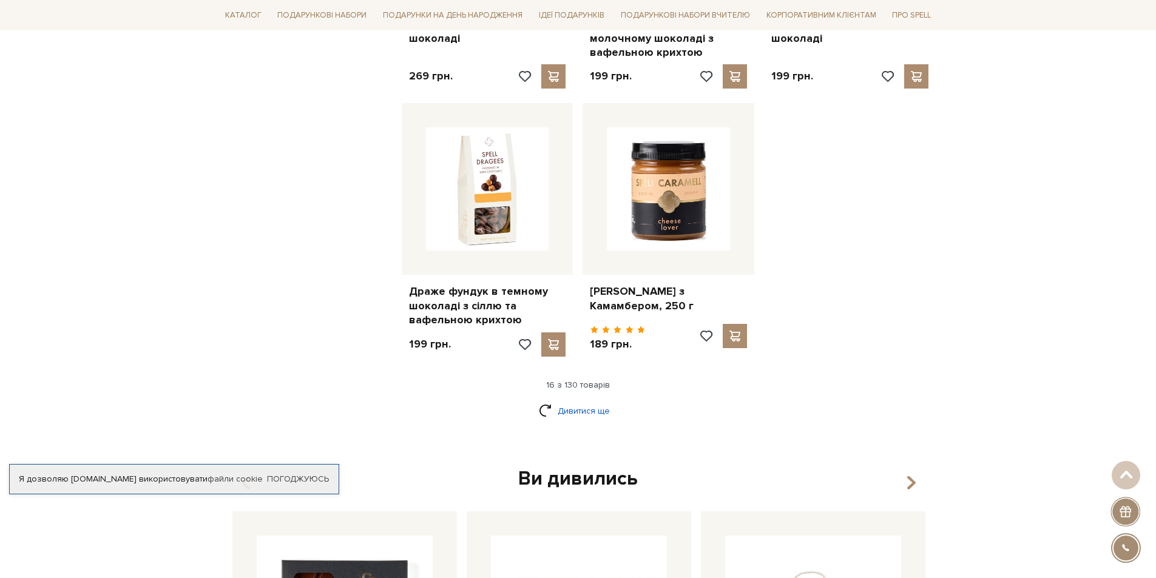
click at [567, 413] on link "Дивитися ще" at bounding box center [578, 411] width 79 height 21
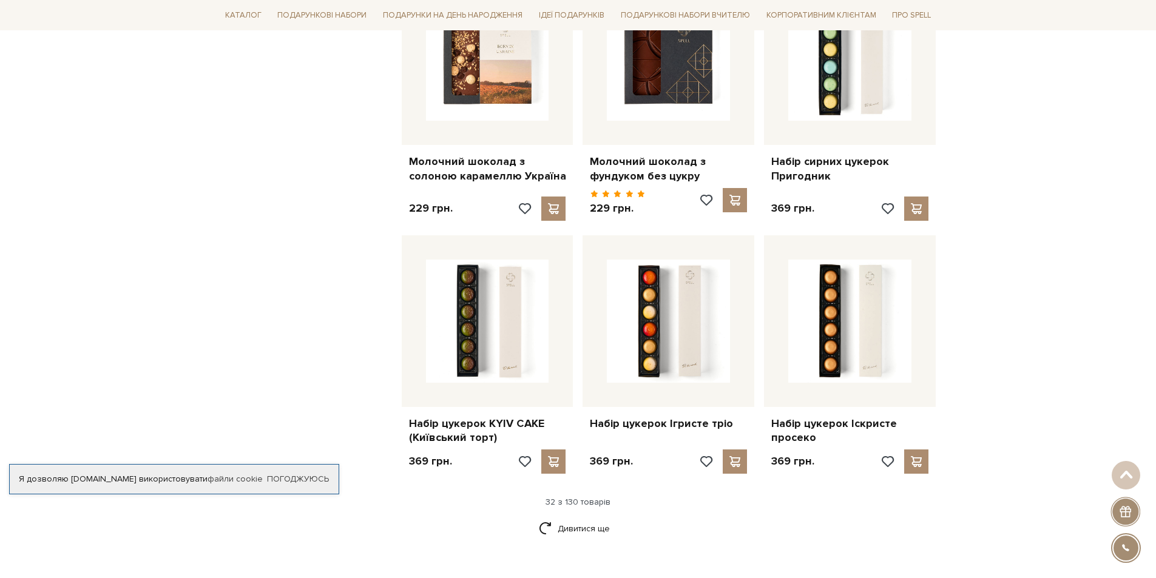
scroll to position [2676, 0]
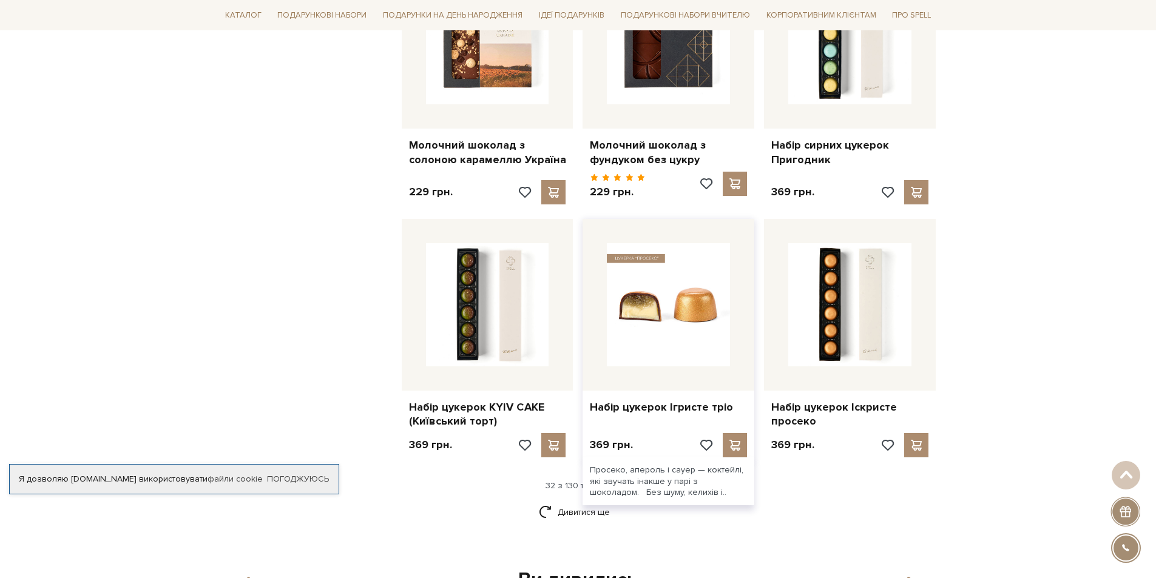
click at [694, 343] on img at bounding box center [668, 304] width 123 height 123
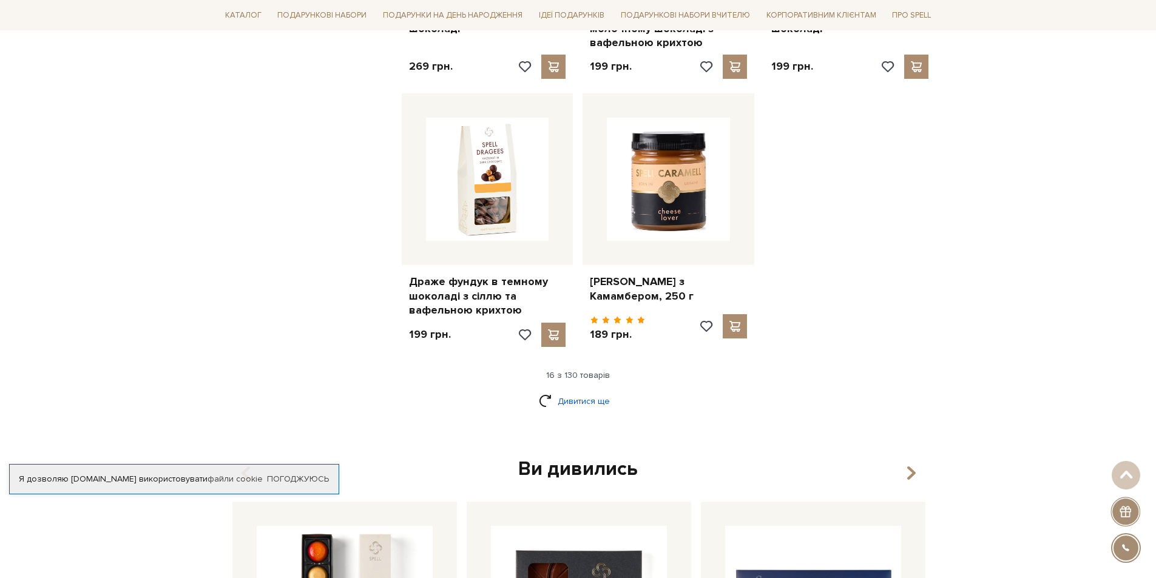
scroll to position [1462, 0]
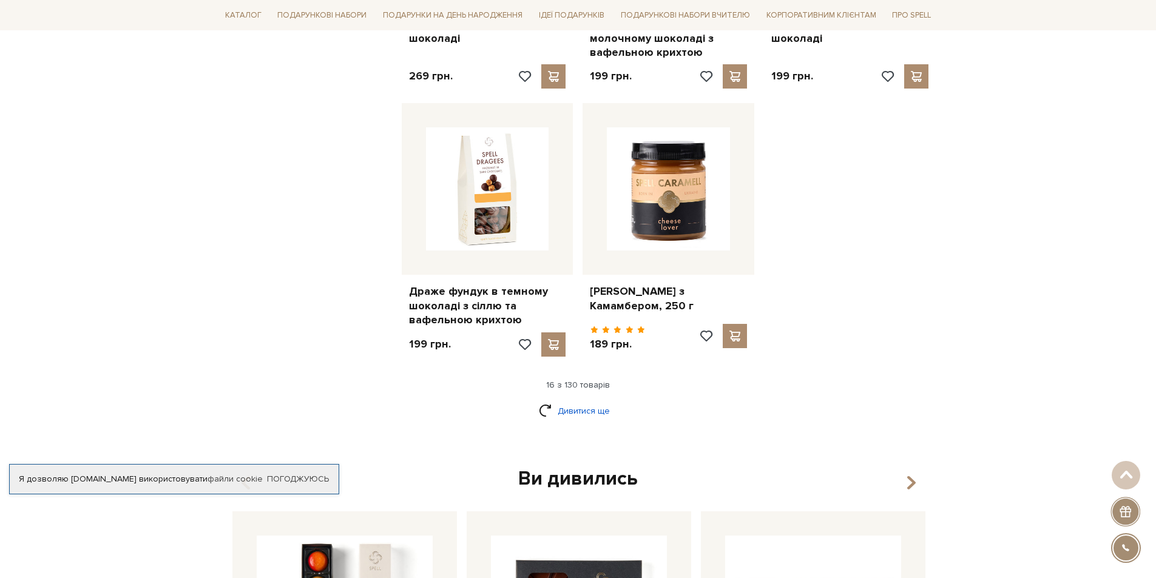
click at [587, 405] on link "Дивитися ще" at bounding box center [578, 411] width 79 height 21
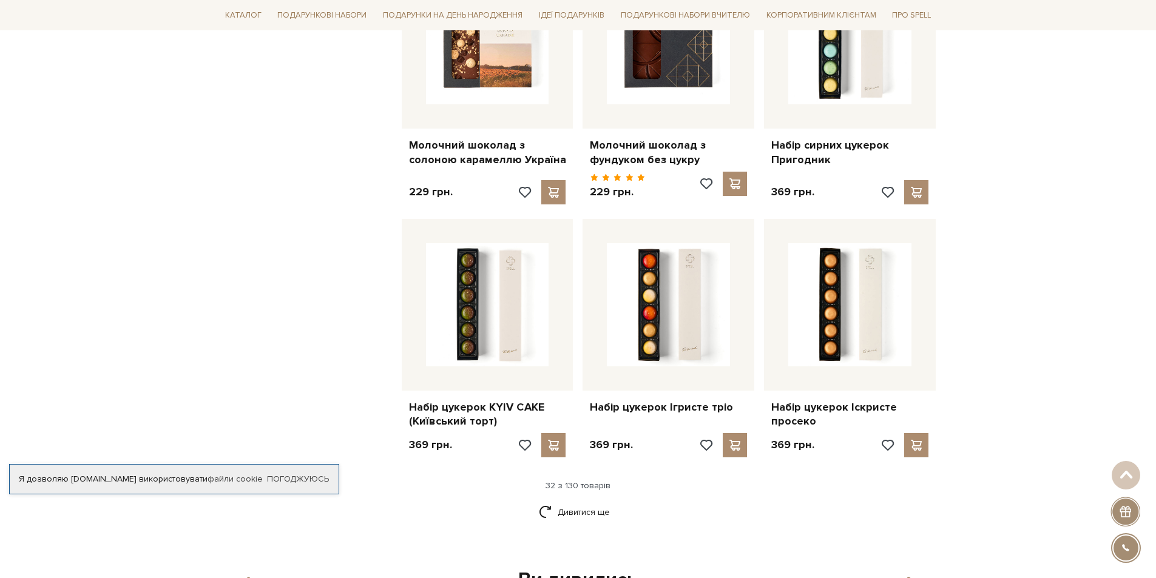
scroll to position [2919, 0]
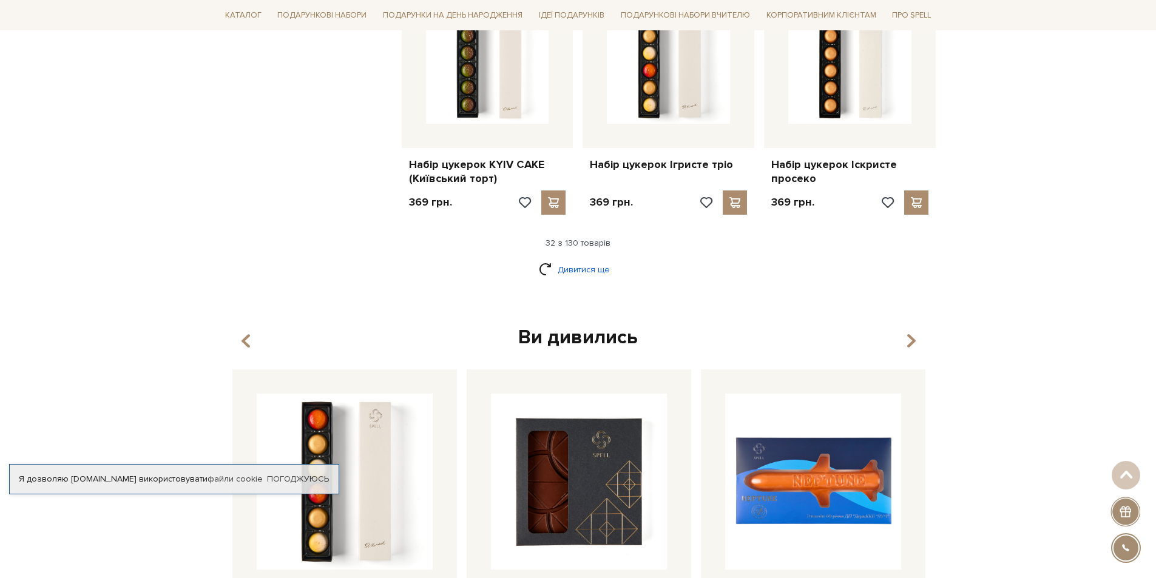
click at [573, 265] on link "Дивитися ще" at bounding box center [578, 269] width 79 height 21
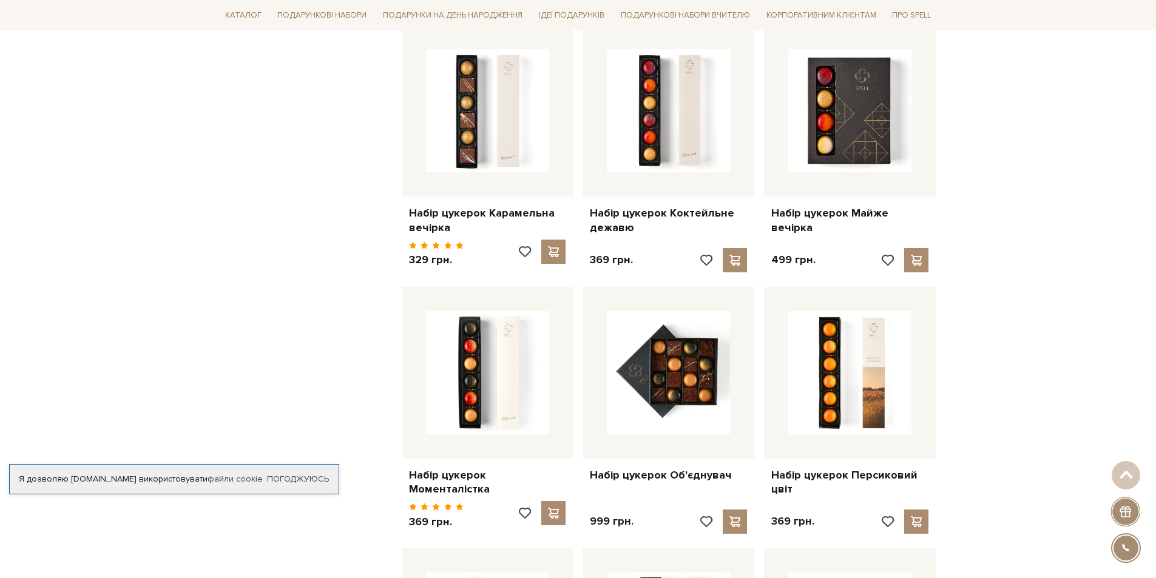
scroll to position [3768, 0]
